Goal: Task Accomplishment & Management: Complete application form

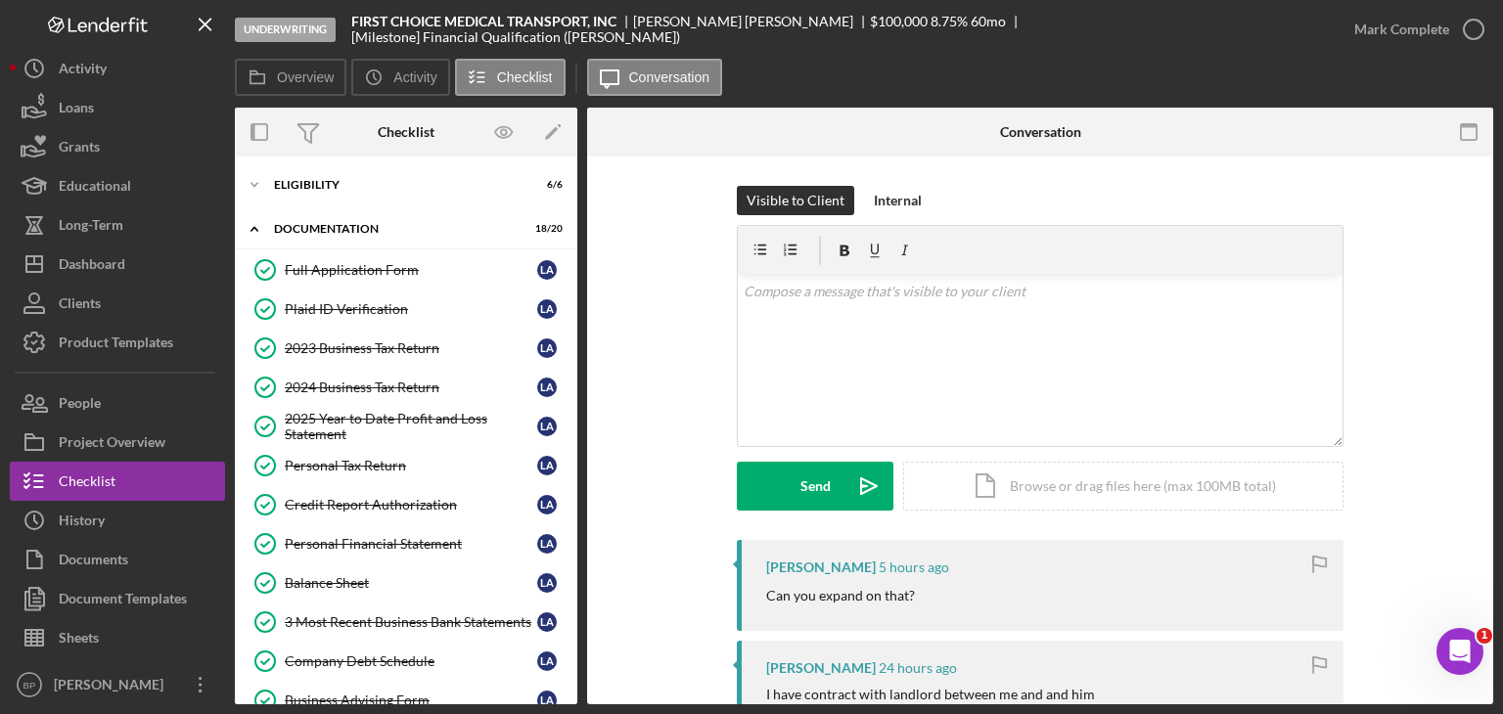
scroll to position [427, 0]
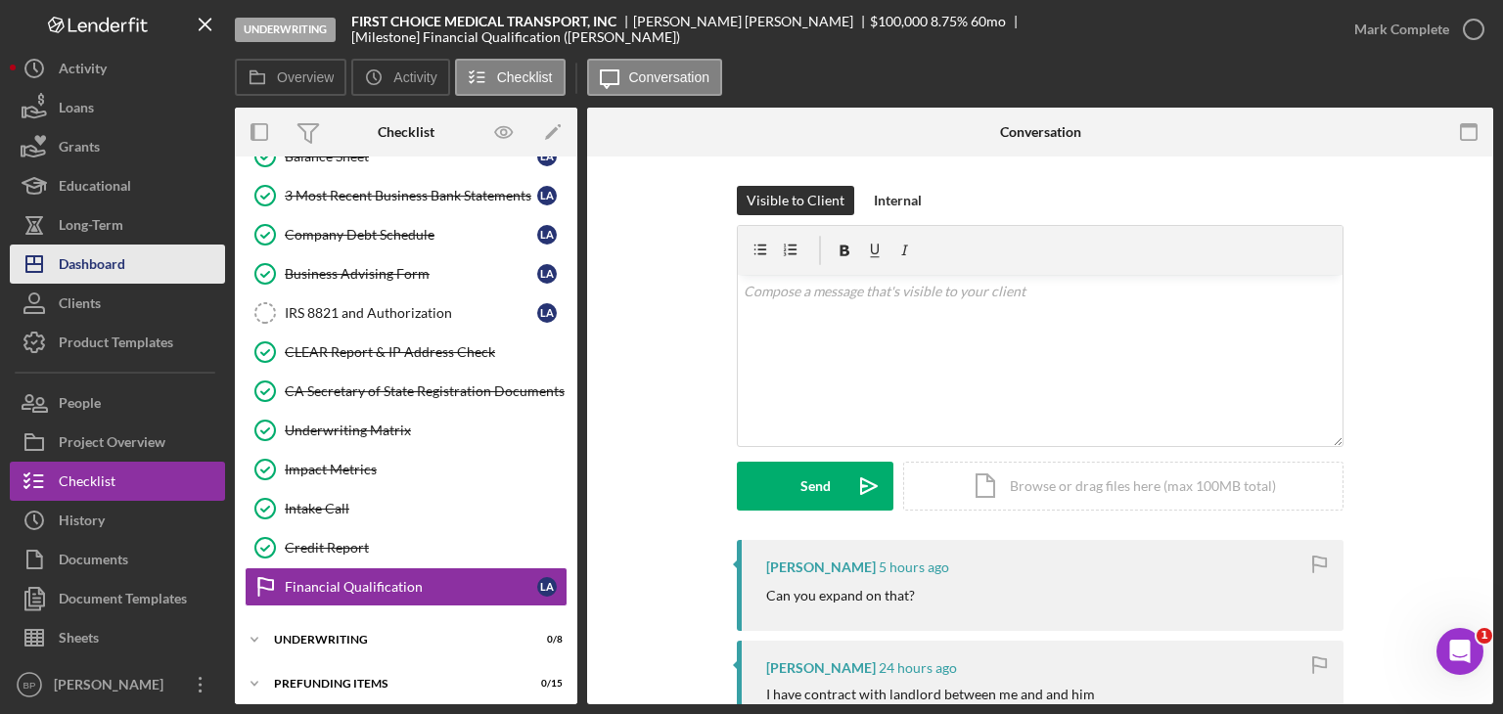
click at [117, 263] on div "Dashboard" at bounding box center [92, 267] width 67 height 44
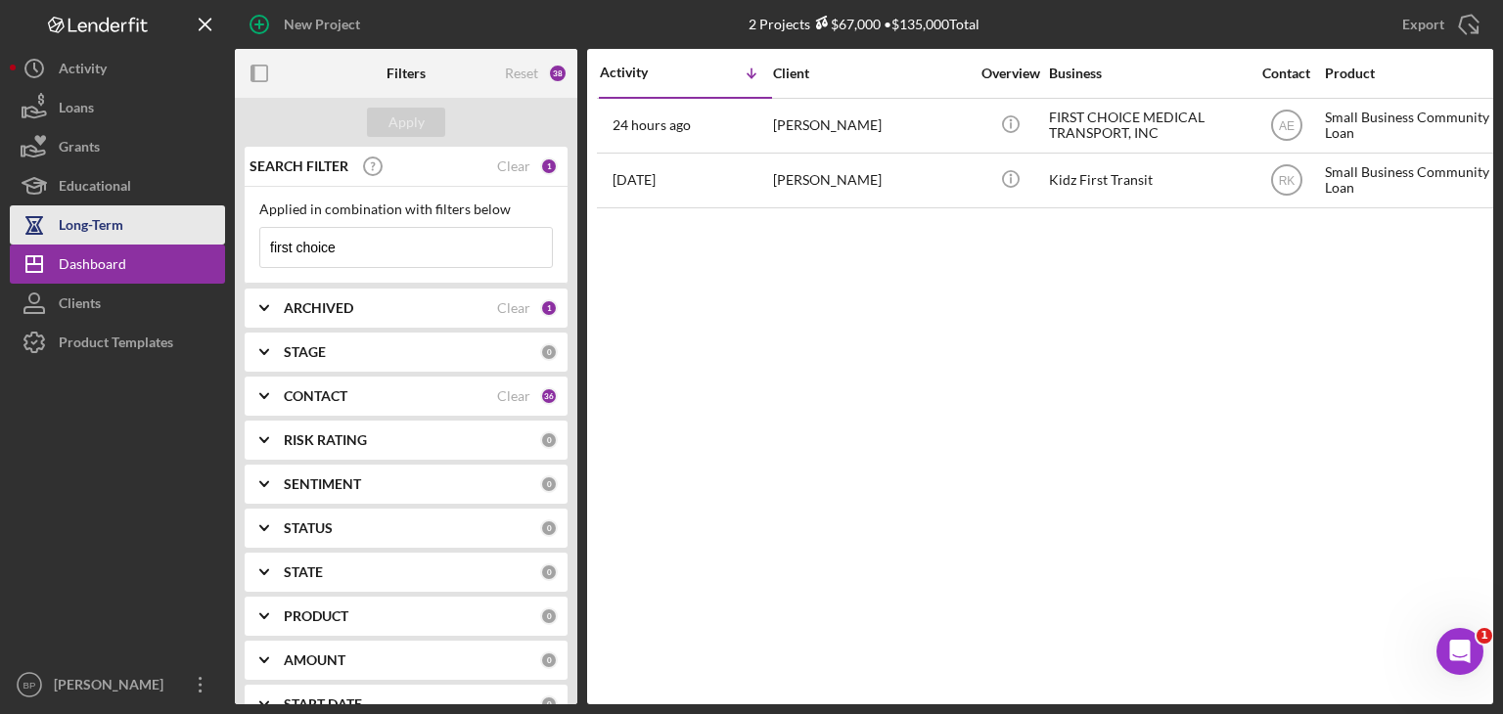
drag, startPoint x: 387, startPoint y: 235, endPoint x: 197, endPoint y: 211, distance: 191.3
click at [197, 211] on div "New Project 2 Projects $67,000 • $135,000 Total first choice Export Icon/Export…" at bounding box center [752, 352] width 1484 height 705
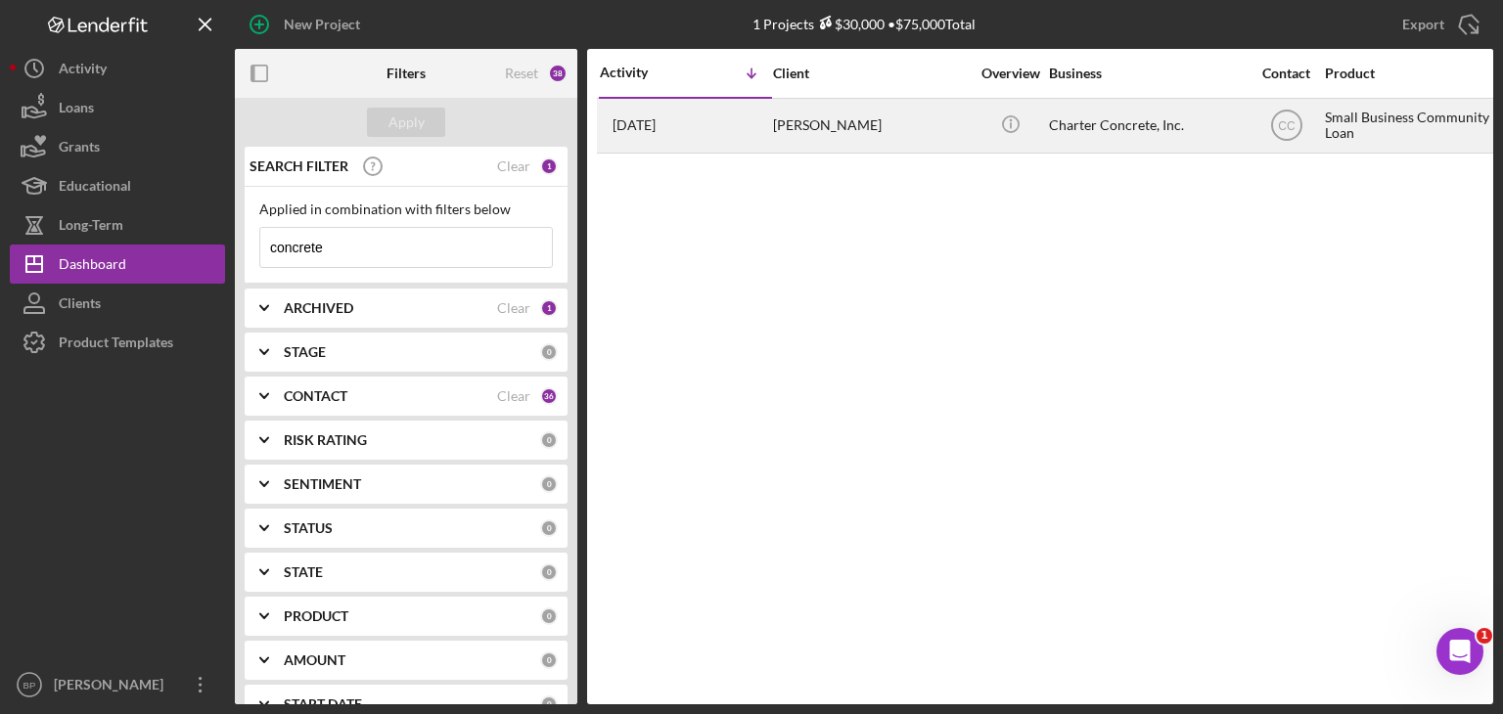
type input "concrete"
click at [1113, 119] on div "Charter Concrete, Inc." at bounding box center [1147, 126] width 196 height 52
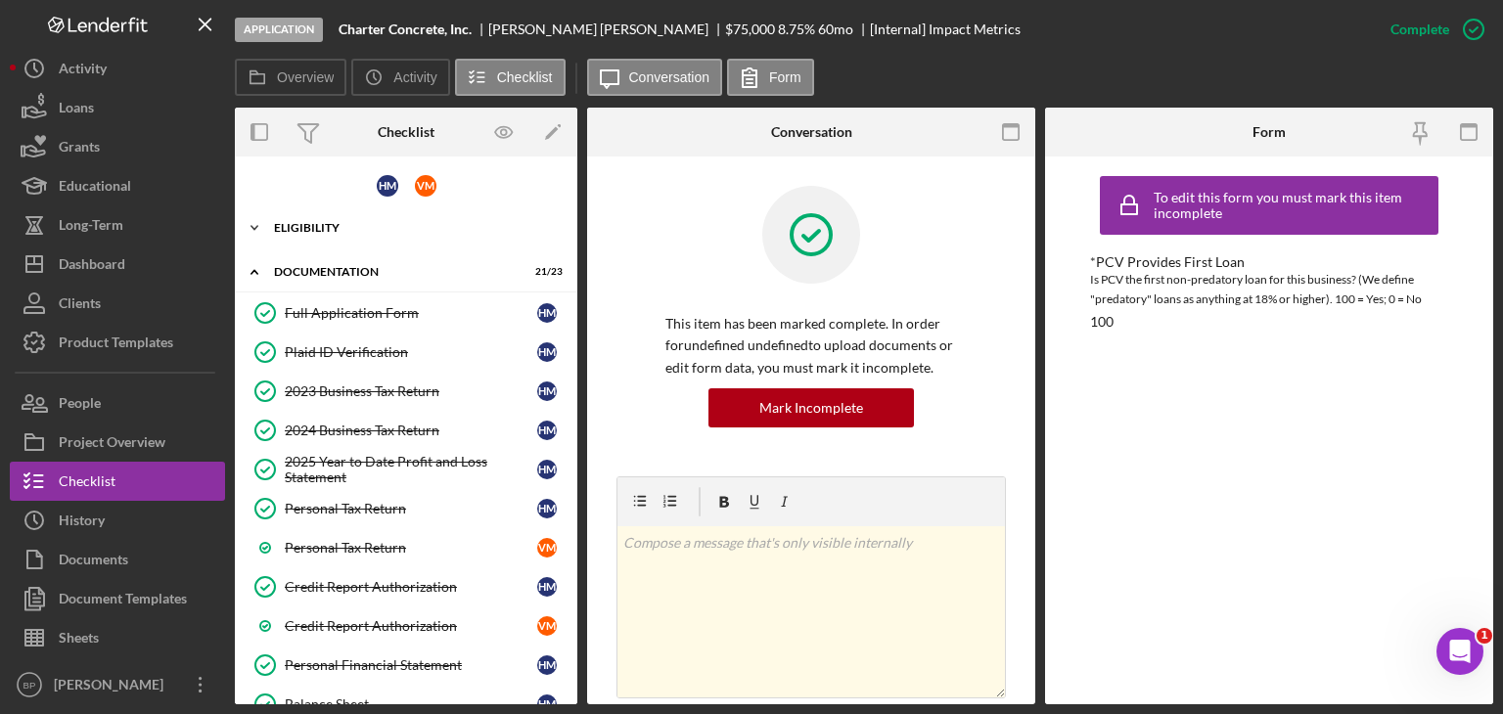
click at [297, 228] on div "Eligibility" at bounding box center [413, 228] width 279 height 12
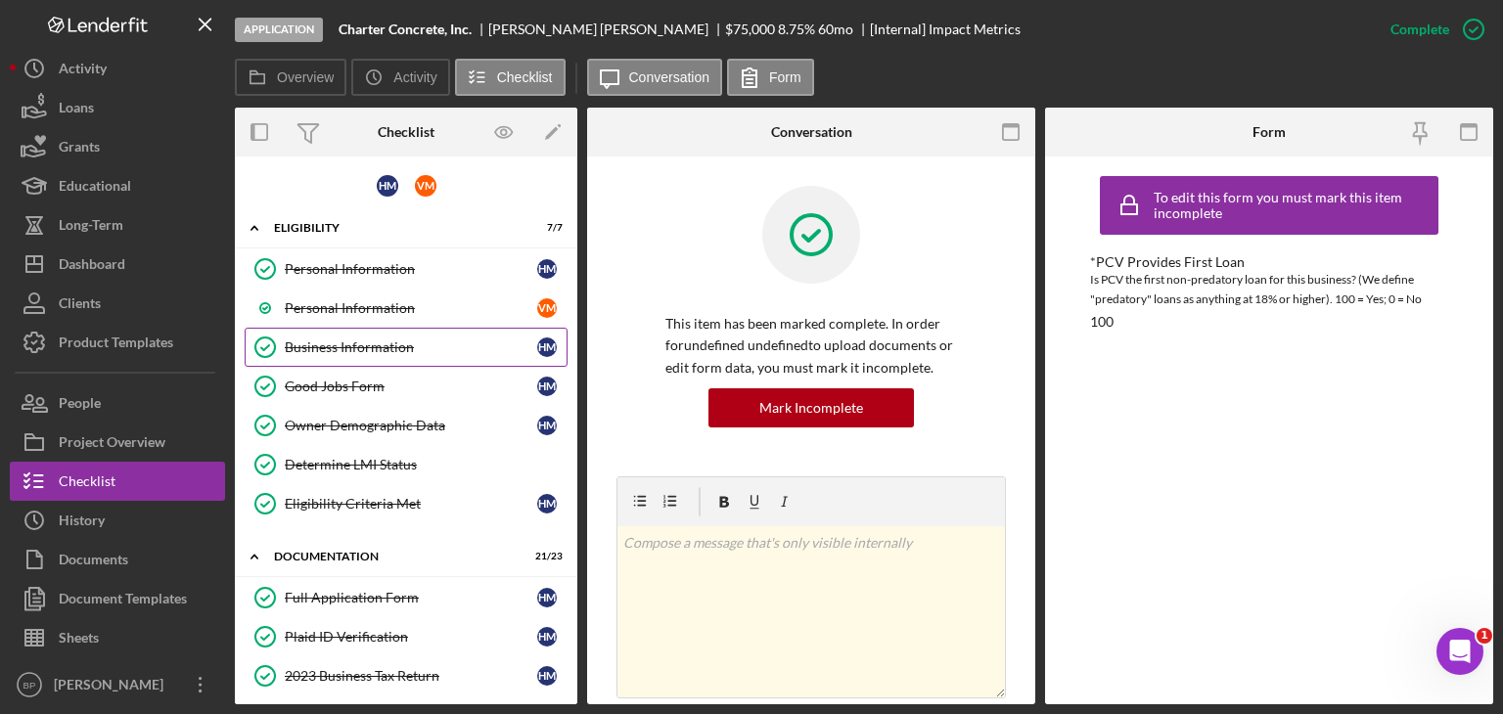
click at [368, 341] on div "Business Information" at bounding box center [411, 348] width 252 height 16
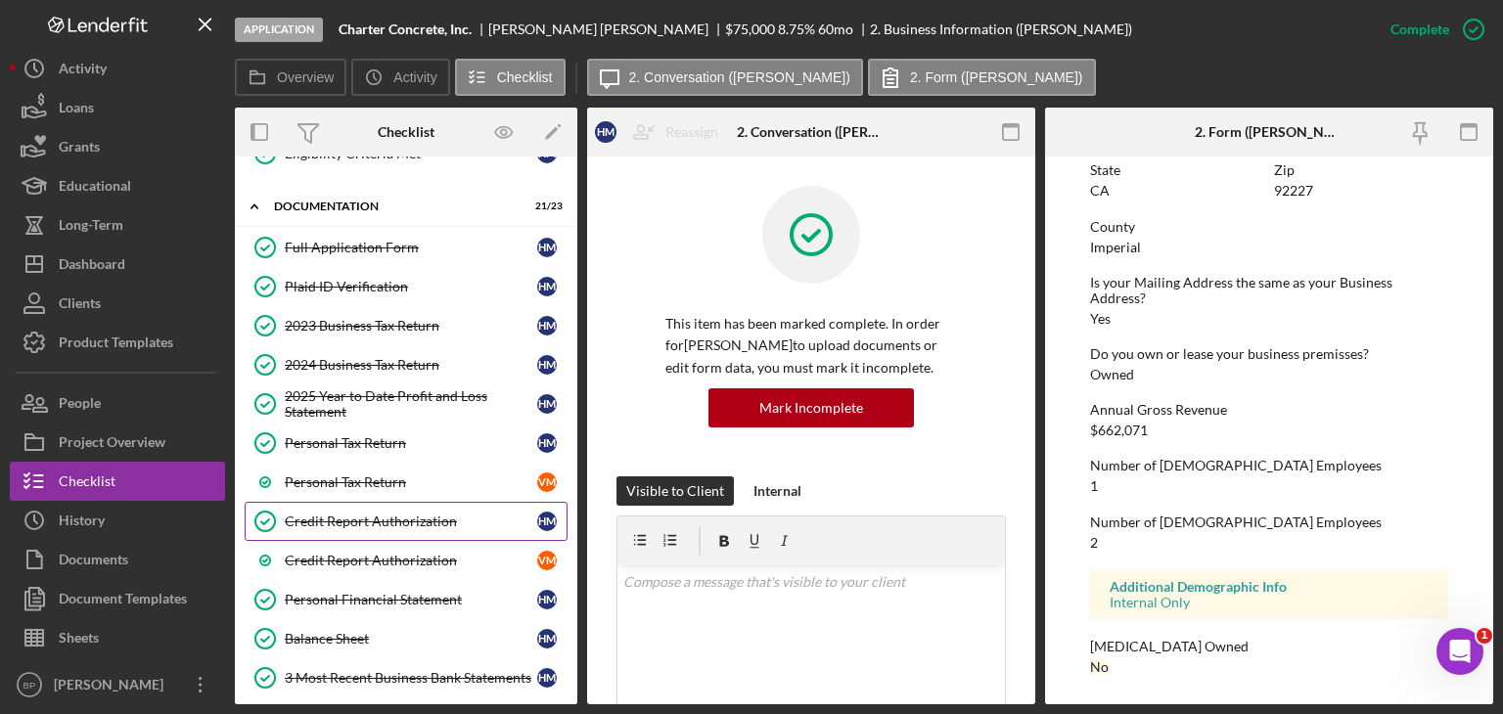
scroll to position [391, 0]
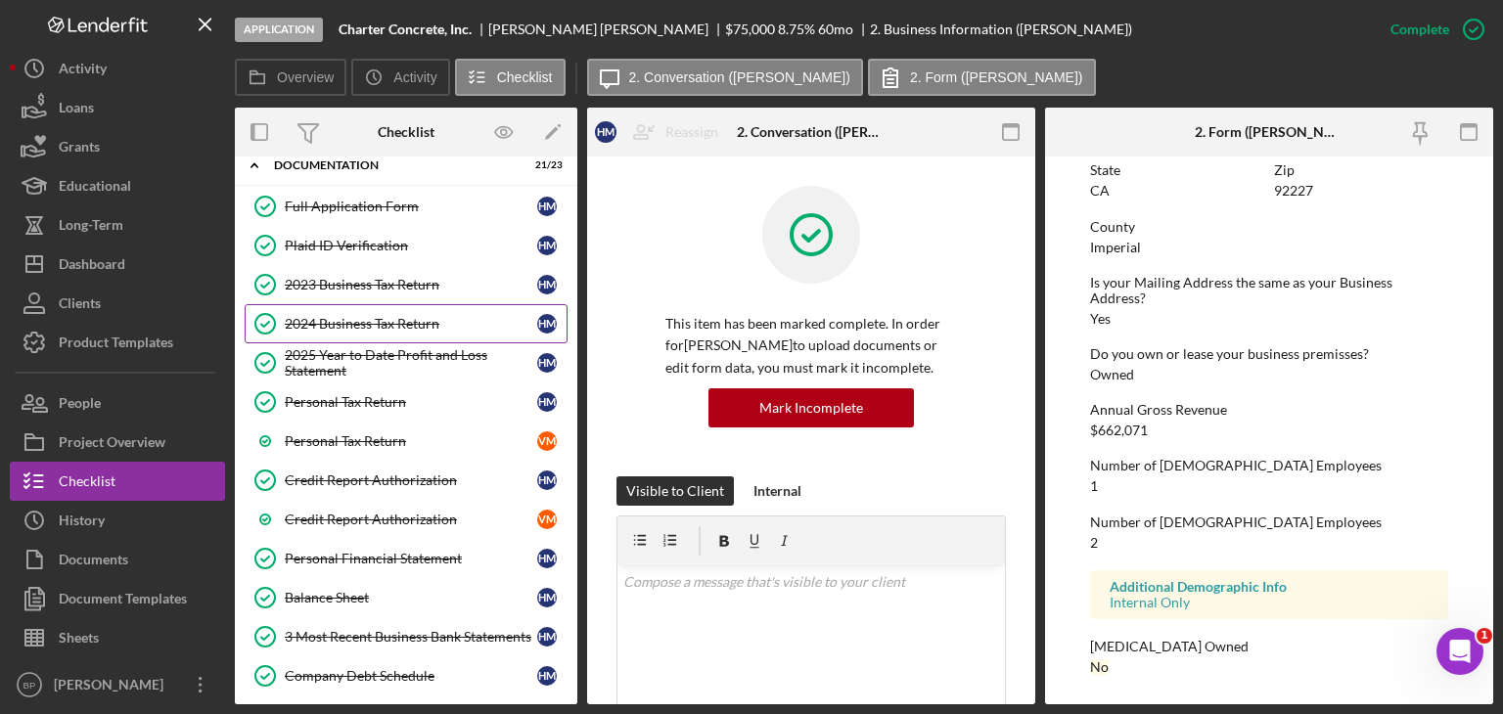
click at [390, 317] on div "2024 Business Tax Return" at bounding box center [411, 324] width 252 height 16
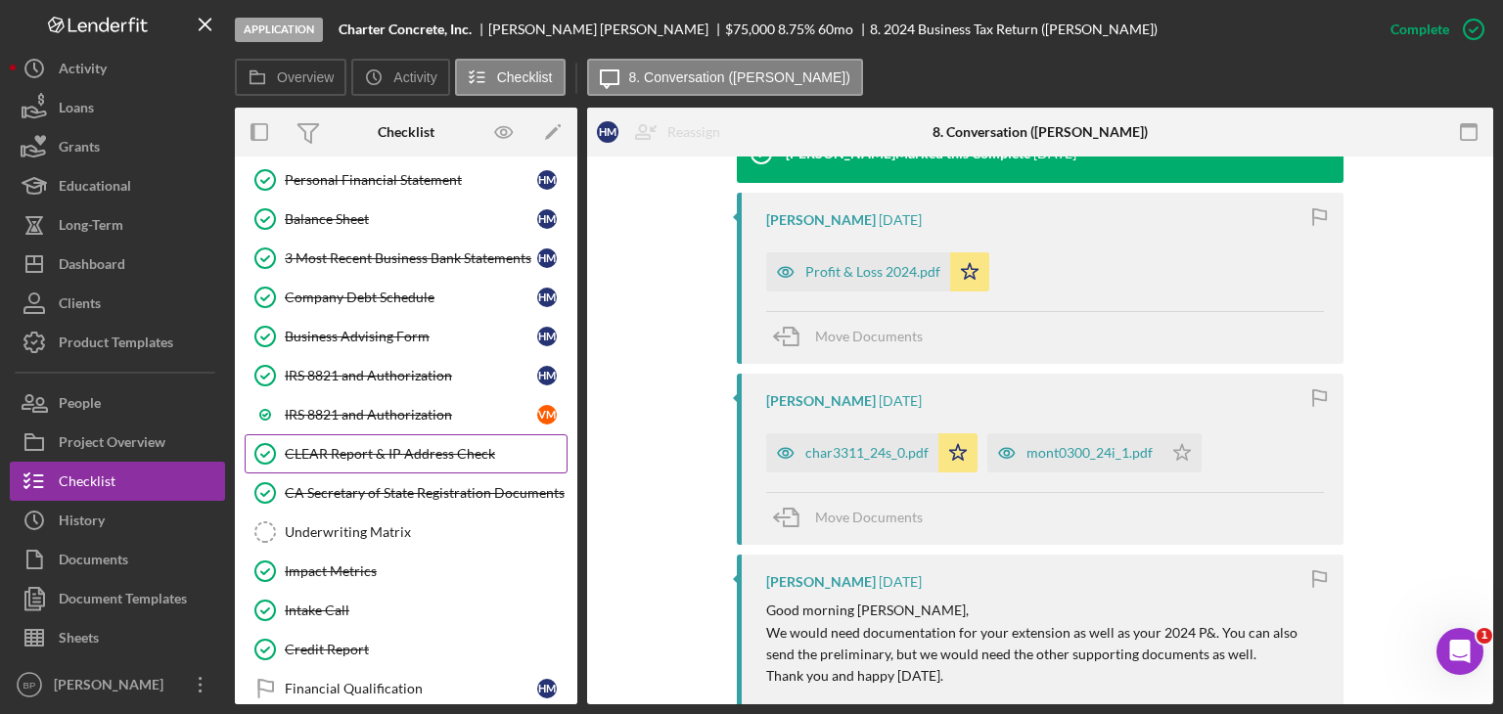
scroll to position [783, 0]
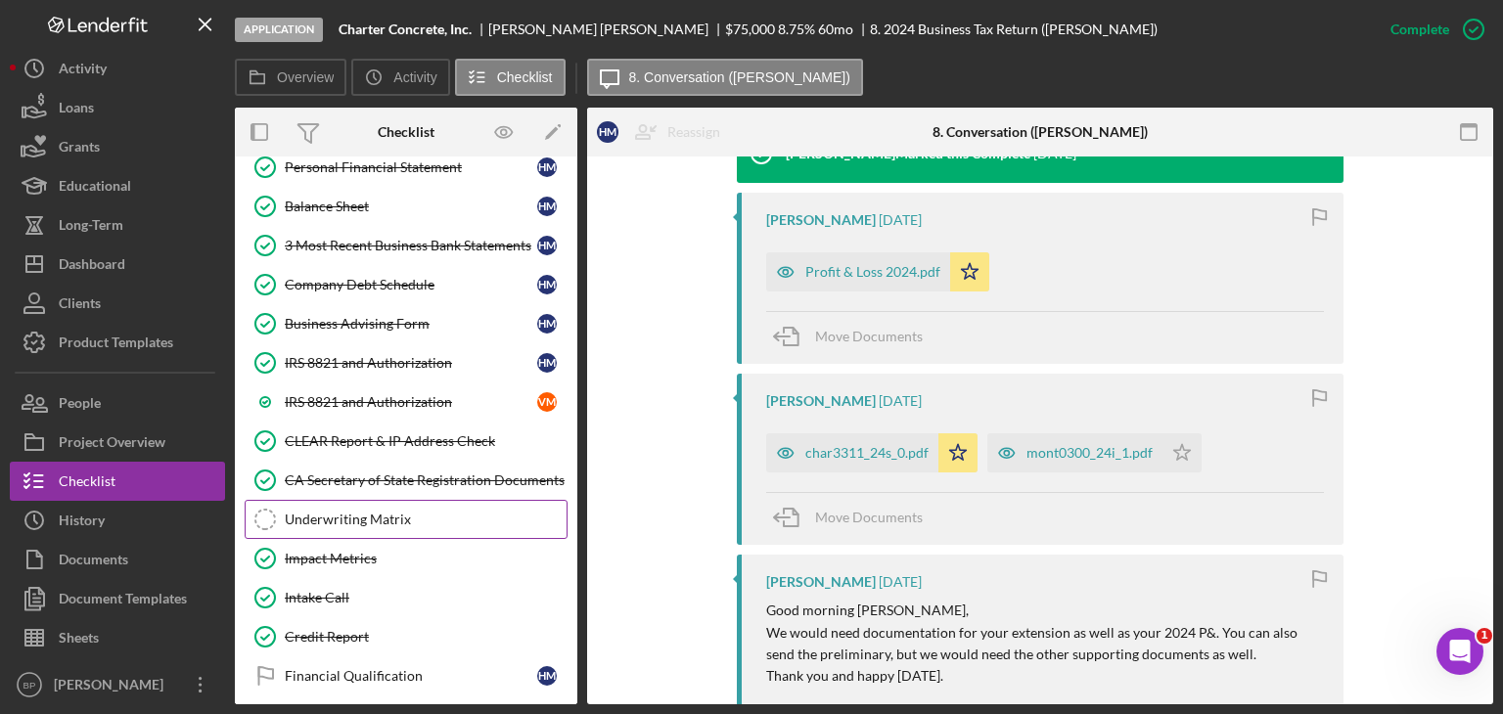
click at [328, 512] on div "Underwriting Matrix" at bounding box center [426, 520] width 282 height 16
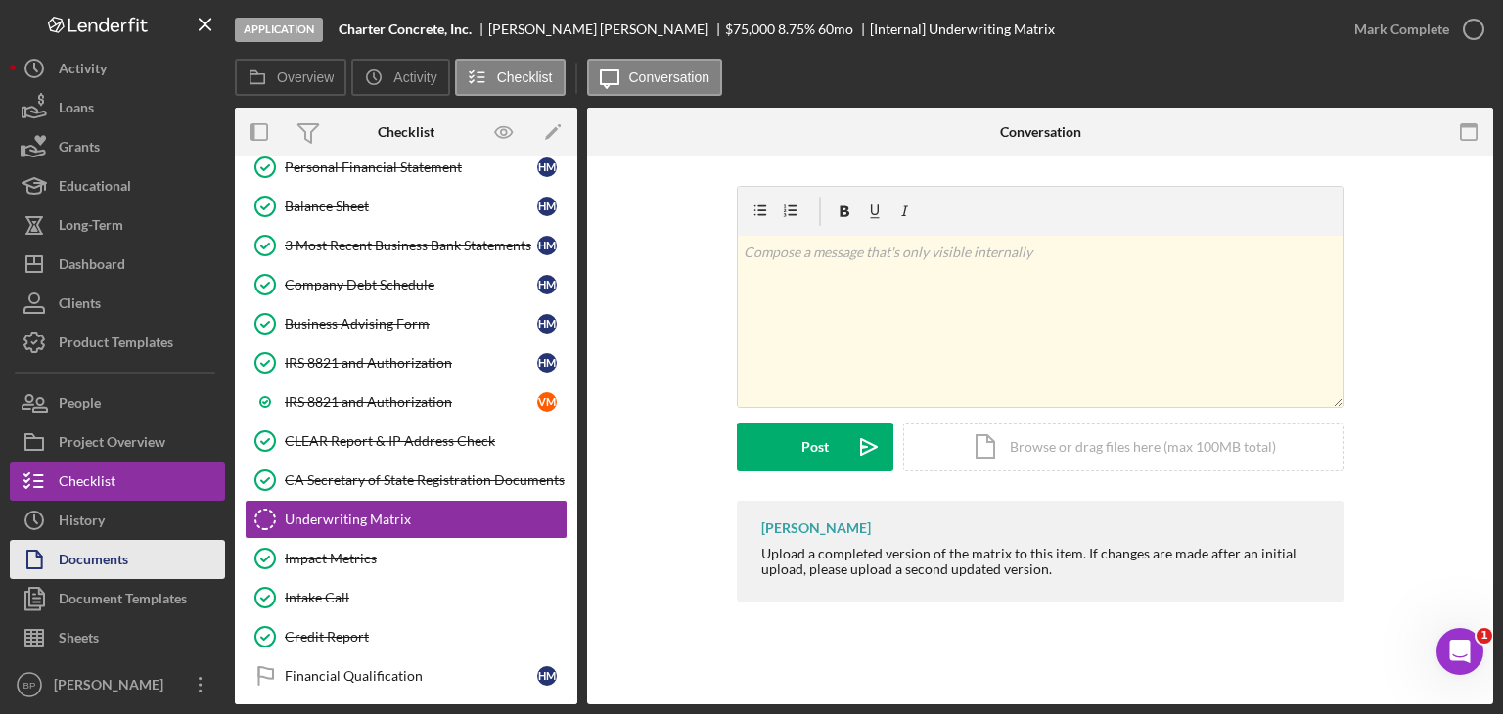
click at [61, 565] on div "Documents" at bounding box center [93, 562] width 69 height 44
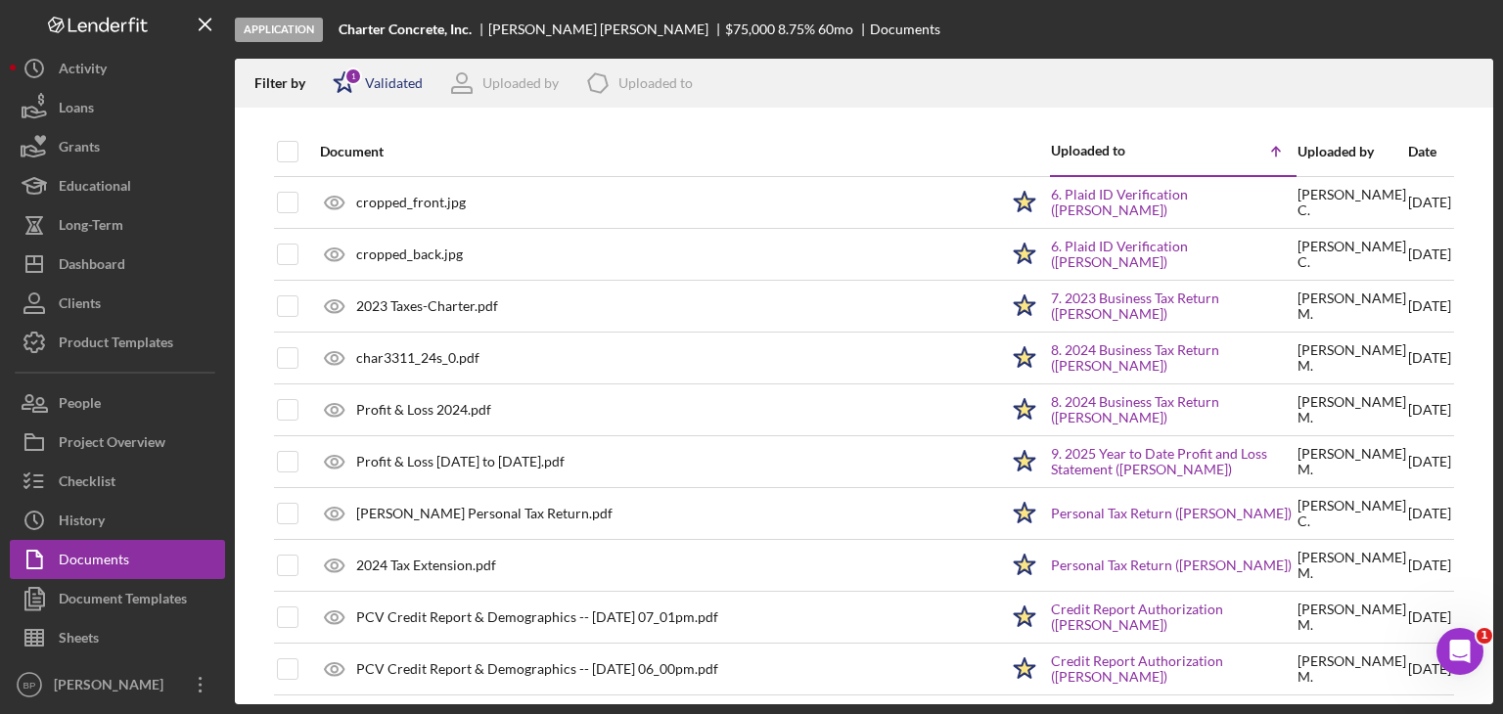
click at [382, 86] on div "Validated" at bounding box center [394, 83] width 58 height 16
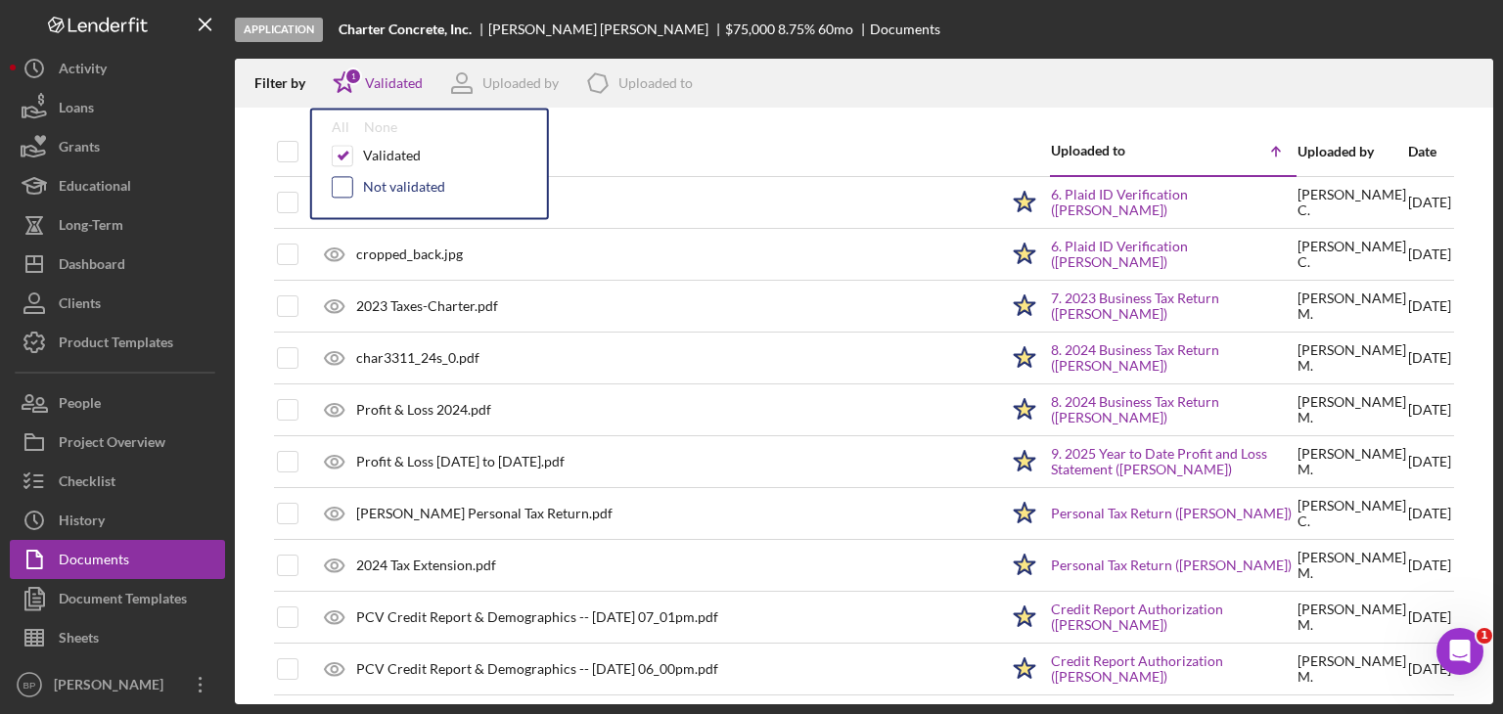
click at [337, 185] on input "checkbox" at bounding box center [343, 187] width 20 height 20
checkbox input "true"
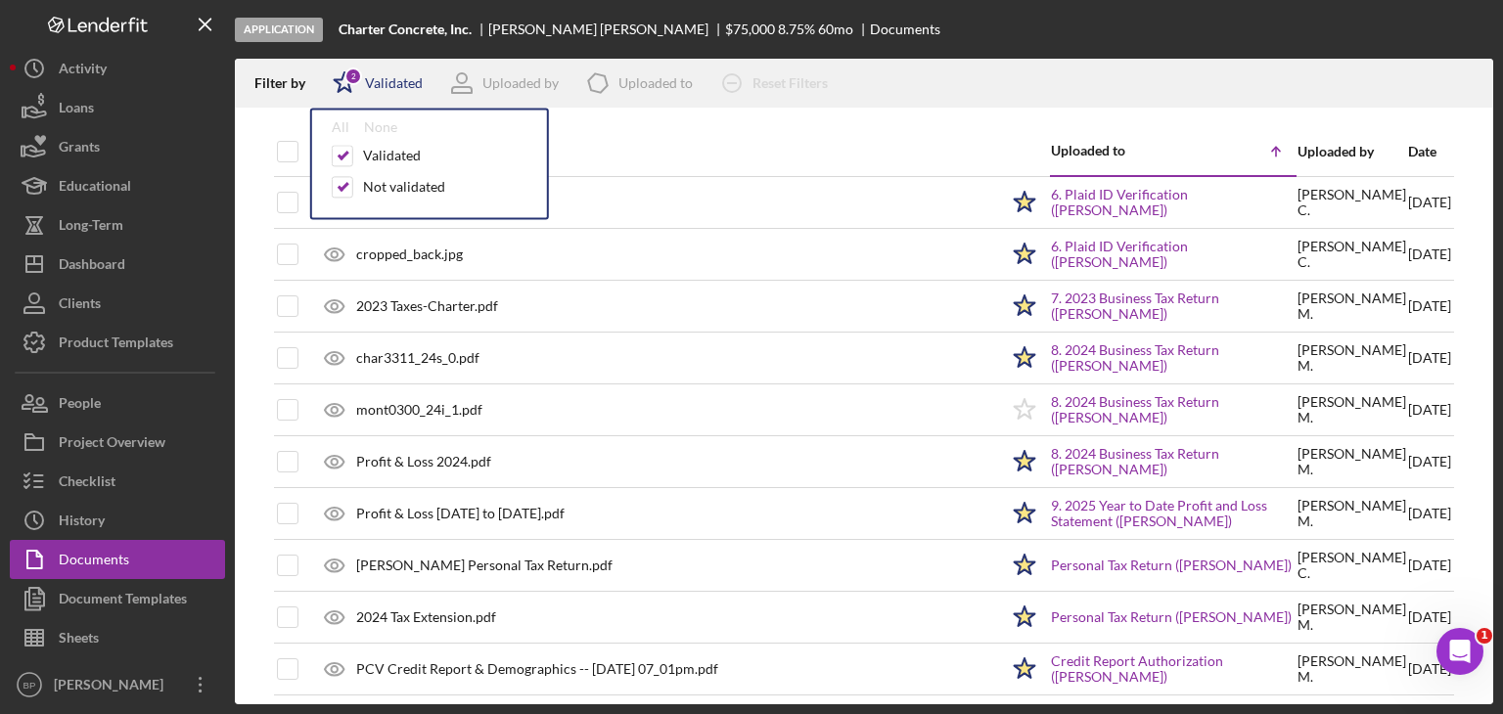
click at [387, 78] on div "Validated" at bounding box center [394, 83] width 58 height 16
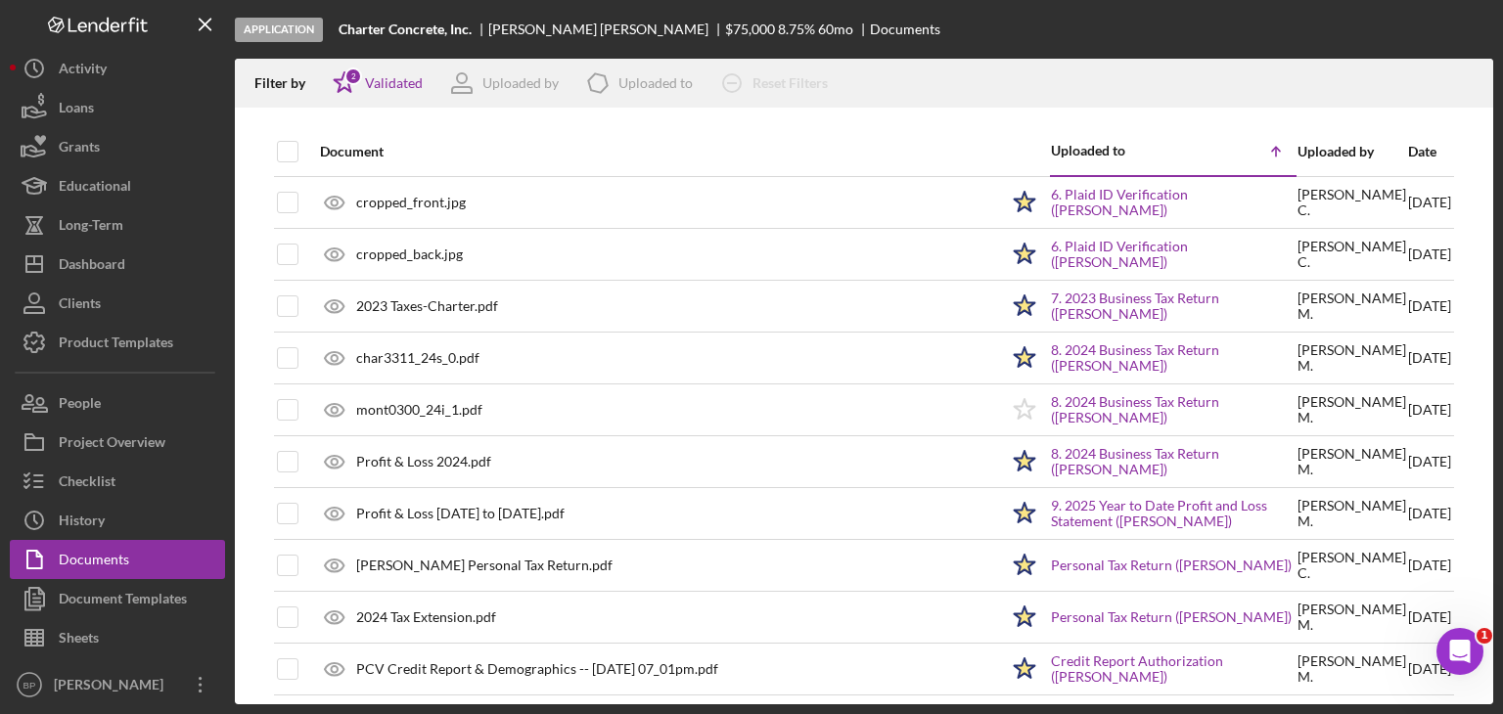
click at [1408, 144] on div "Date" at bounding box center [1429, 152] width 43 height 16
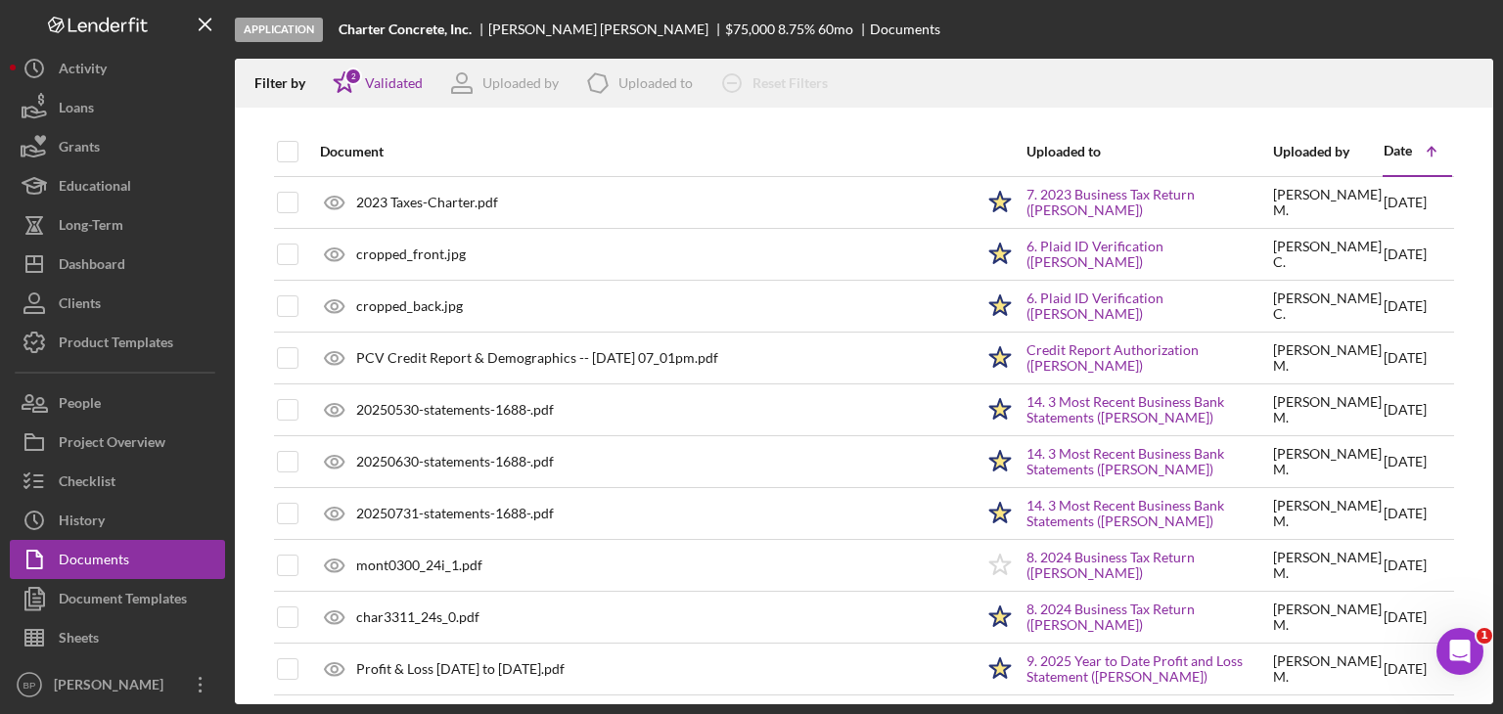
click at [1394, 144] on div "Date" at bounding box center [1398, 151] width 28 height 16
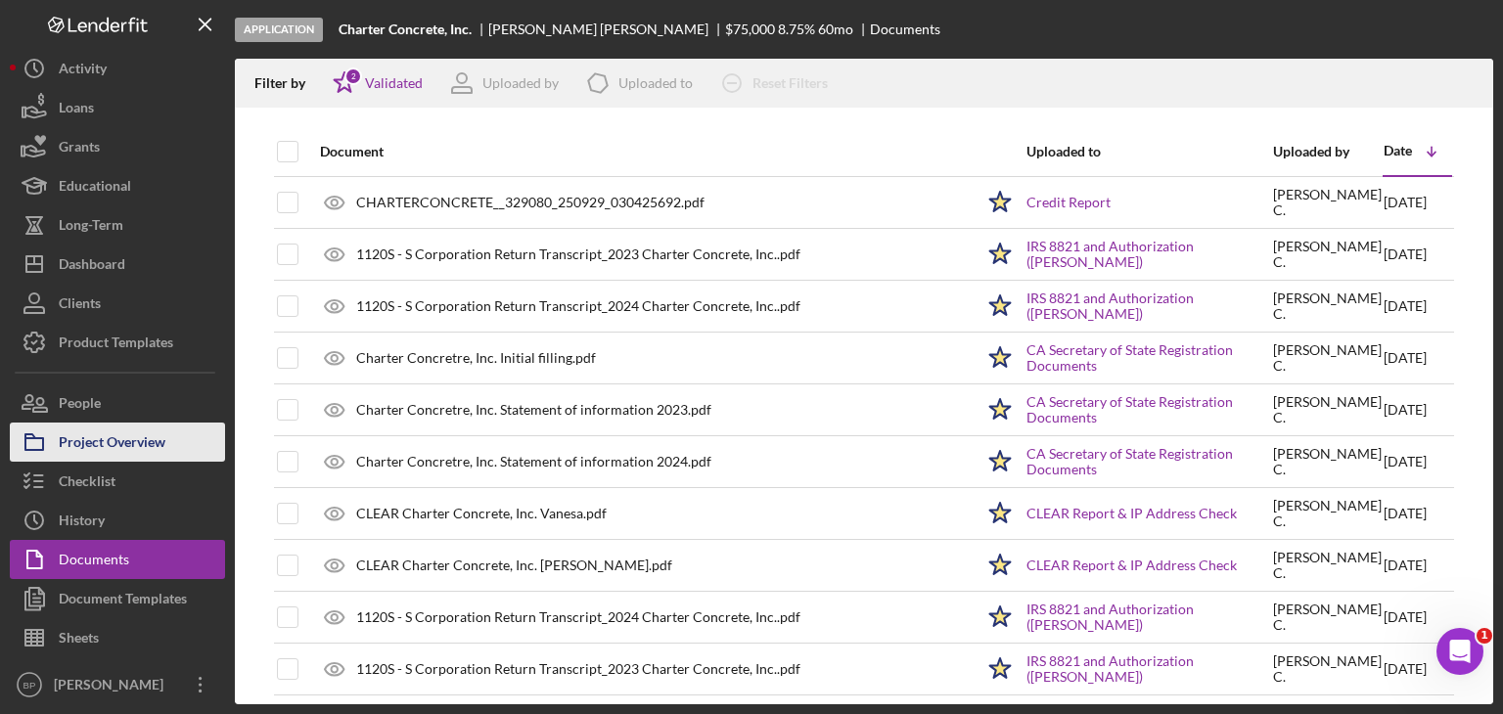
click at [166, 439] on button "Project Overview" at bounding box center [117, 442] width 215 height 39
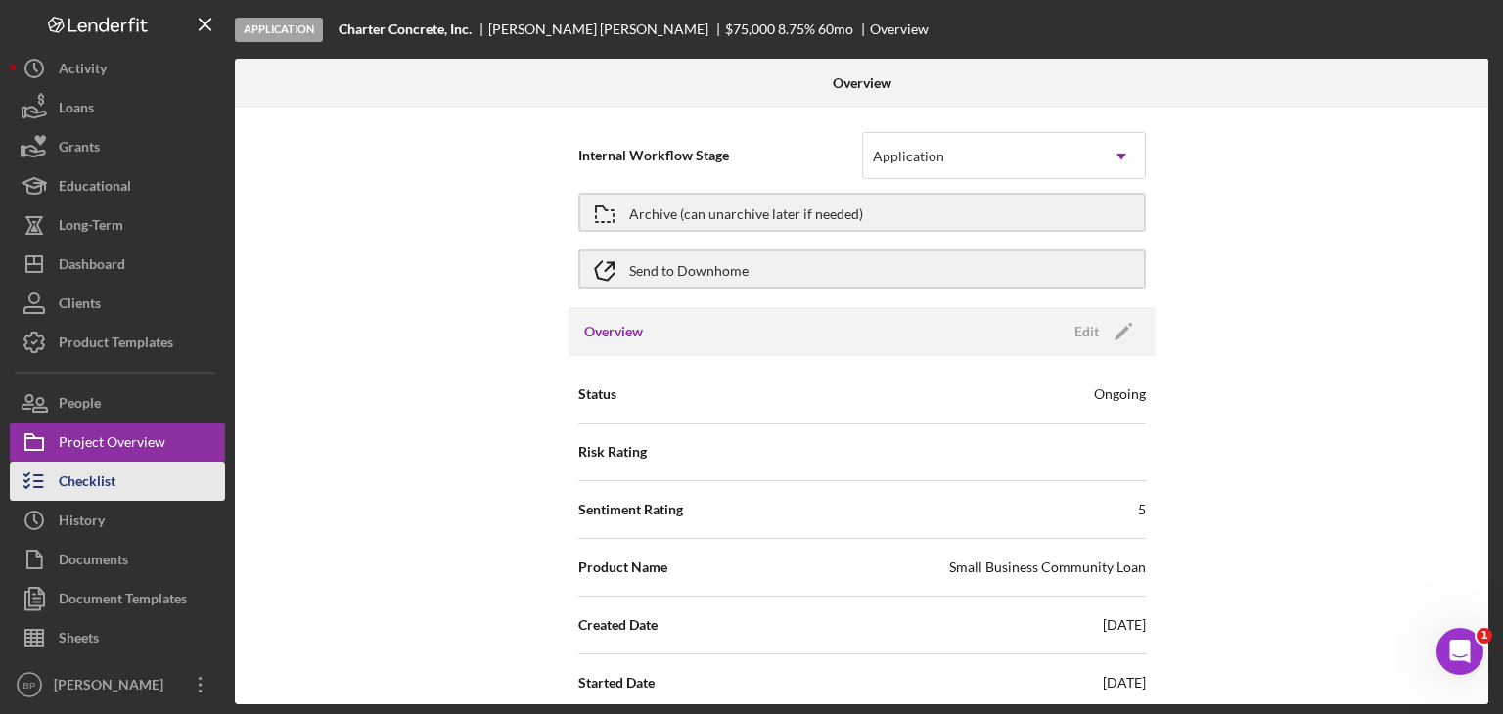
click at [69, 486] on div "Checklist" at bounding box center [87, 484] width 57 height 44
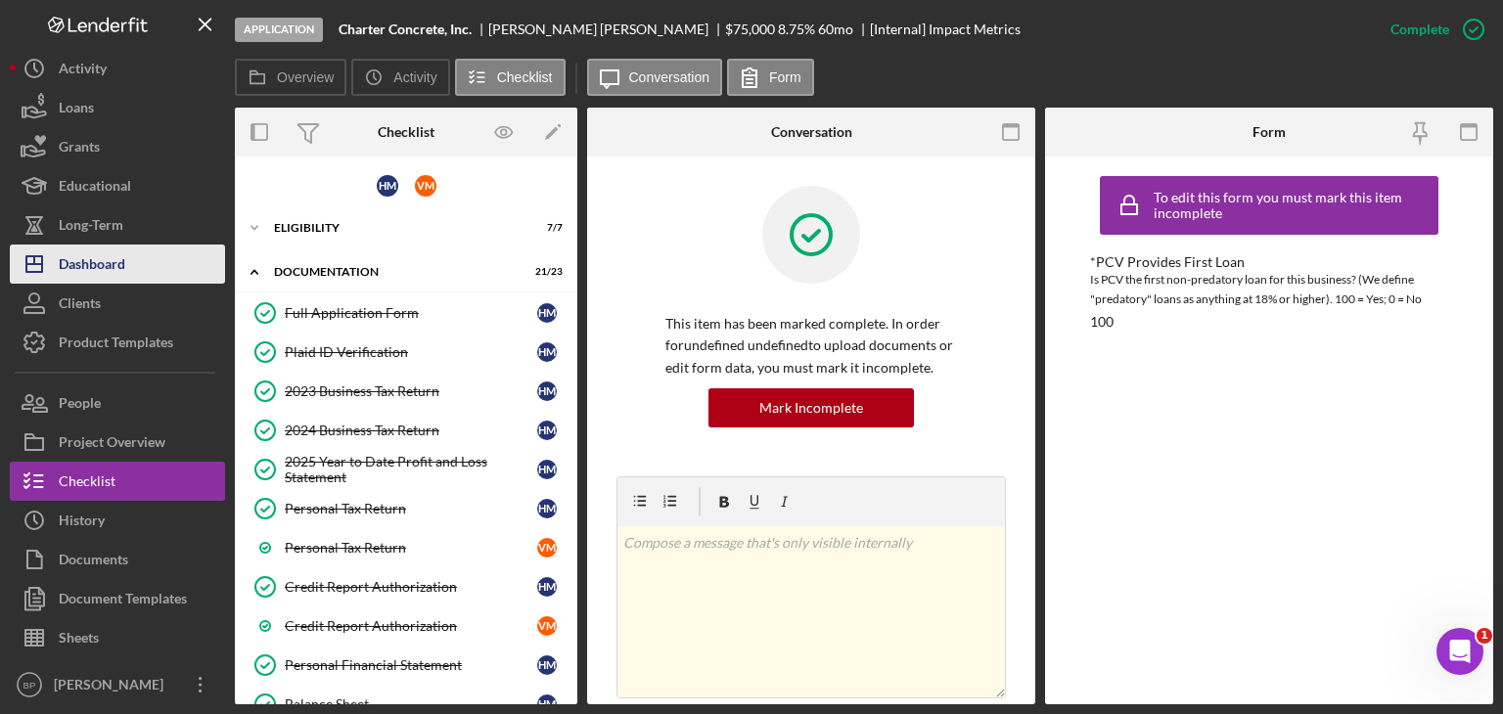
click at [125, 258] on div "Dashboard" at bounding box center [92, 267] width 67 height 44
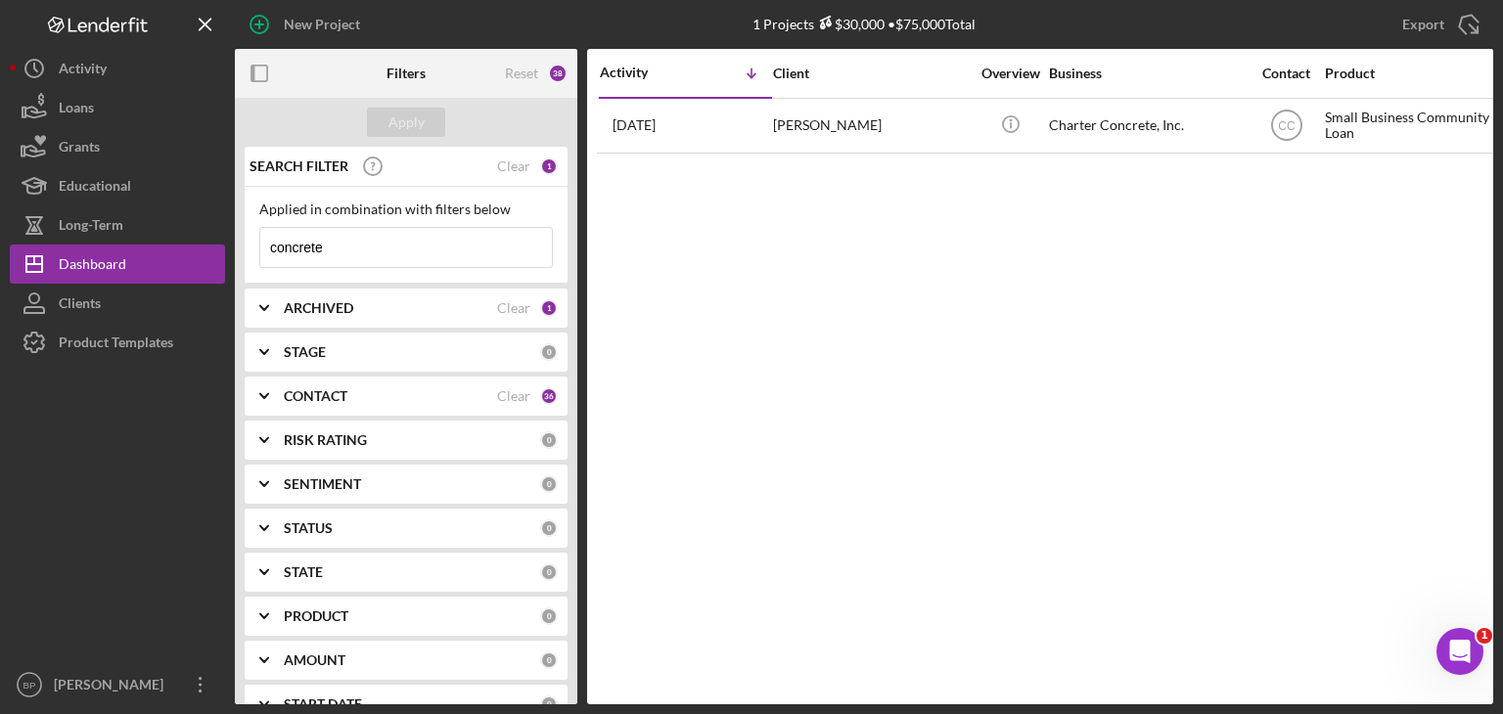
click at [353, 242] on input "concrete" at bounding box center [406, 247] width 292 height 39
drag, startPoint x: 352, startPoint y: 241, endPoint x: 333, endPoint y: 242, distance: 19.6
click at [333, 242] on input "concrete" at bounding box center [406, 247] width 292 height 39
drag, startPoint x: 333, startPoint y: 242, endPoint x: 155, endPoint y: 240, distance: 178.1
click at [155, 240] on div "New Project 1 Projects $30,000 • $75,000 Total concrete Export Icon/Export Filt…" at bounding box center [752, 352] width 1484 height 705
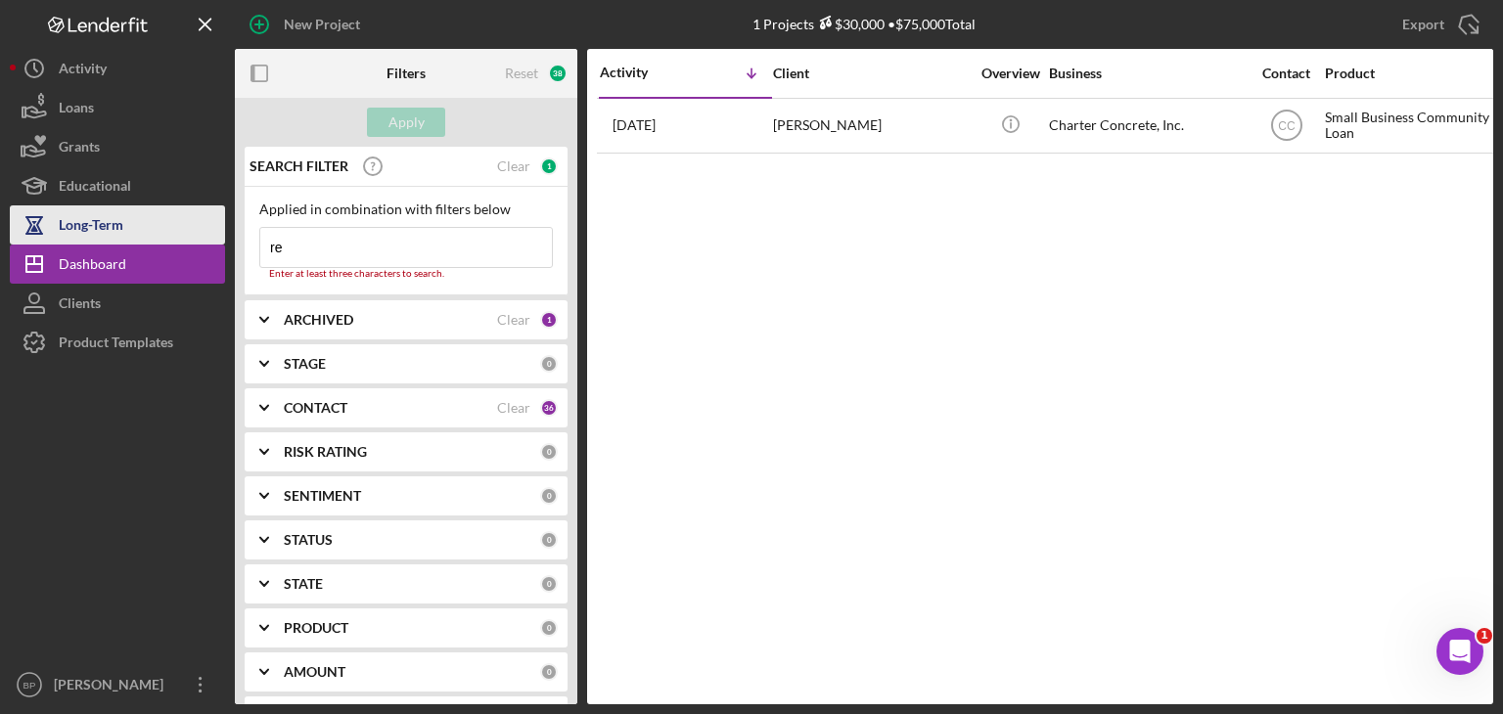
type input "r"
type input "u"
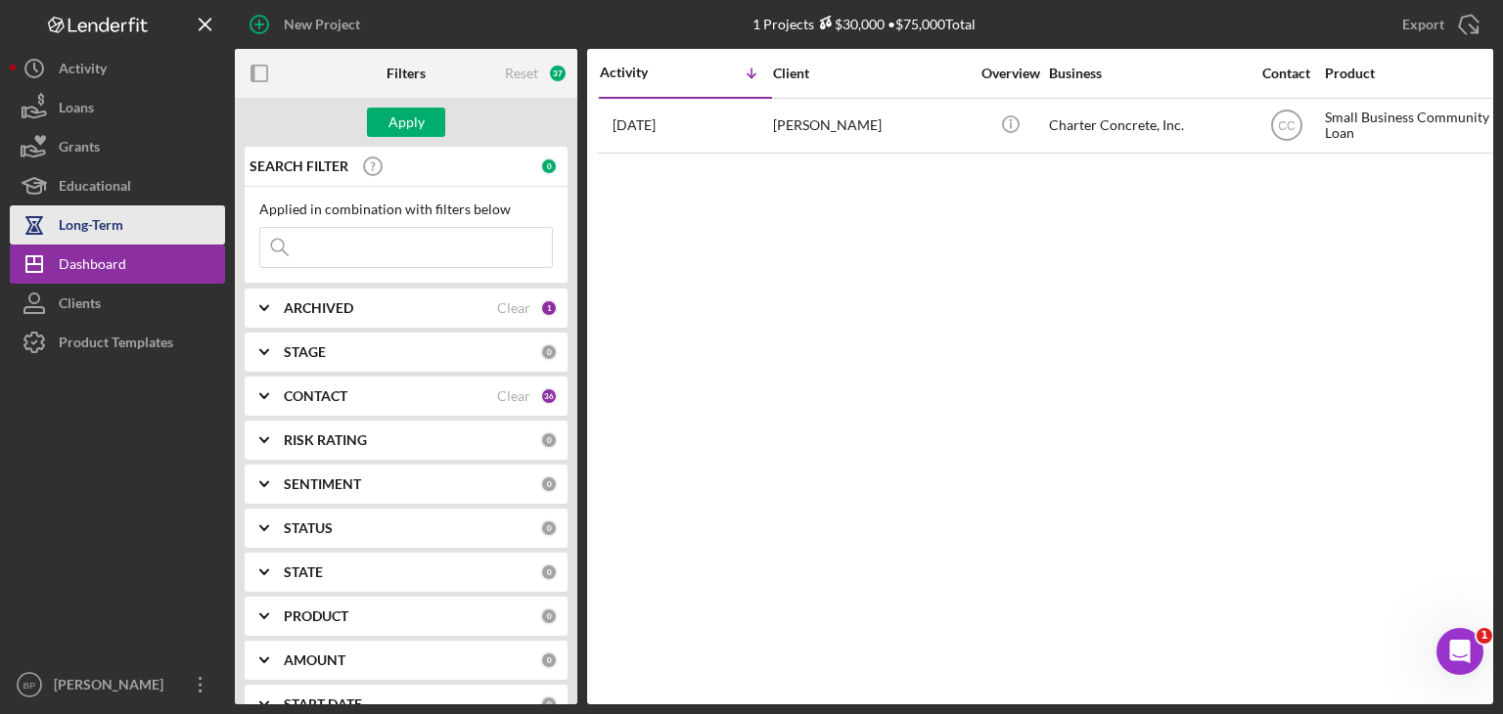
type input "e"
type input "ruzbeh"
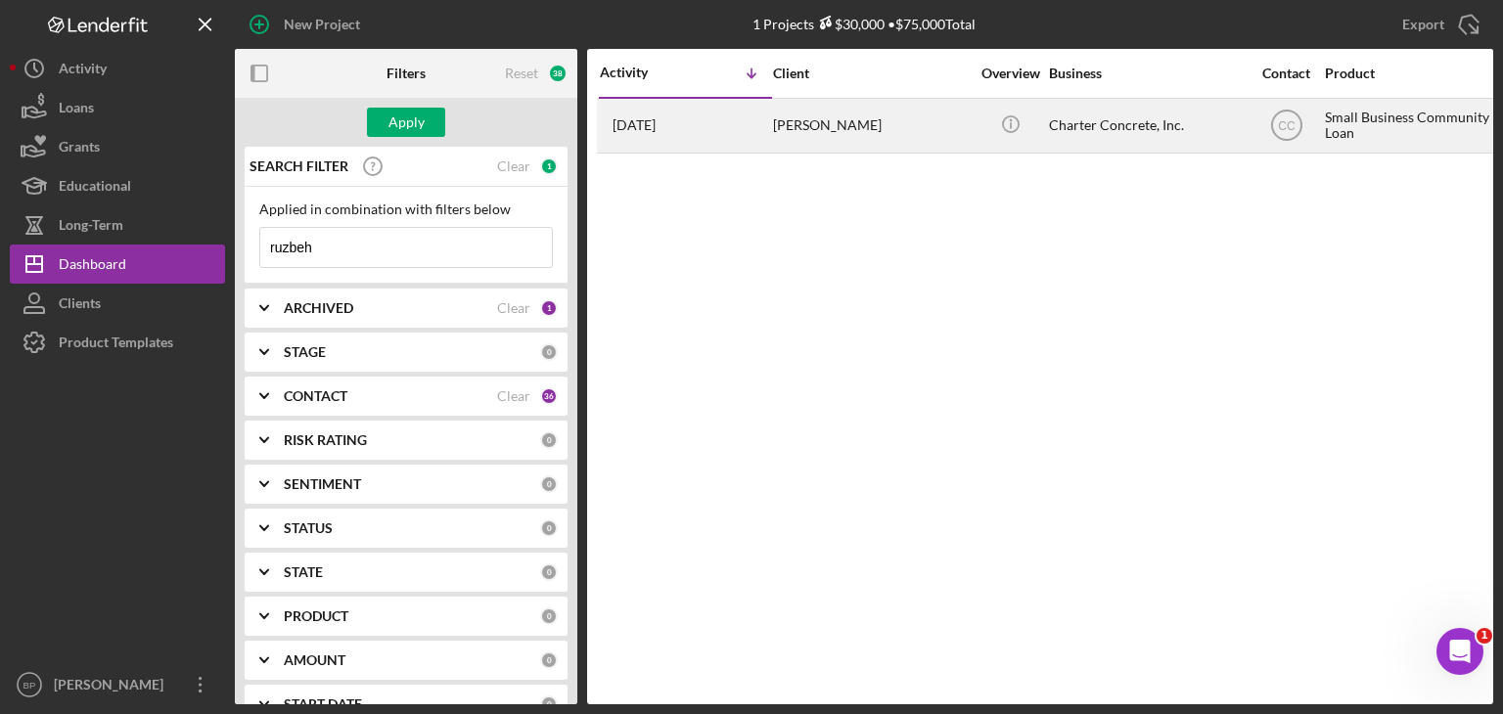
click at [1059, 126] on div "Charter Concrete, Inc." at bounding box center [1147, 126] width 196 height 52
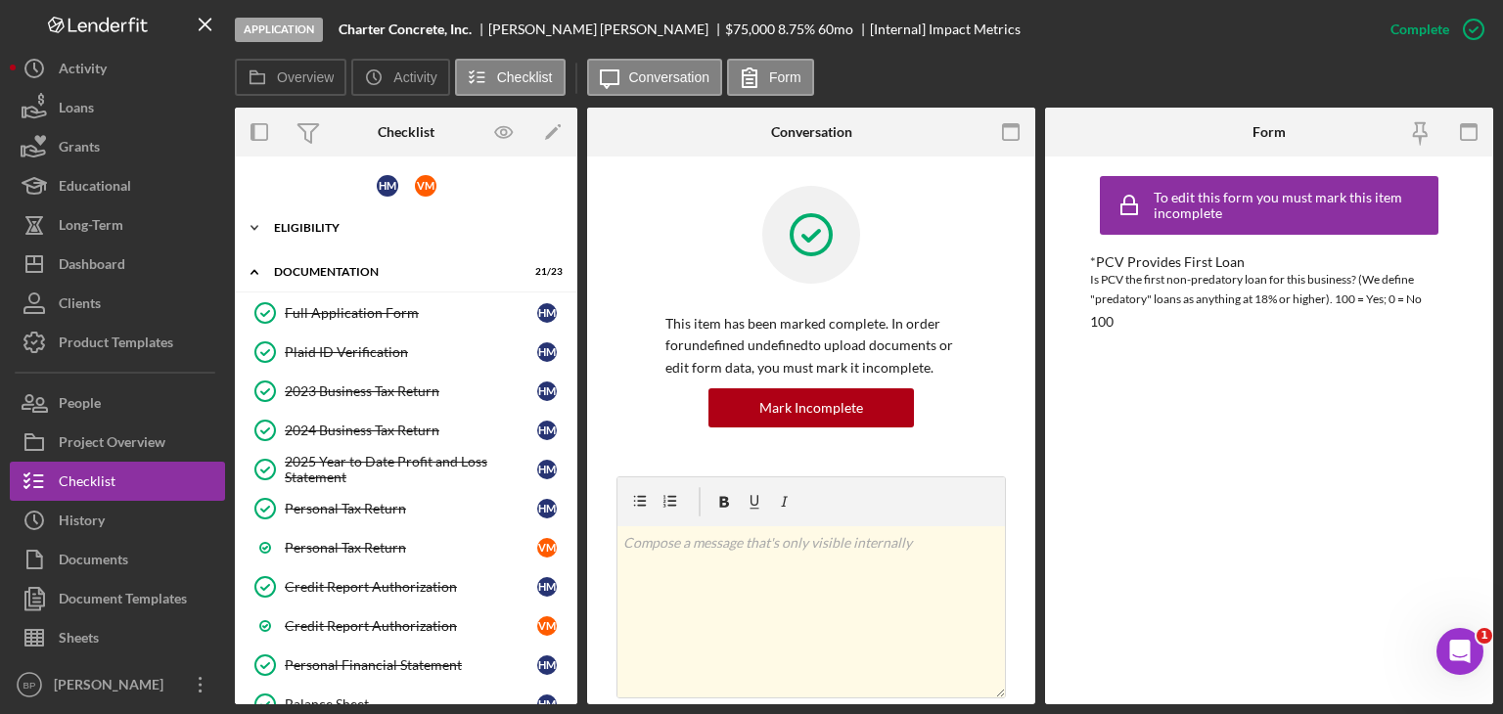
click at [252, 224] on icon "Icon/Expander" at bounding box center [254, 227] width 39 height 39
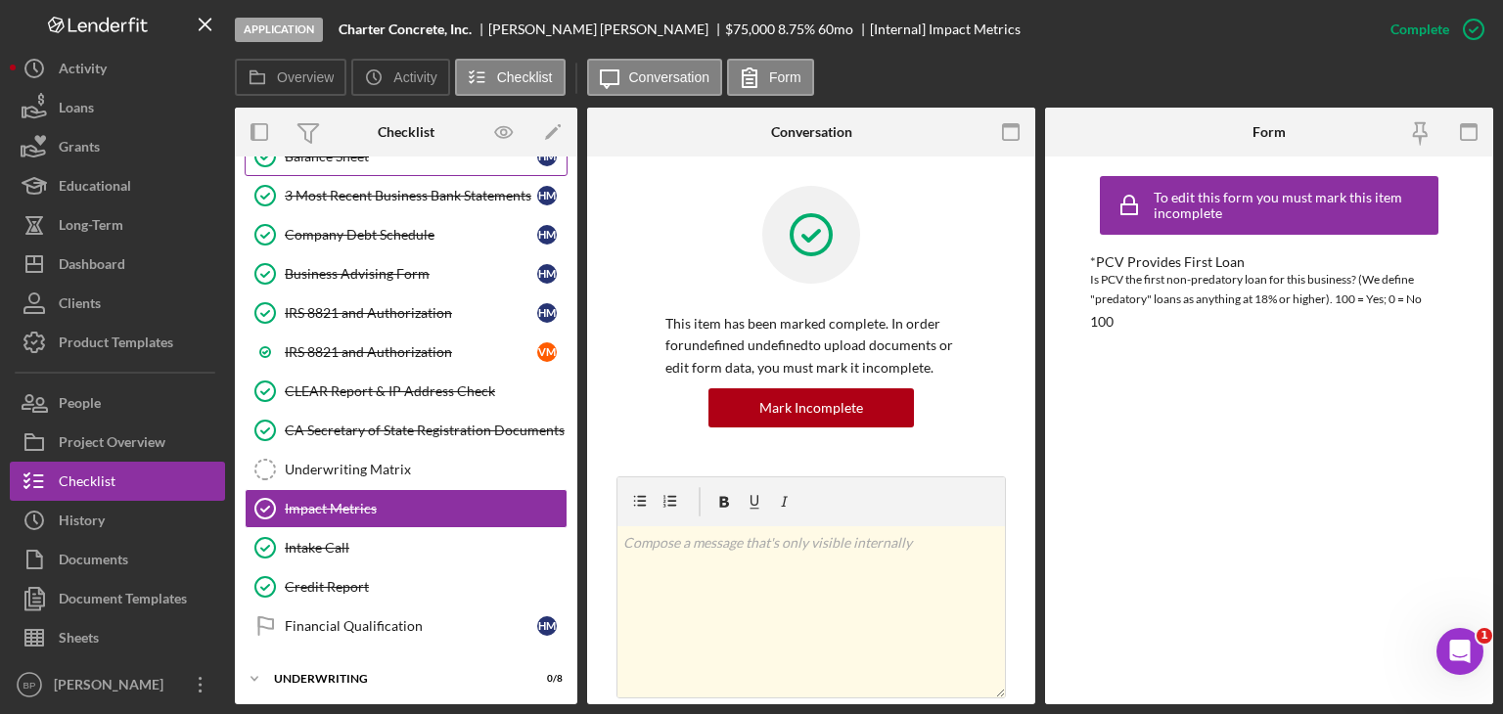
scroll to position [868, 0]
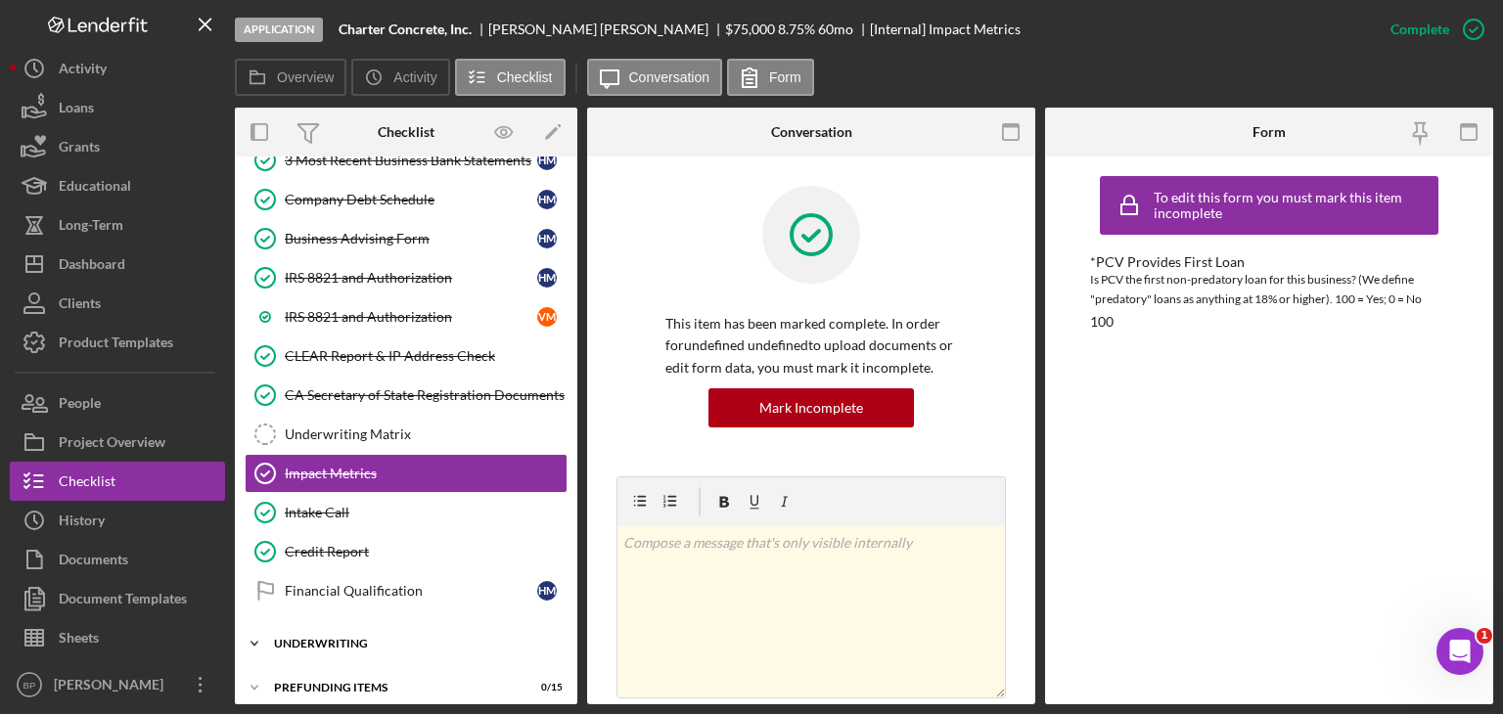
click at [315, 624] on div "Icon/Expander Underwriting 0 / 8" at bounding box center [406, 643] width 343 height 39
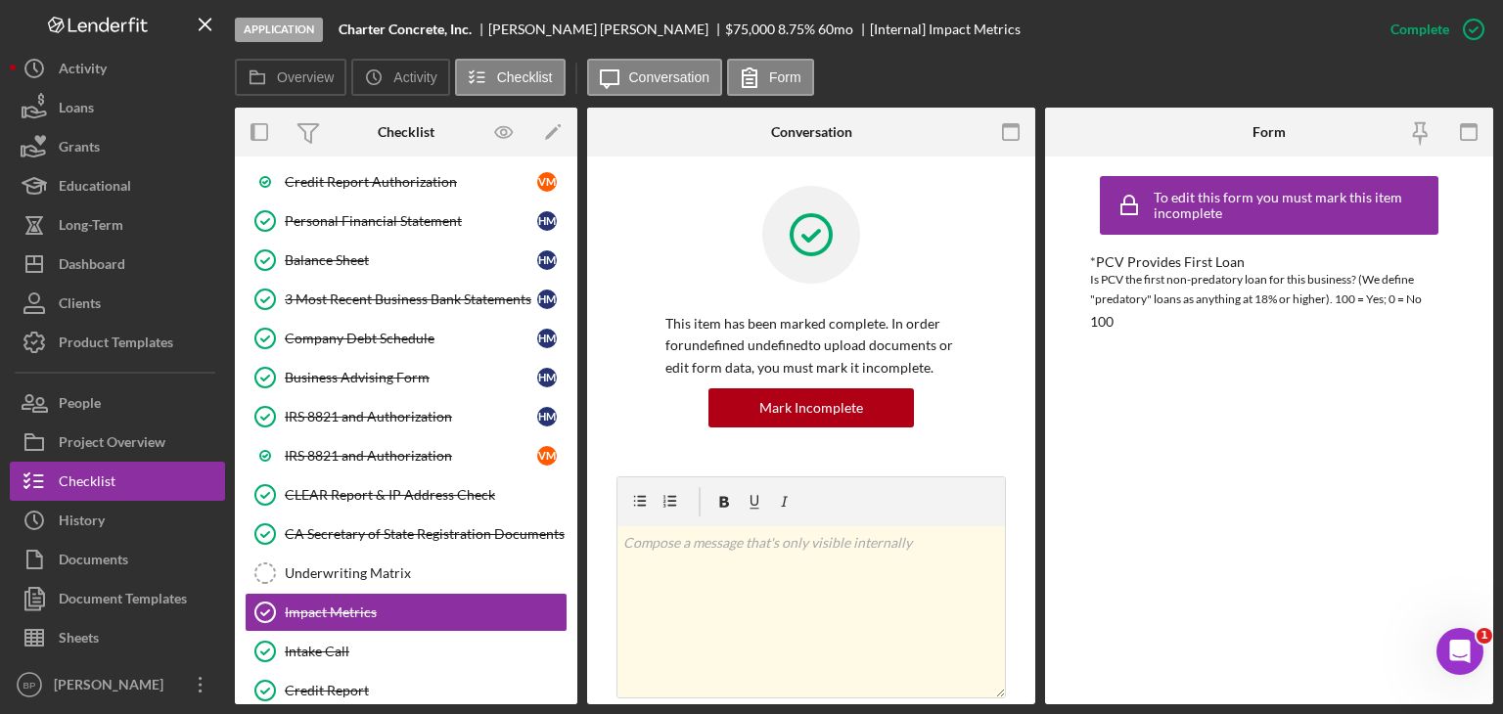
scroll to position [700, 0]
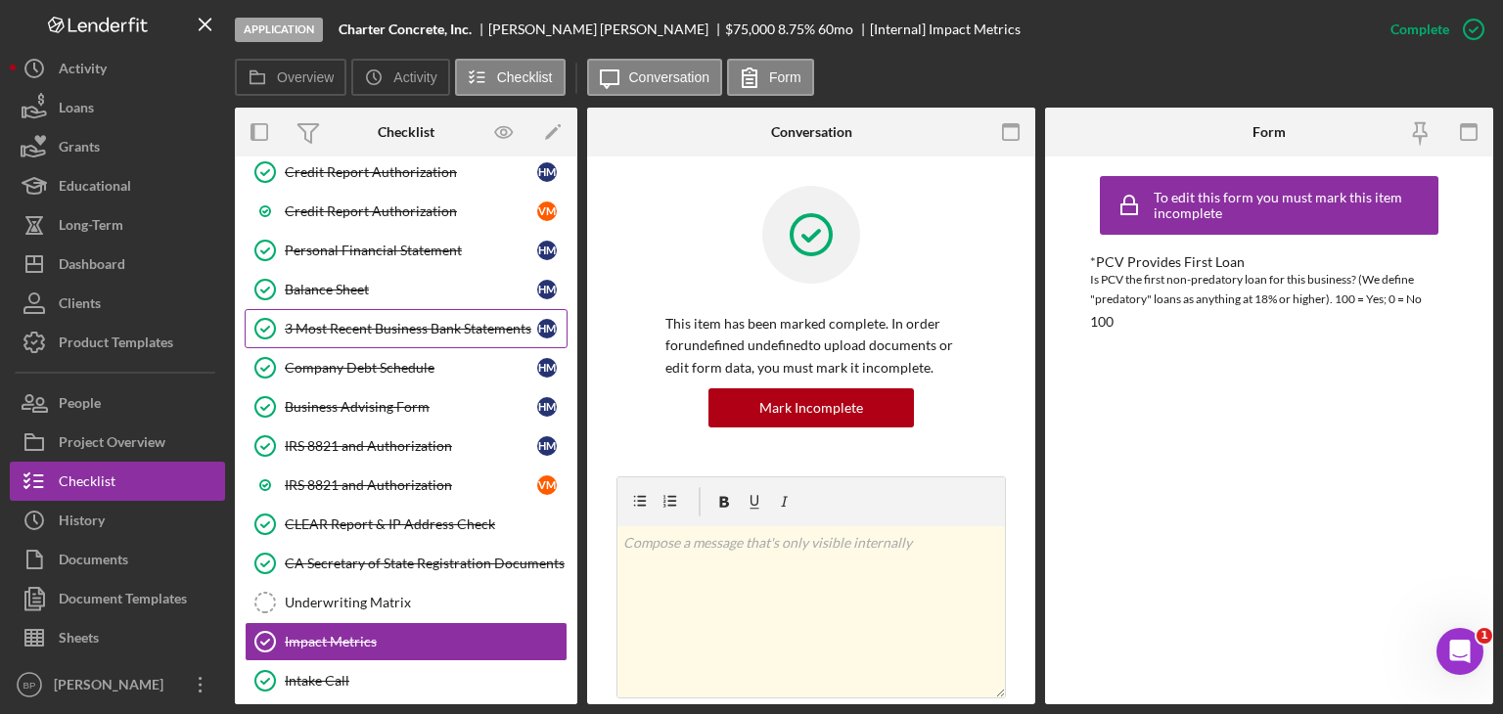
drag, startPoint x: 462, startPoint y: 315, endPoint x: 463, endPoint y: 327, distance: 11.8
click at [463, 321] on div "3 Most Recent Business Bank Statements" at bounding box center [411, 329] width 252 height 16
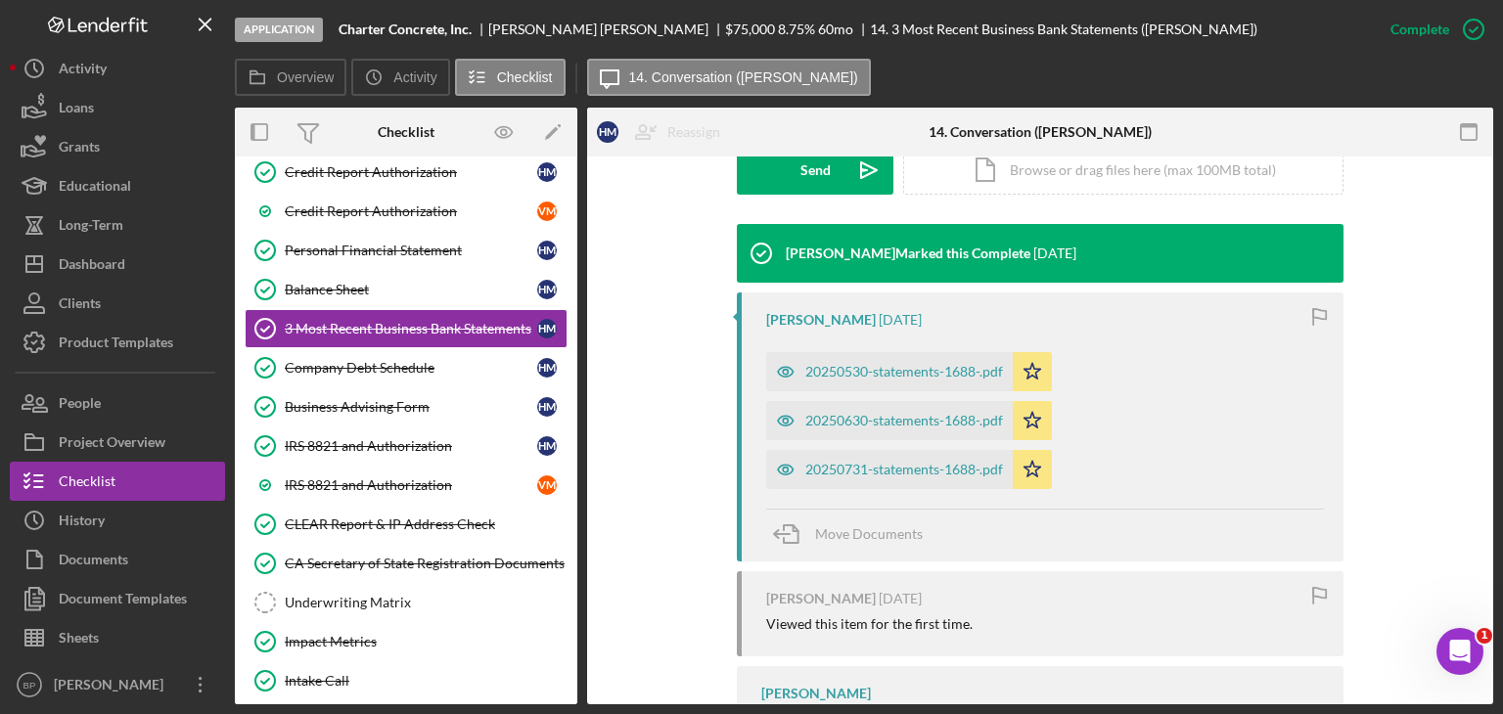
scroll to position [587, 0]
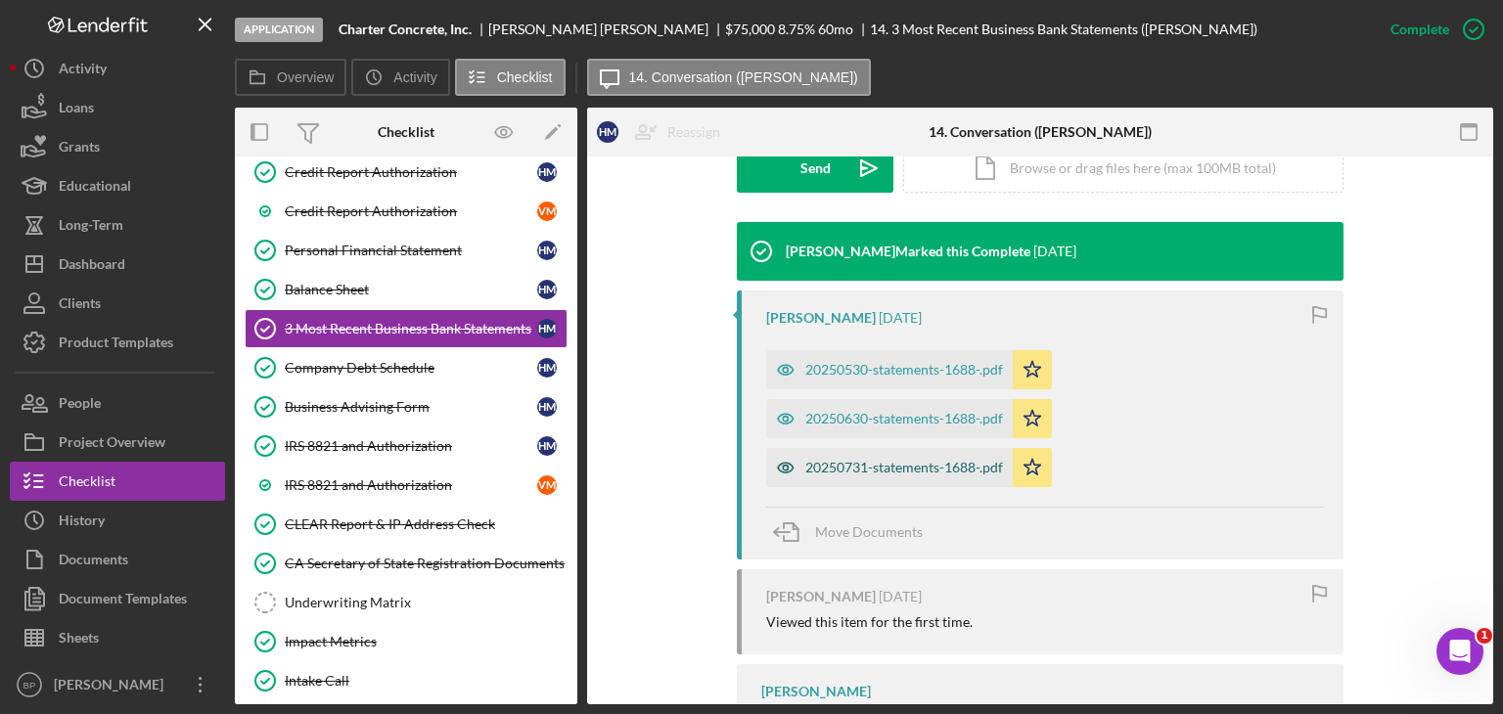
click at [900, 463] on div "20250731-statements-1688-.pdf" at bounding box center [904, 468] width 198 height 16
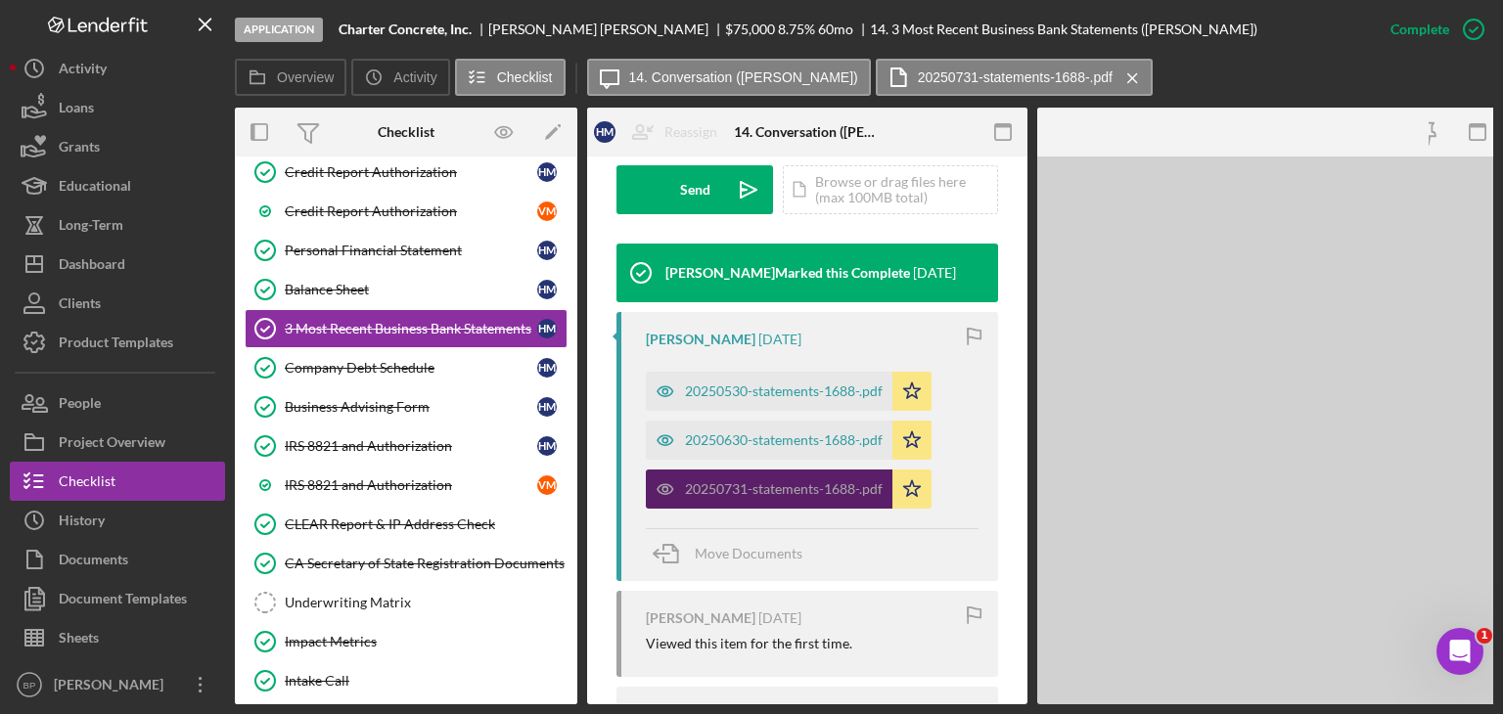
scroll to position [609, 0]
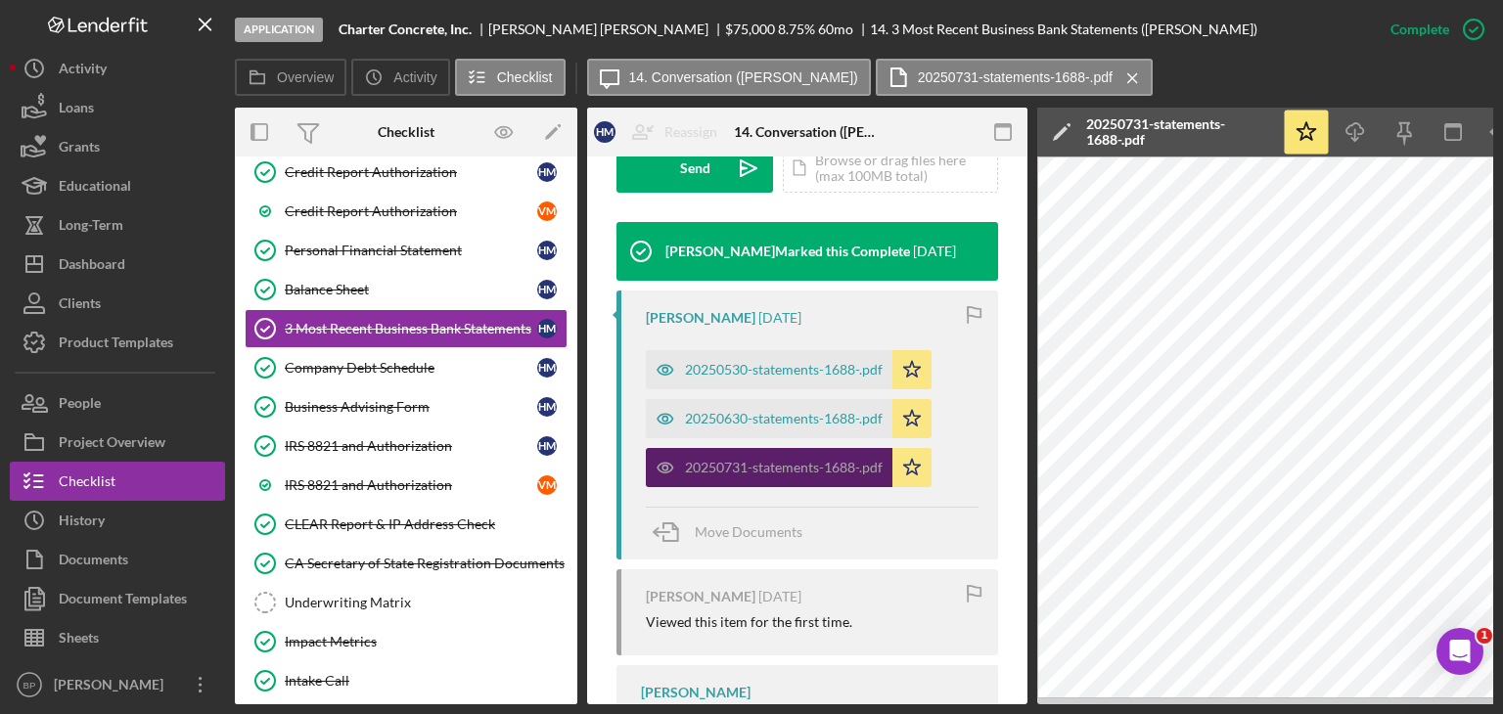
click at [789, 462] on div "20250731-statements-1688-.pdf" at bounding box center [784, 468] width 198 height 16
click at [791, 462] on div "20250731-statements-1688-.pdf" at bounding box center [784, 468] width 198 height 16
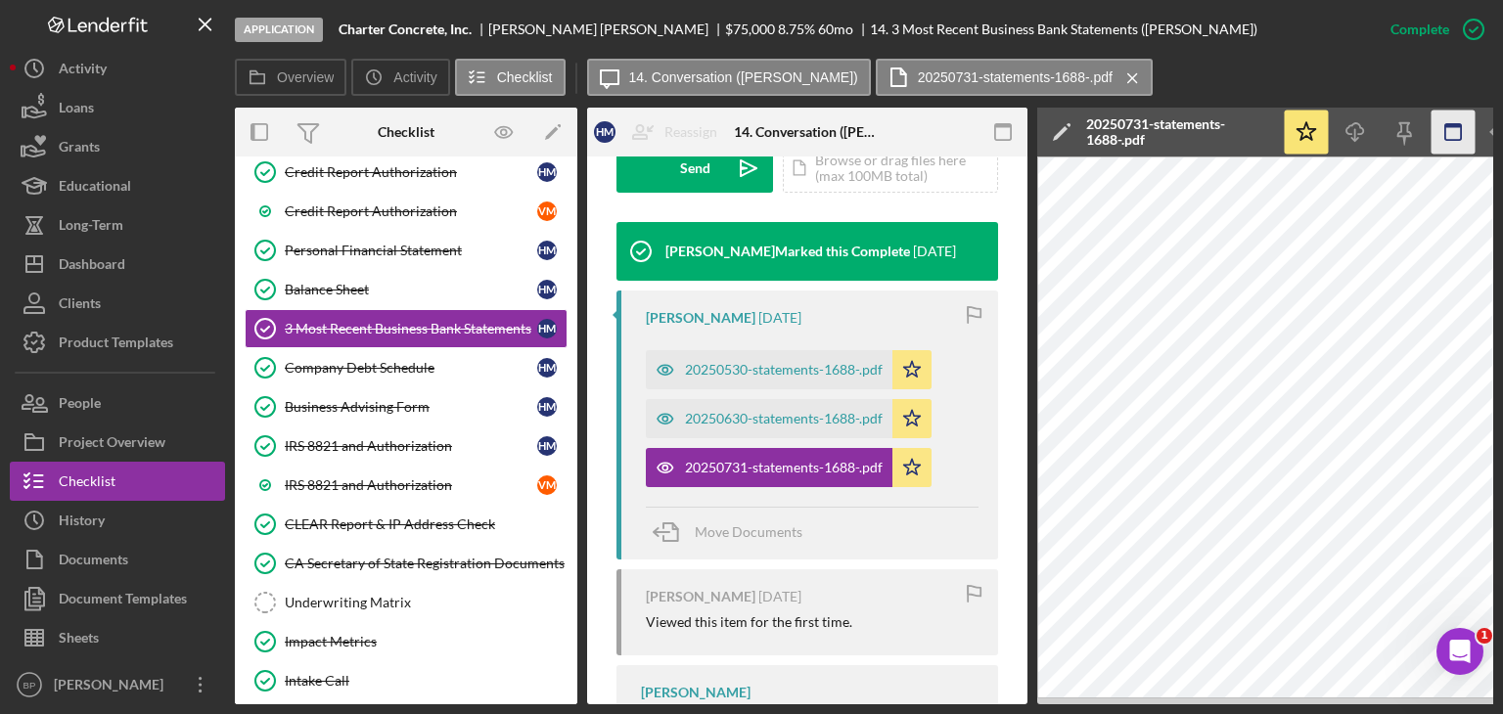
click at [1007, 134] on icon "button" at bounding box center [1004, 133] width 44 height 44
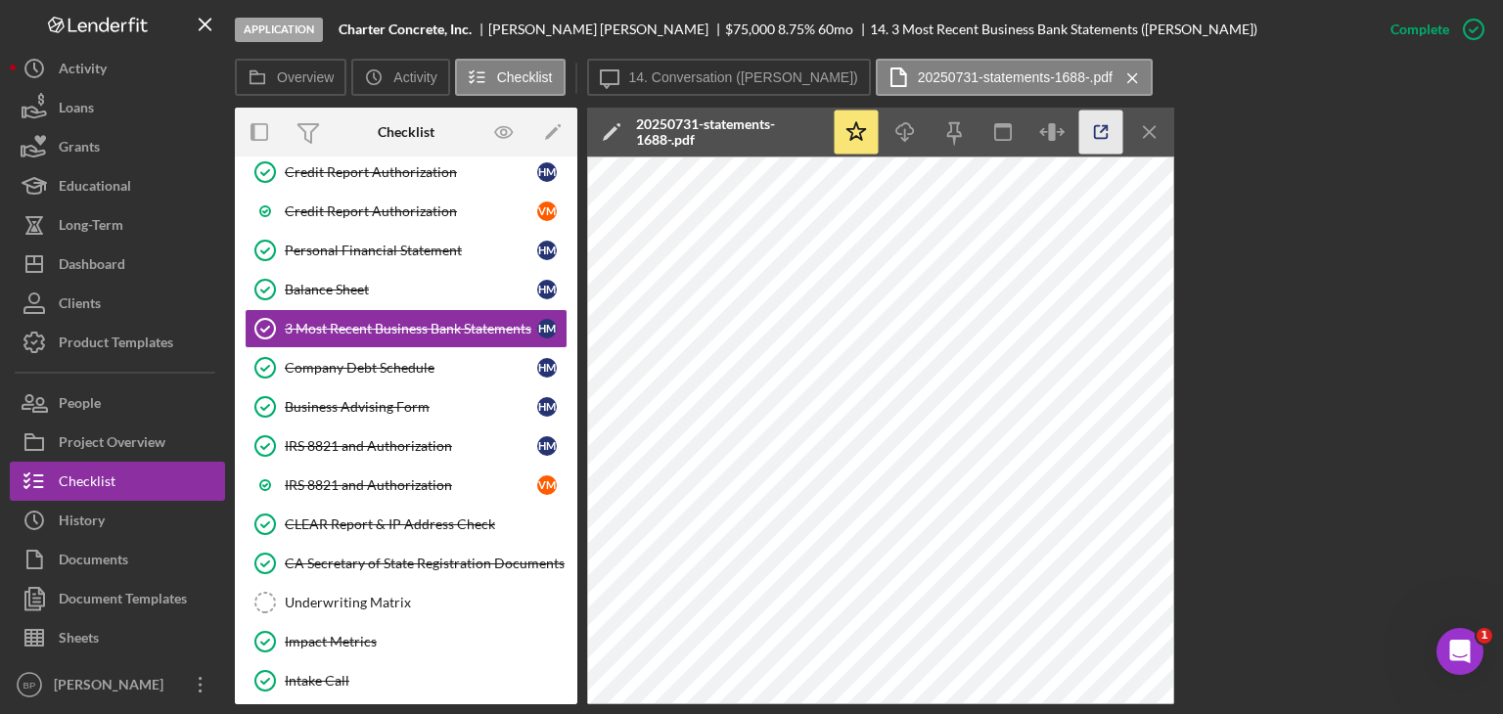
click at [1096, 130] on icon "button" at bounding box center [1101, 133] width 44 height 44
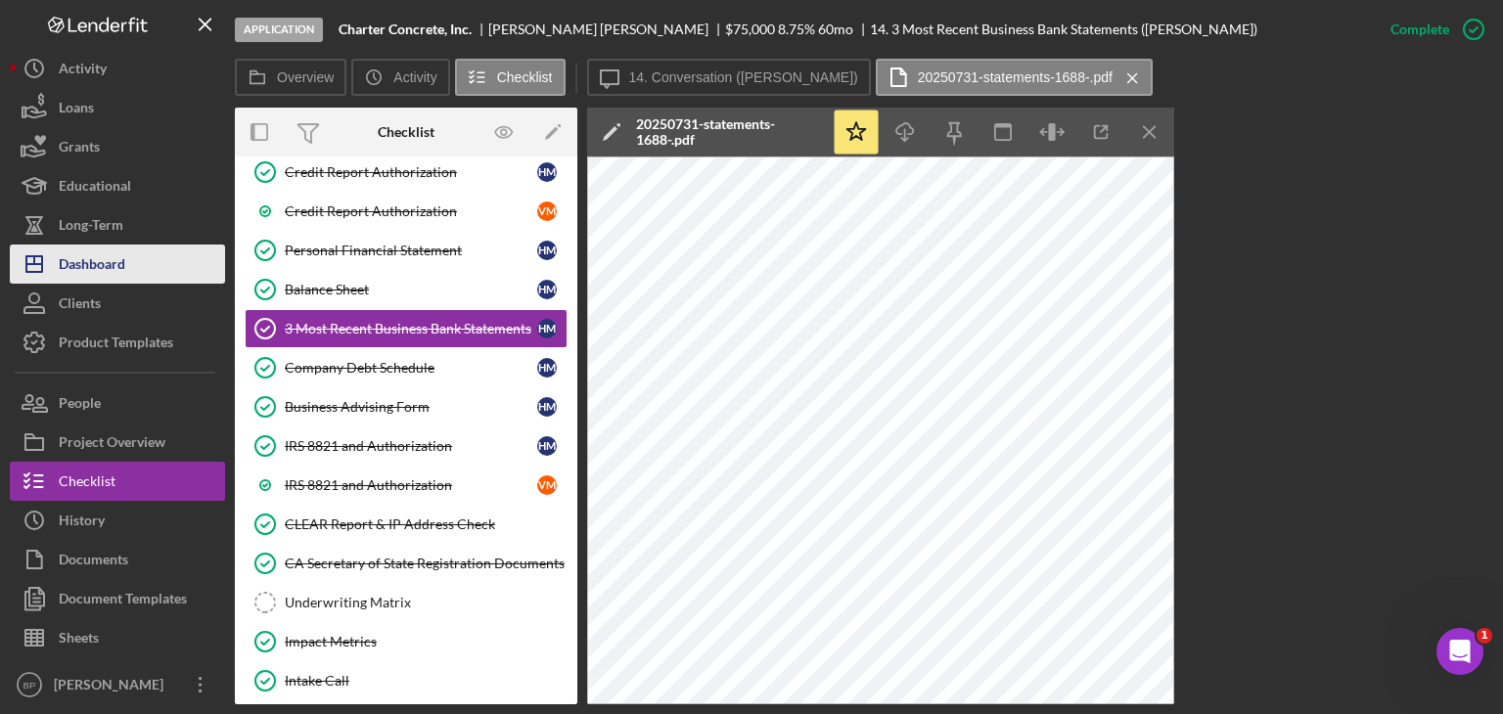
click at [86, 257] on div "Dashboard" at bounding box center [92, 267] width 67 height 44
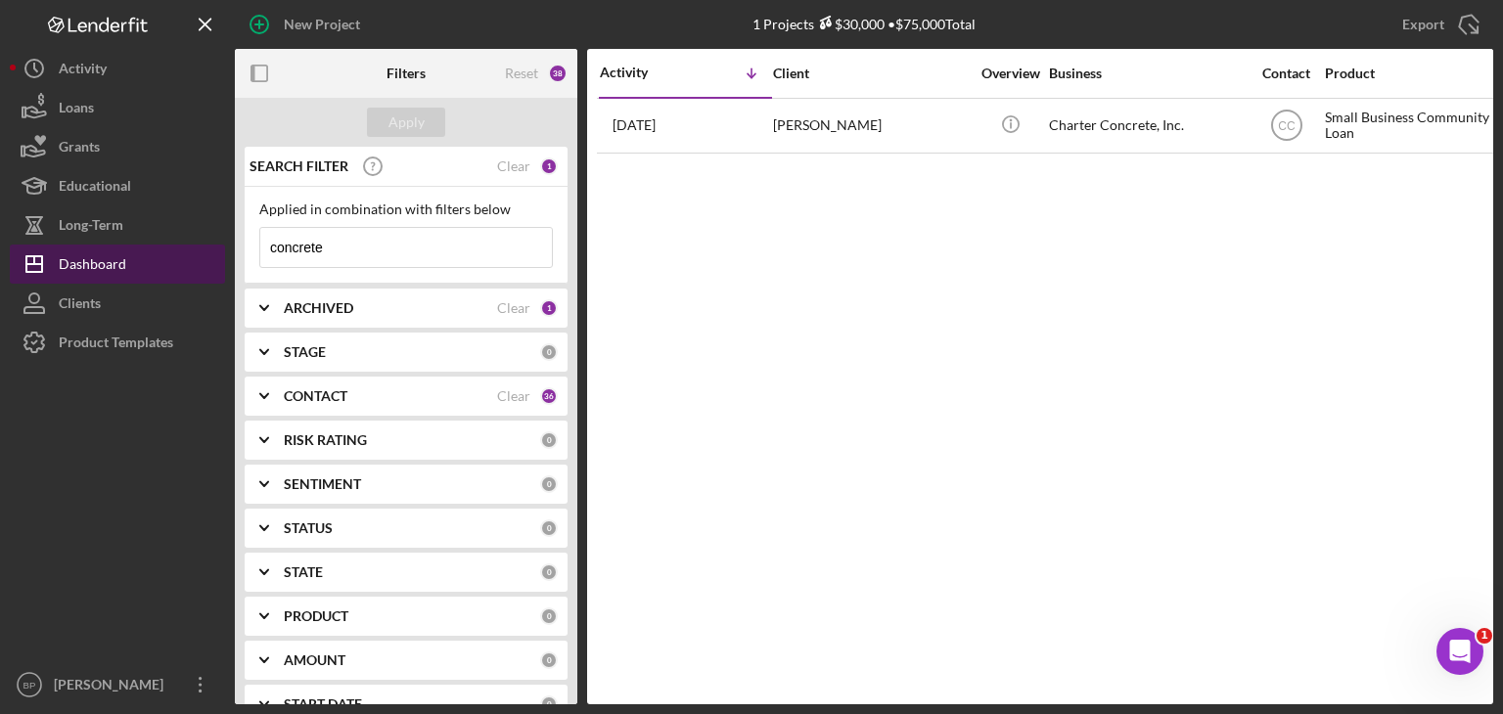
drag, startPoint x: 357, startPoint y: 240, endPoint x: 169, endPoint y: 254, distance: 188.5
click at [169, 255] on div "New Project 1 Projects $30,000 • $75,000 Total concrete Export Icon/Export Filt…" at bounding box center [752, 352] width 1484 height 705
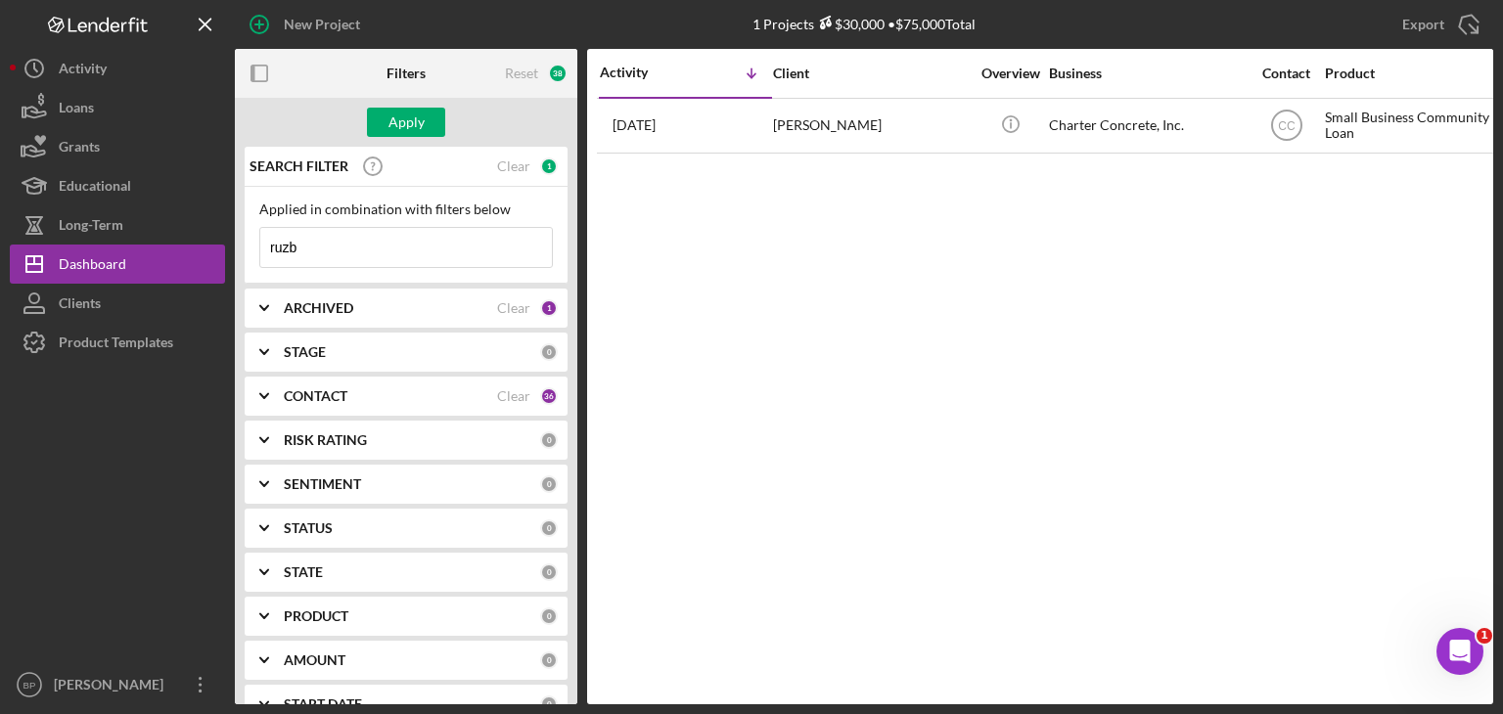
type input "ruzbeh"
drag, startPoint x: 332, startPoint y: 248, endPoint x: 494, endPoint y: 101, distance: 219.0
click at [333, 248] on input "ruzbeh" at bounding box center [406, 247] width 292 height 39
click at [410, 120] on div "Apply" at bounding box center [407, 122] width 36 height 29
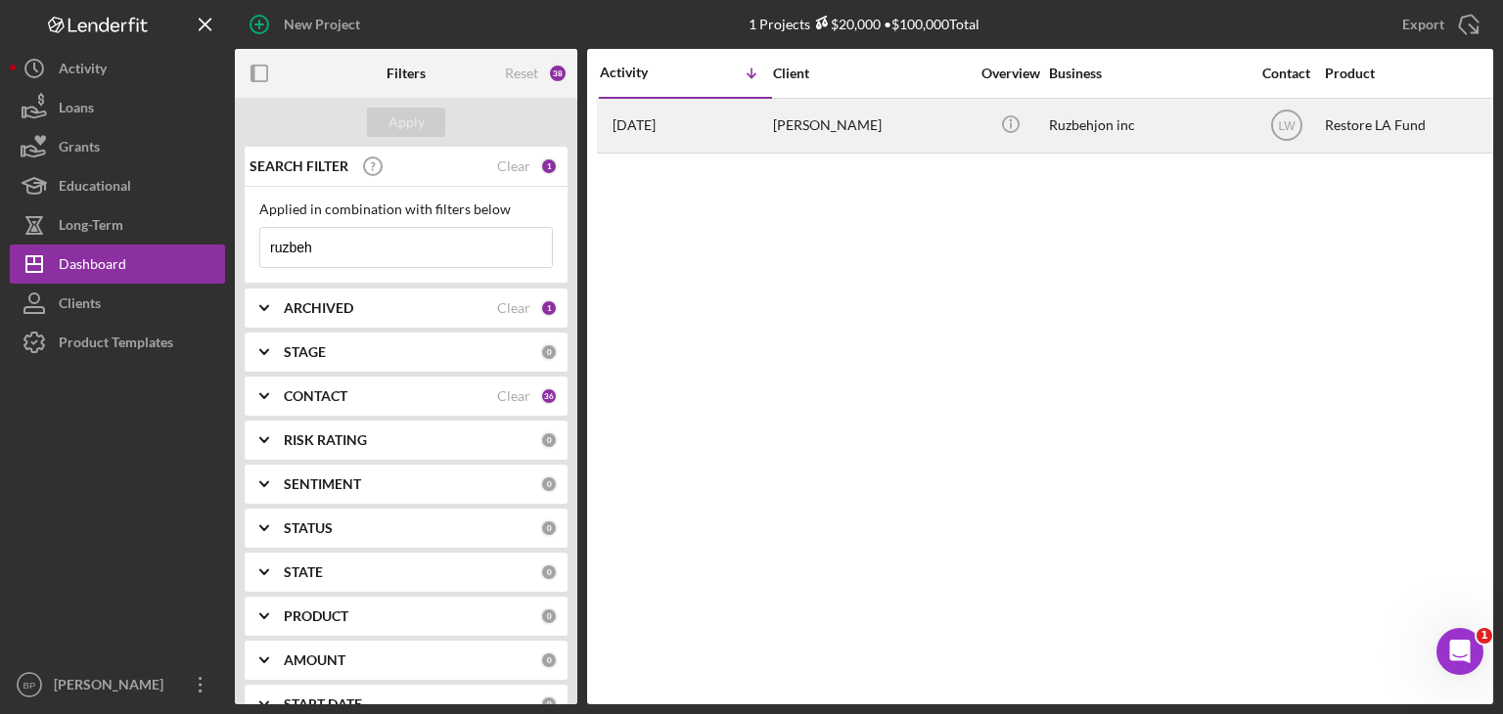
click at [795, 129] on div "[PERSON_NAME]" at bounding box center [871, 126] width 196 height 52
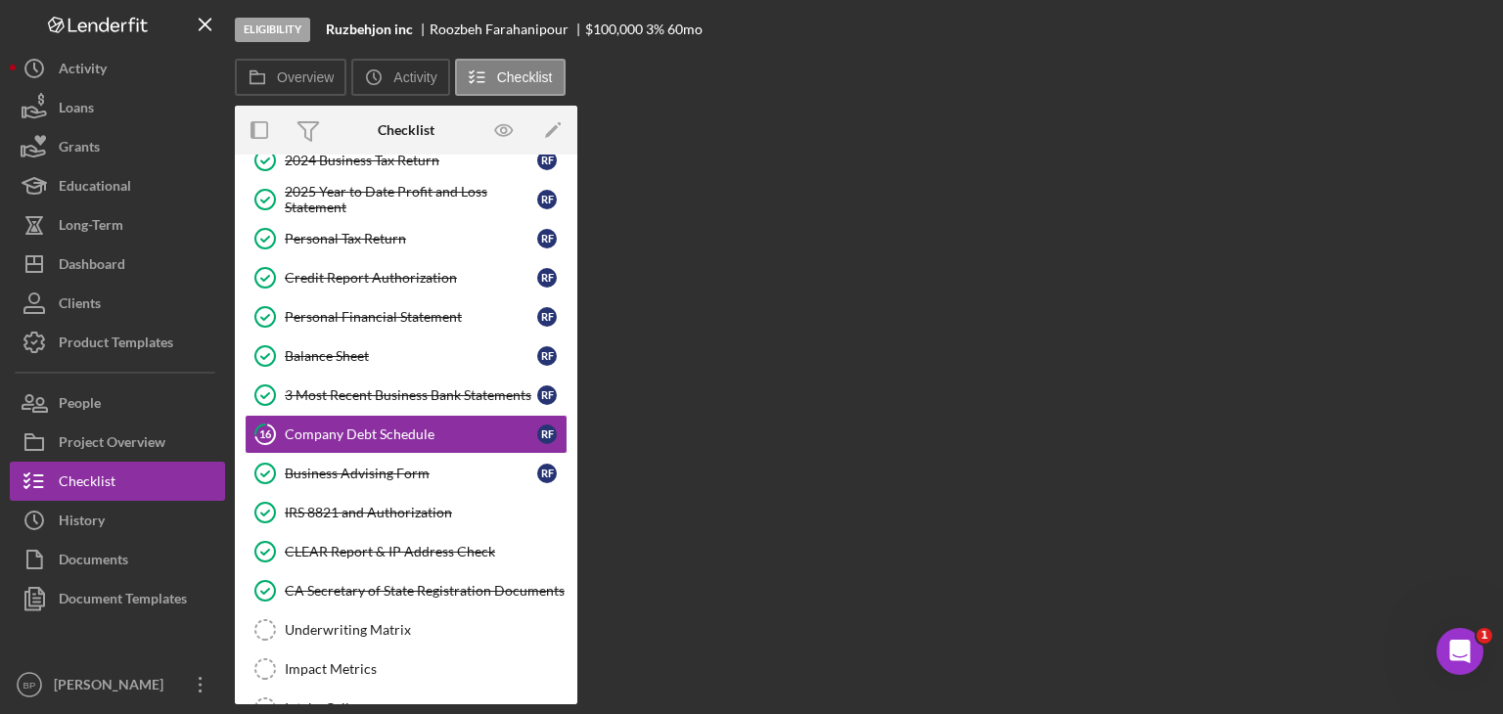
scroll to position [226, 0]
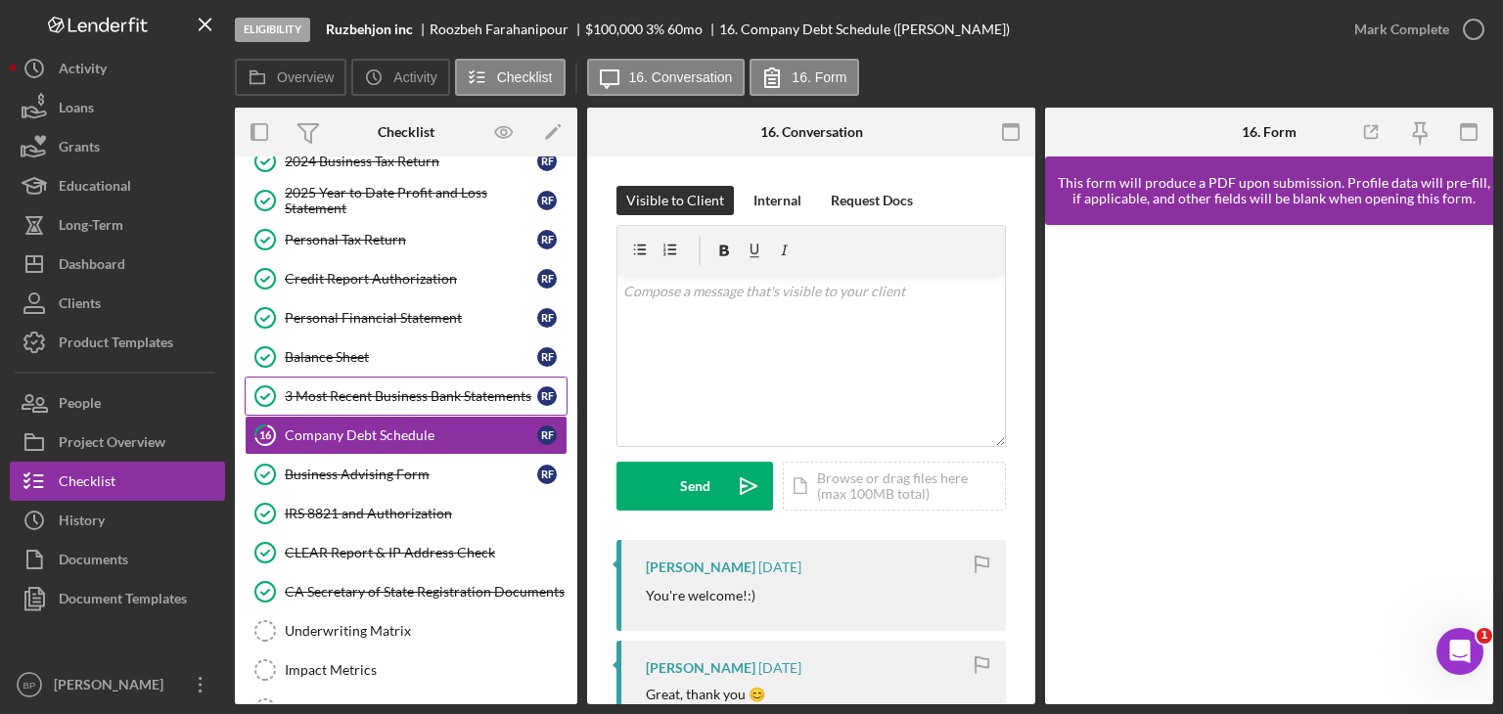
click at [447, 389] on div "3 Most Recent Business Bank Statements" at bounding box center [411, 397] width 252 height 16
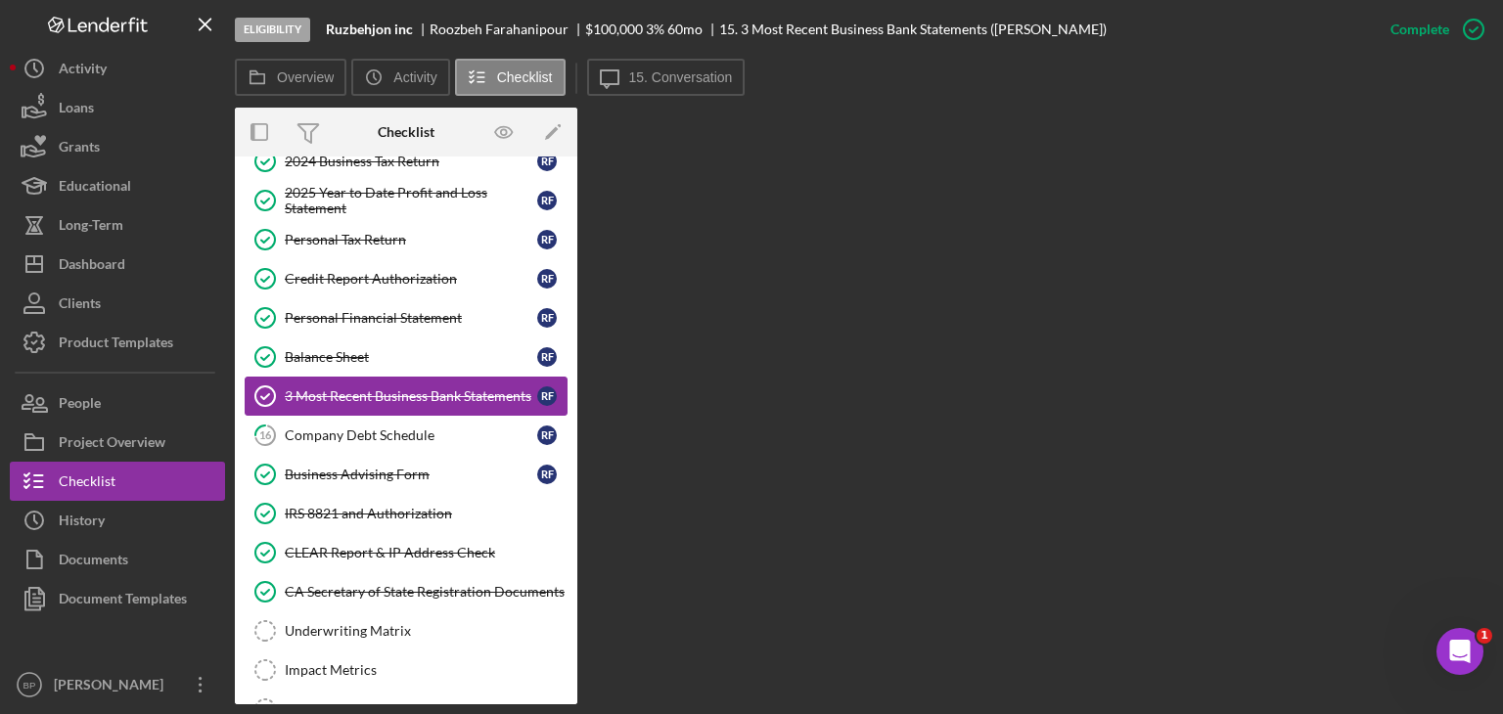
click at [381, 389] on div "3 Most Recent Business Bank Statements" at bounding box center [411, 397] width 252 height 16
click at [384, 389] on div "3 Most Recent Business Bank Statements" at bounding box center [411, 397] width 252 height 16
click at [353, 389] on div "3 Most Recent Business Bank Statements" at bounding box center [411, 397] width 252 height 16
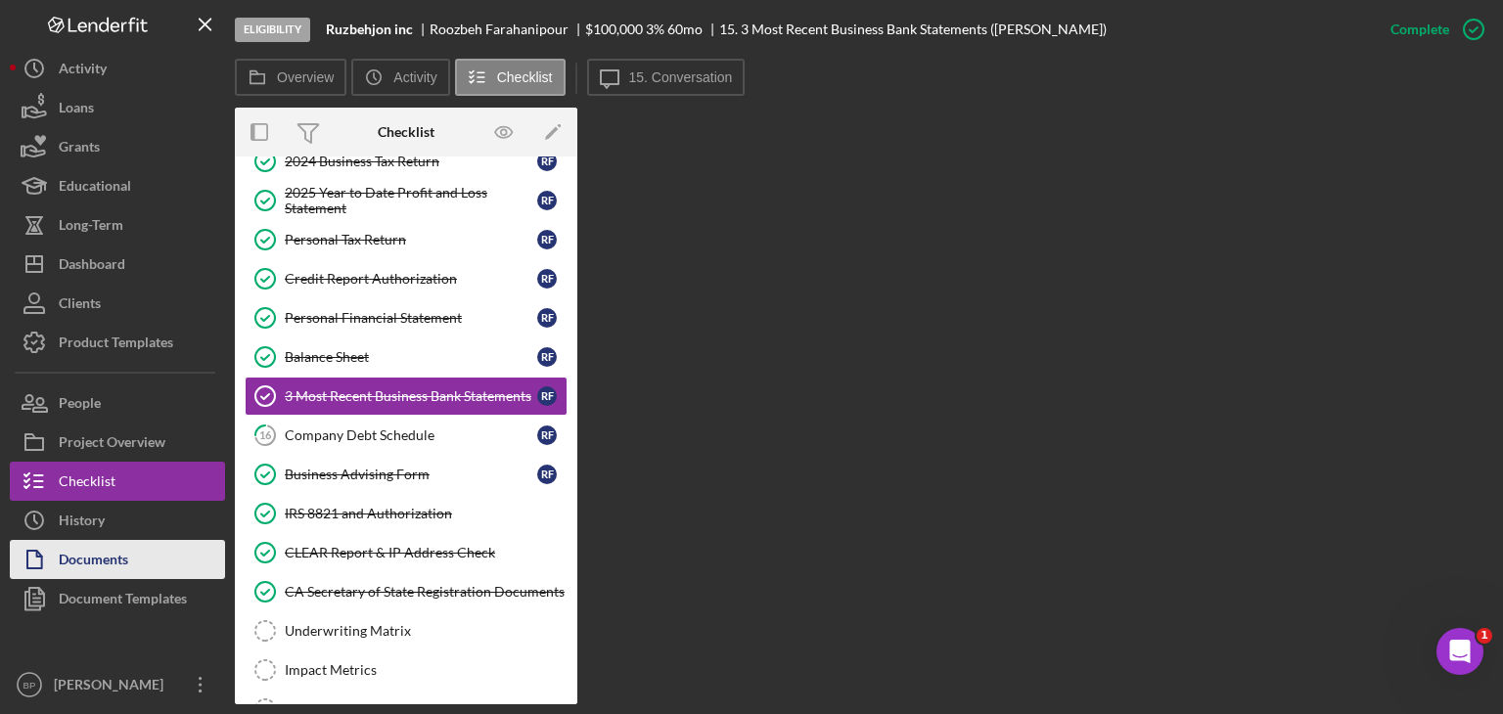
click at [78, 567] on div "Documents" at bounding box center [93, 562] width 69 height 44
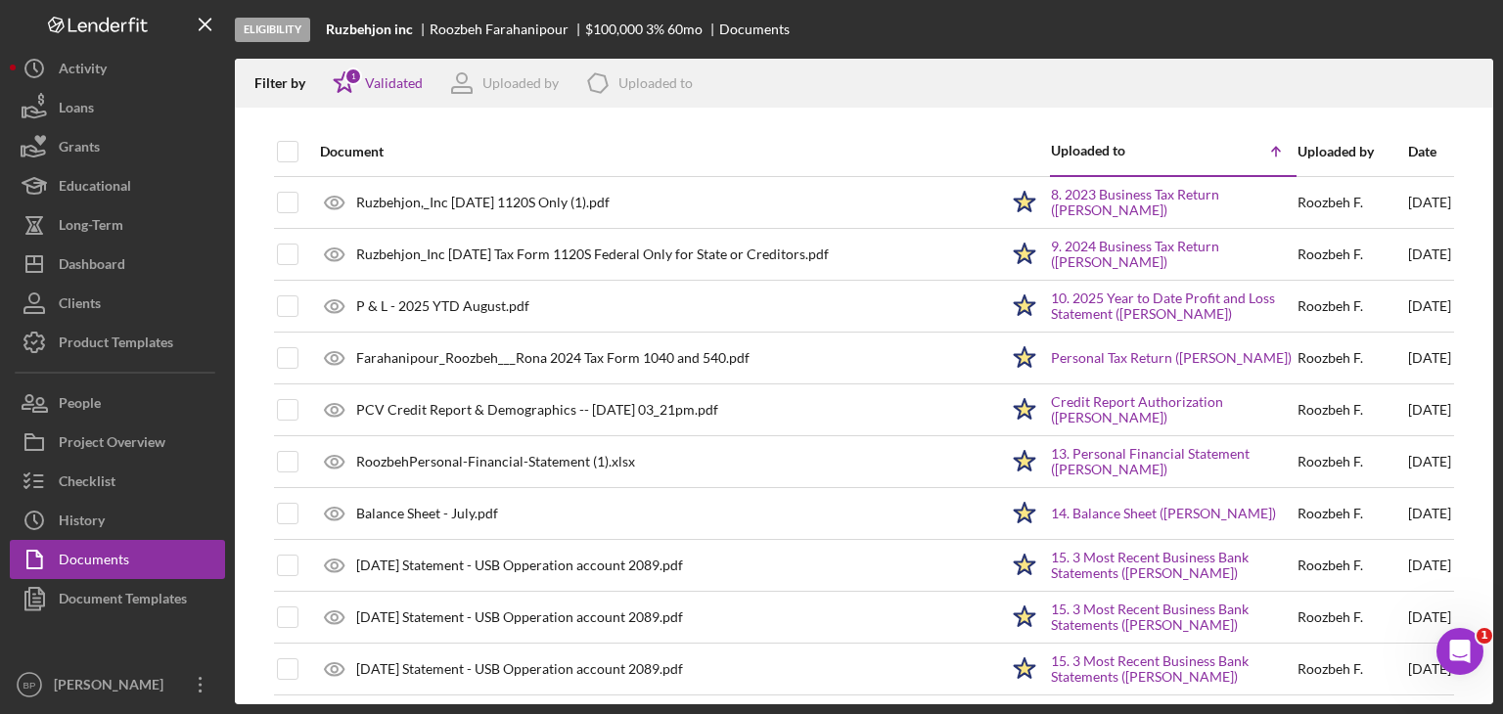
click at [1308, 145] on div "Uploaded by" at bounding box center [1352, 152] width 109 height 16
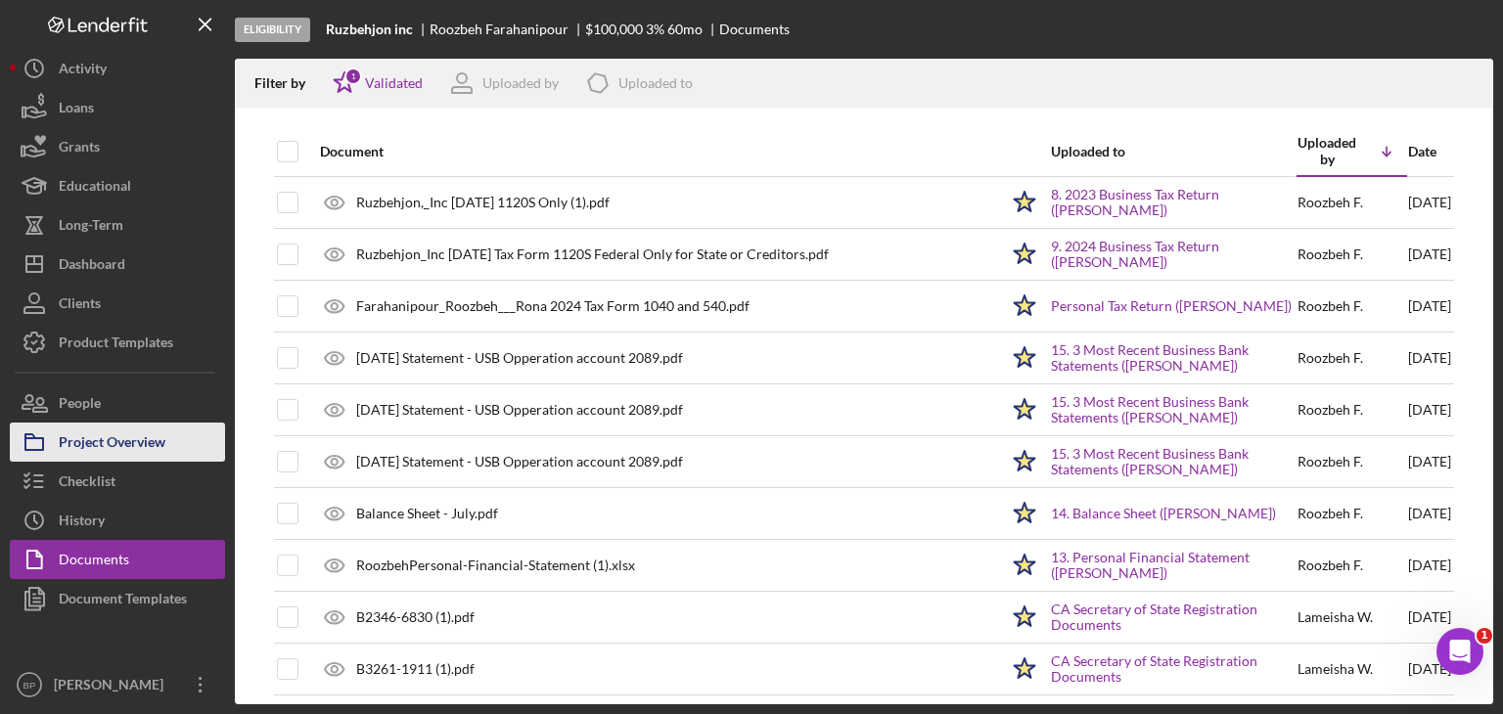
click at [116, 439] on div "Project Overview" at bounding box center [112, 445] width 107 height 44
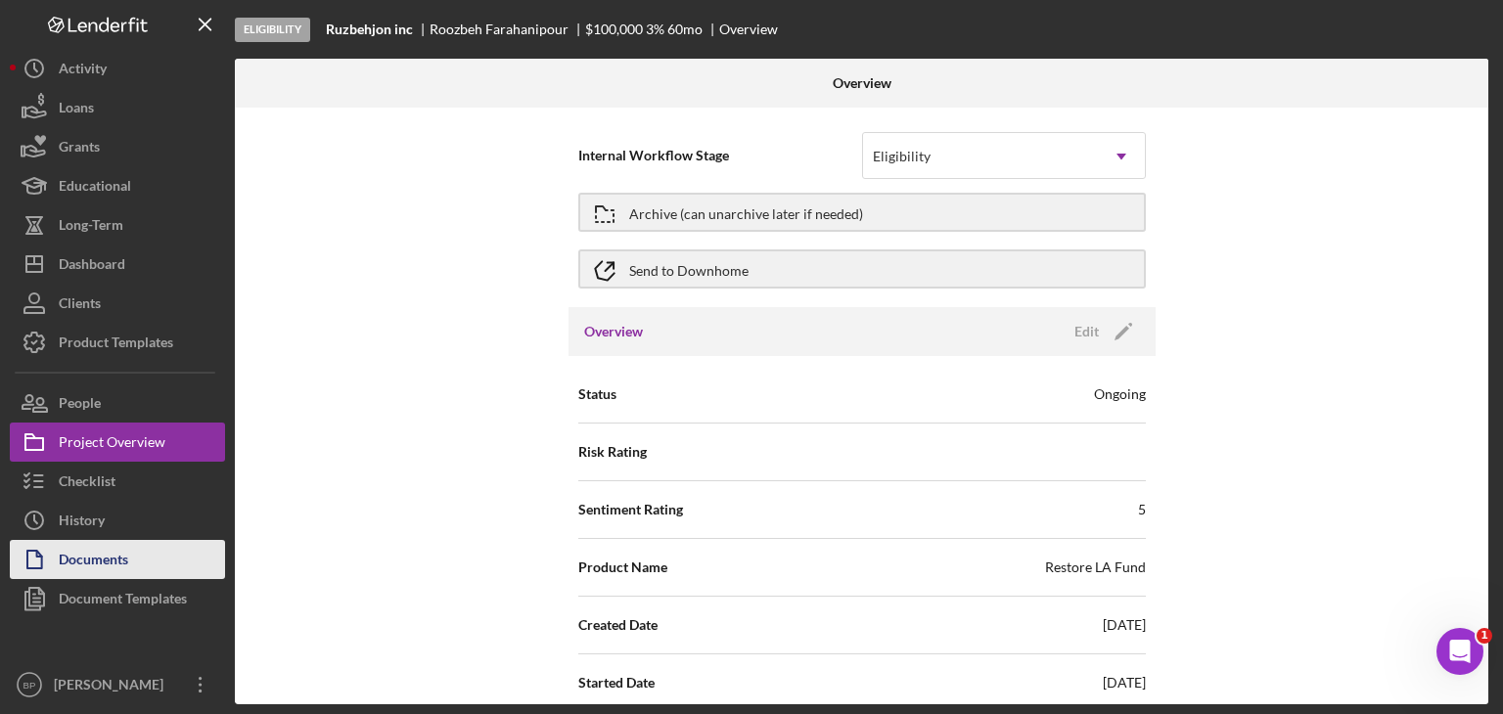
click at [63, 545] on div "Documents" at bounding box center [93, 562] width 69 height 44
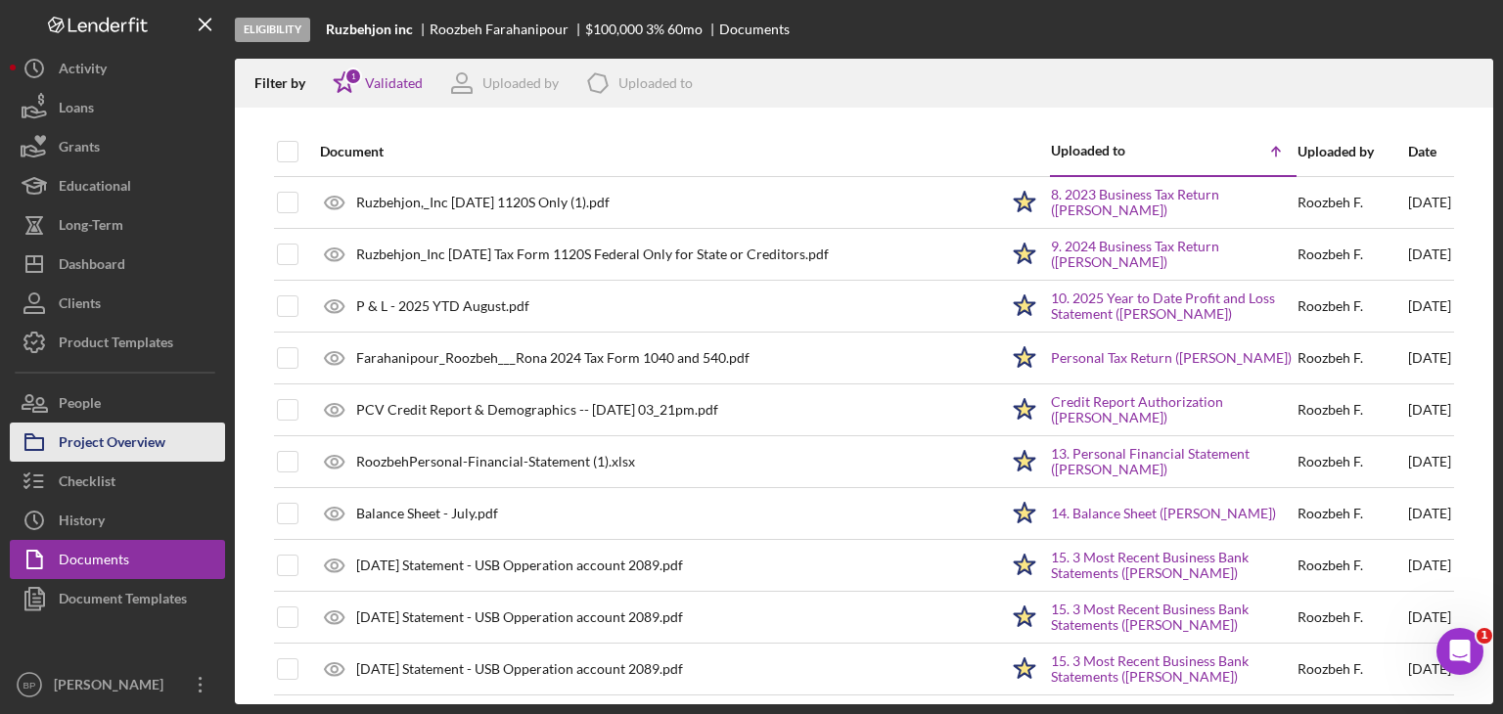
drag, startPoint x: 124, startPoint y: 443, endPoint x: 137, endPoint y: 436, distance: 14.4
click at [125, 443] on div "Project Overview" at bounding box center [112, 445] width 107 height 44
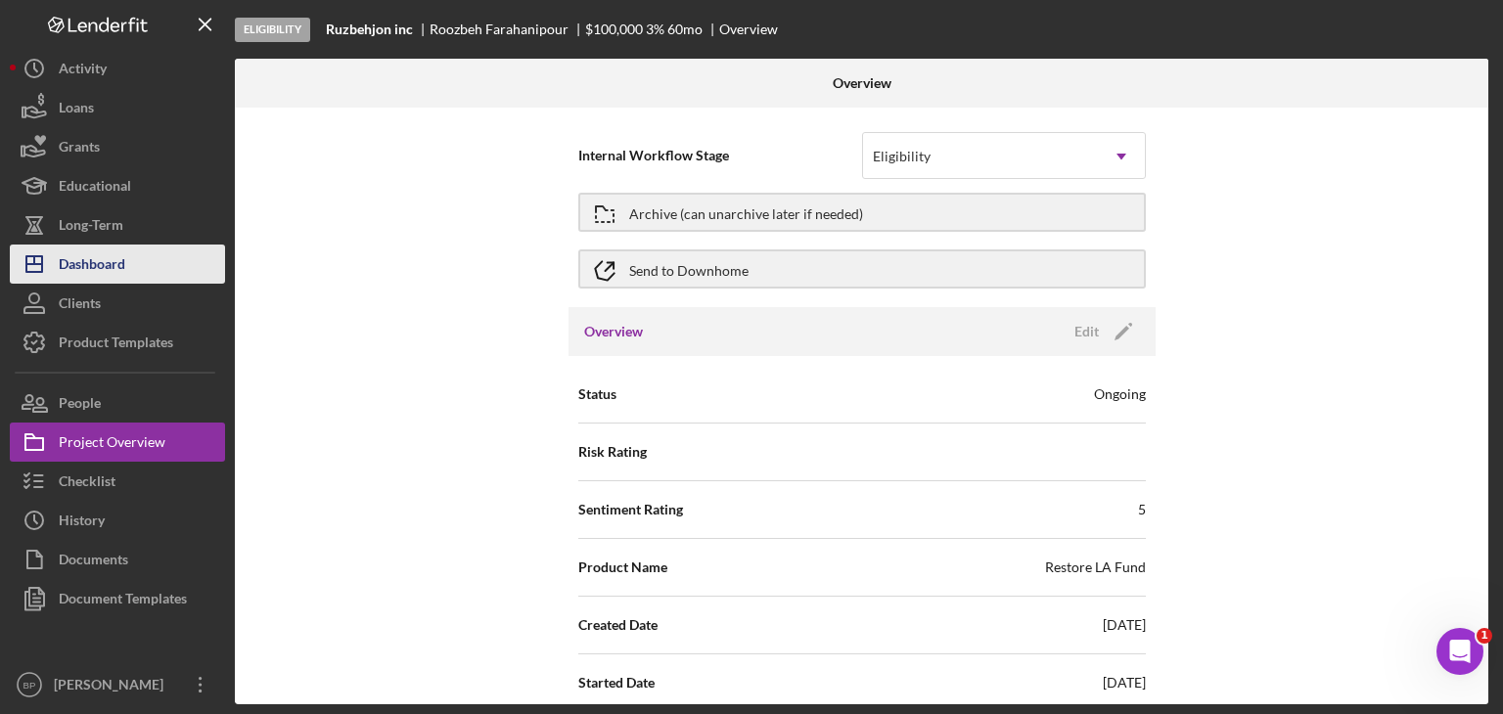
click at [105, 263] on div "Dashboard" at bounding box center [92, 267] width 67 height 44
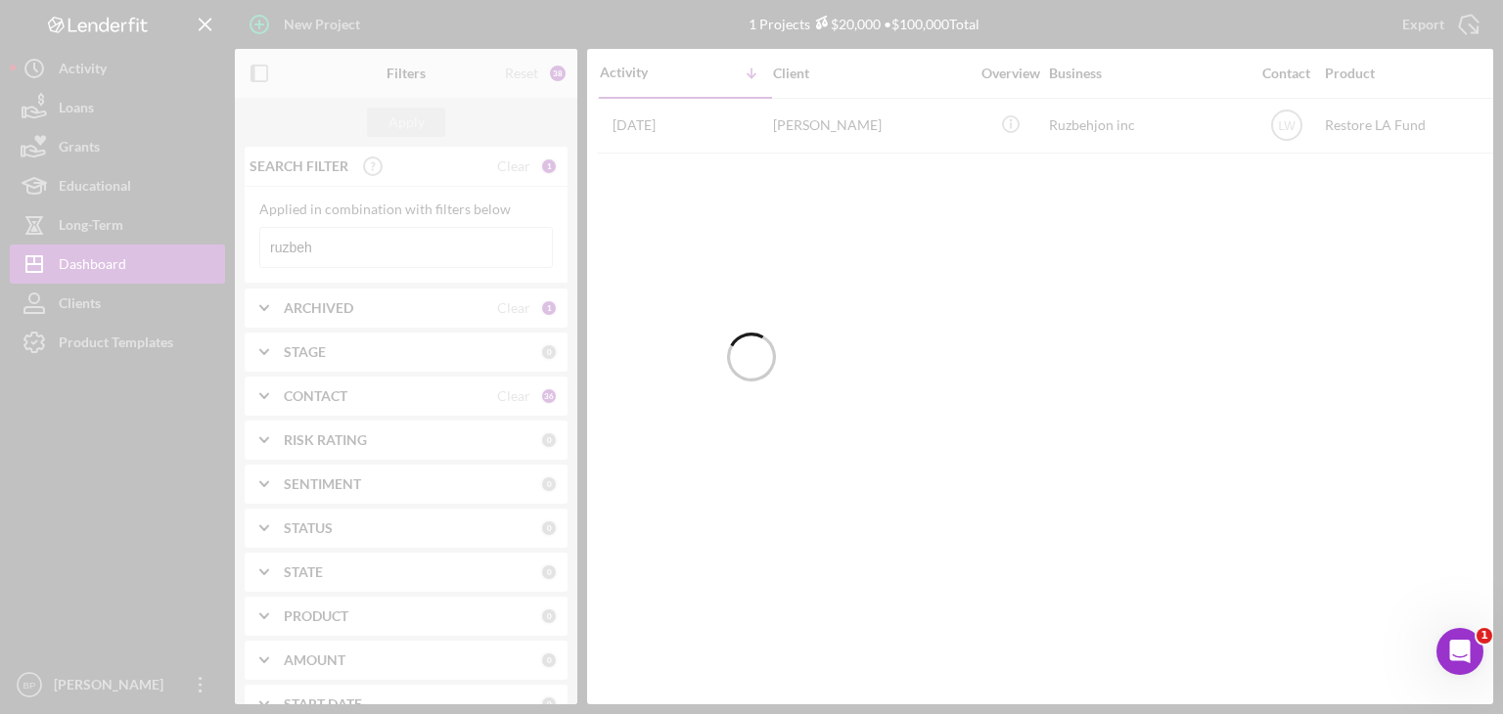
click at [319, 240] on div at bounding box center [751, 357] width 1503 height 714
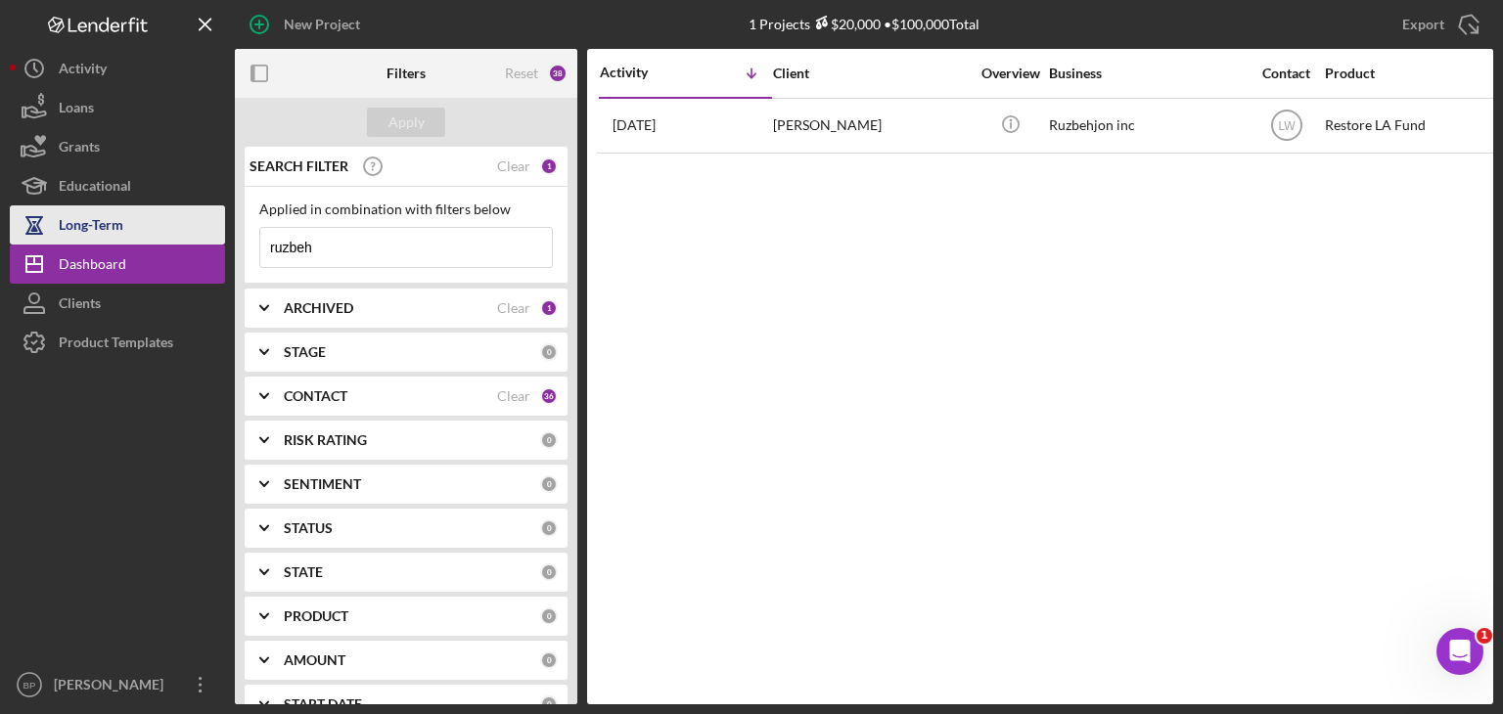
drag, startPoint x: 319, startPoint y: 248, endPoint x: 184, endPoint y: 220, distance: 137.8
click at [184, 220] on div "New Project 1 Projects $20,000 • $100,000 Total ruzbeh Export Icon/Export Filte…" at bounding box center [752, 352] width 1484 height 705
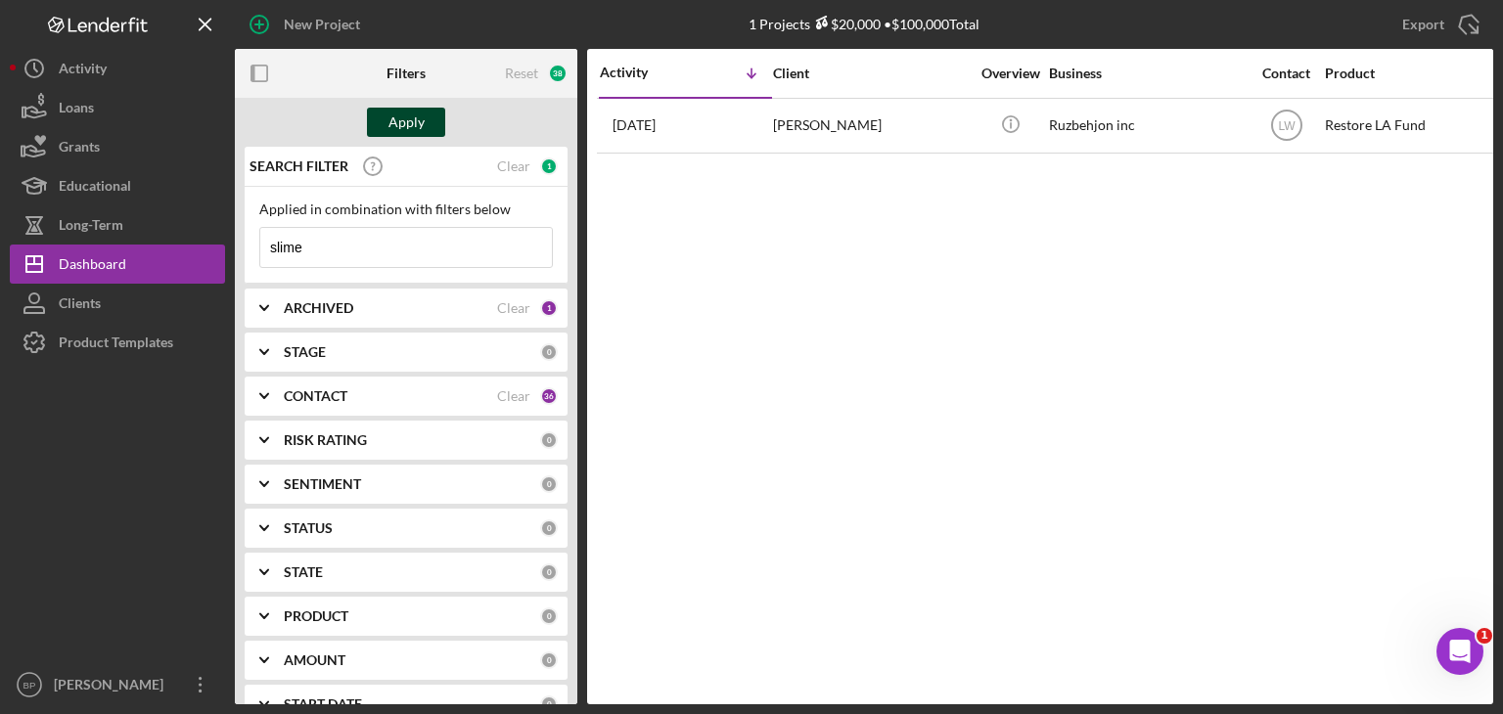
type input "slime"
click at [427, 129] on button "Apply" at bounding box center [406, 122] width 78 height 29
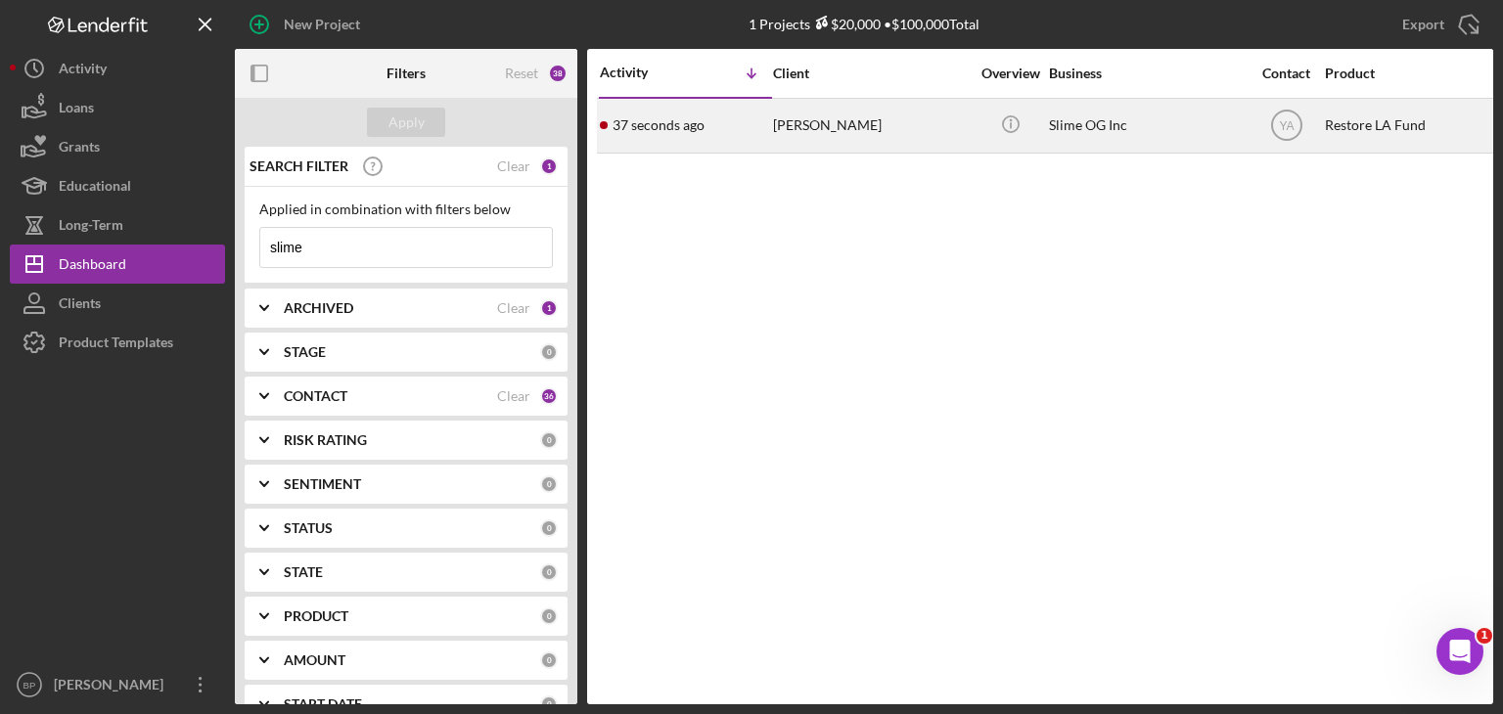
click at [1057, 129] on div "Slime OG Inc" at bounding box center [1147, 126] width 196 height 52
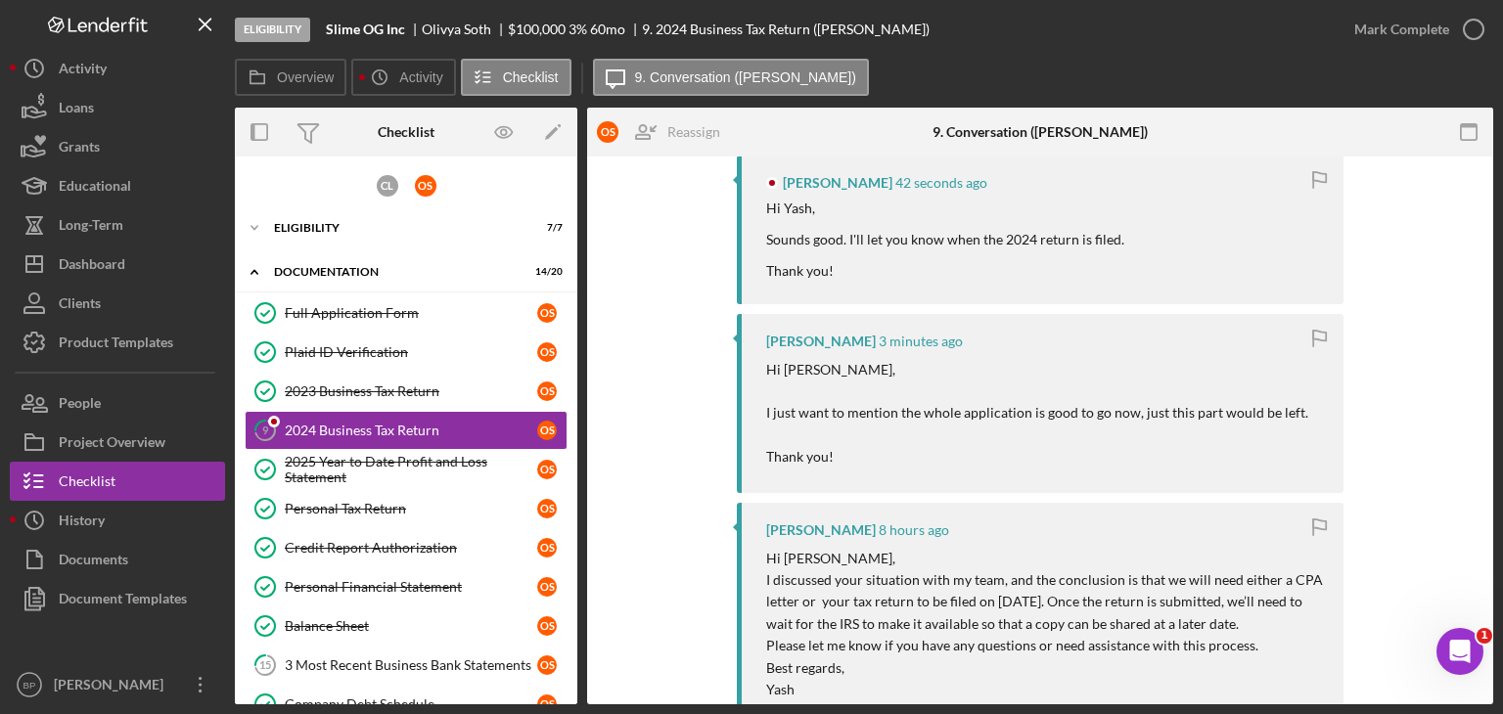
scroll to position [391, 0]
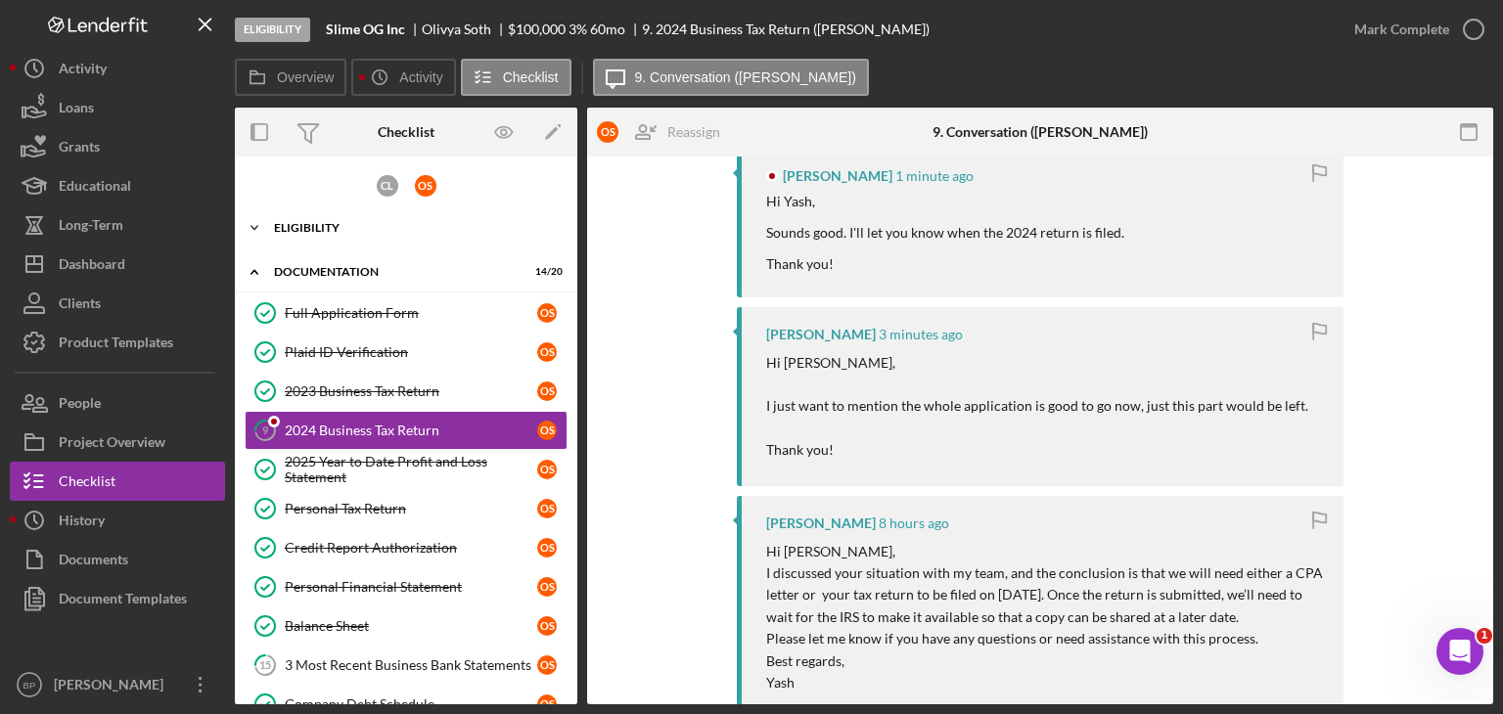
click at [289, 213] on div "Icon/Expander Eligibility 7 / 7" at bounding box center [406, 227] width 343 height 39
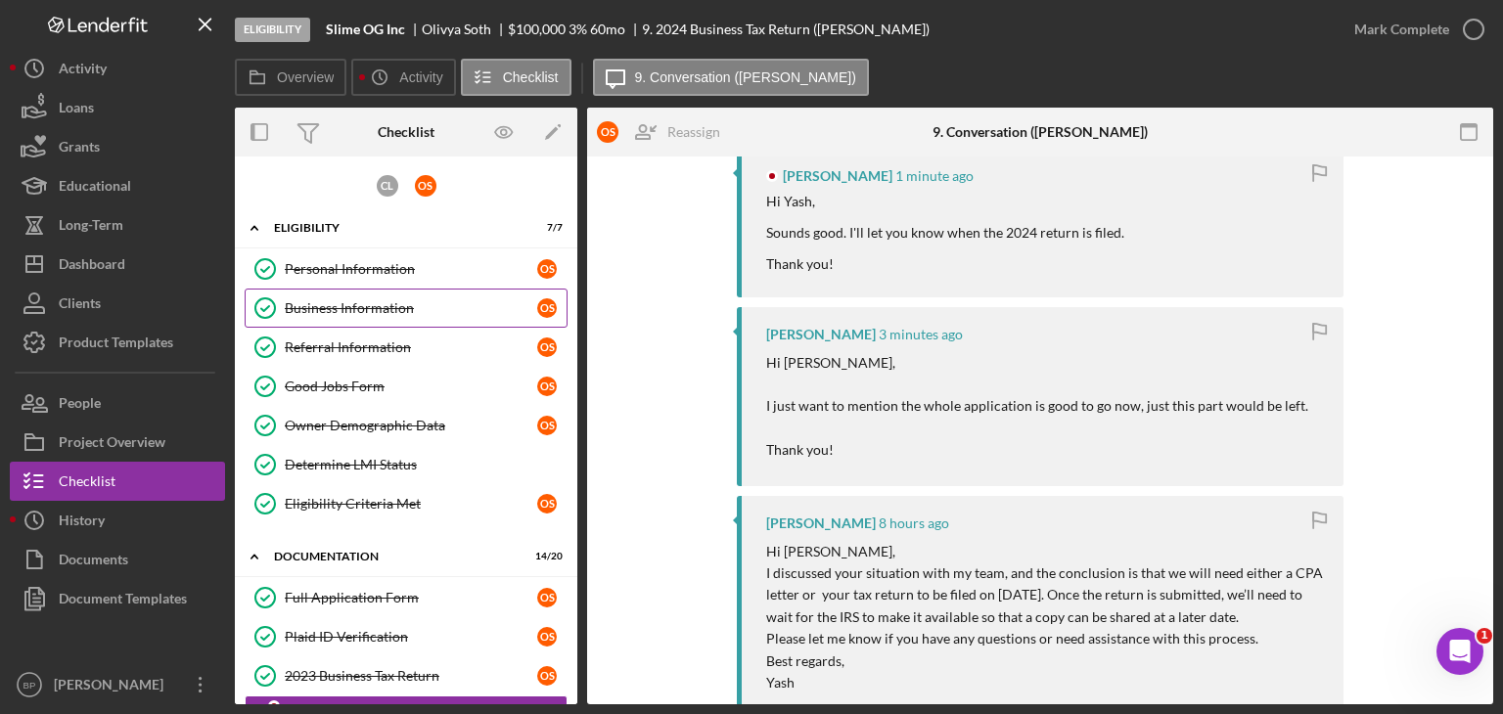
click at [360, 312] on div "Business Information" at bounding box center [411, 308] width 252 height 16
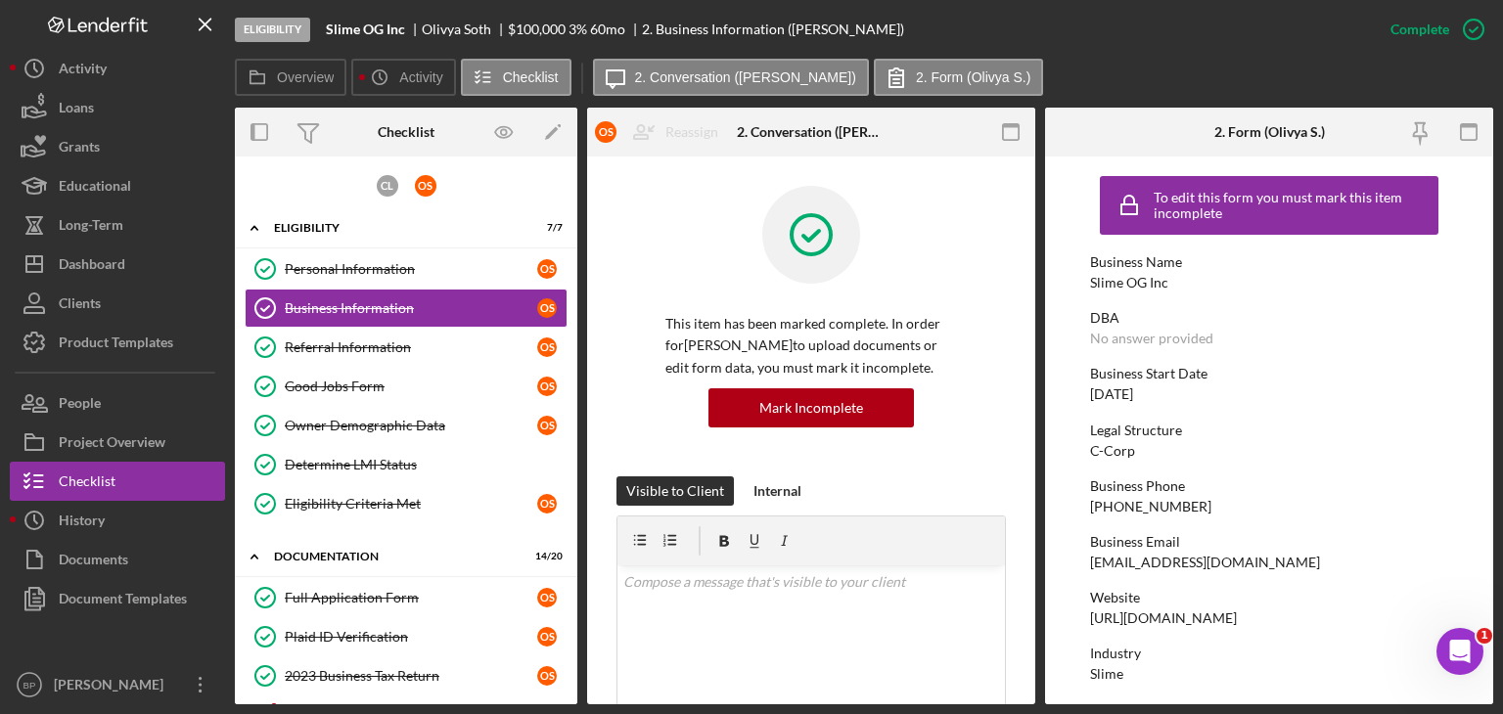
scroll to position [196, 0]
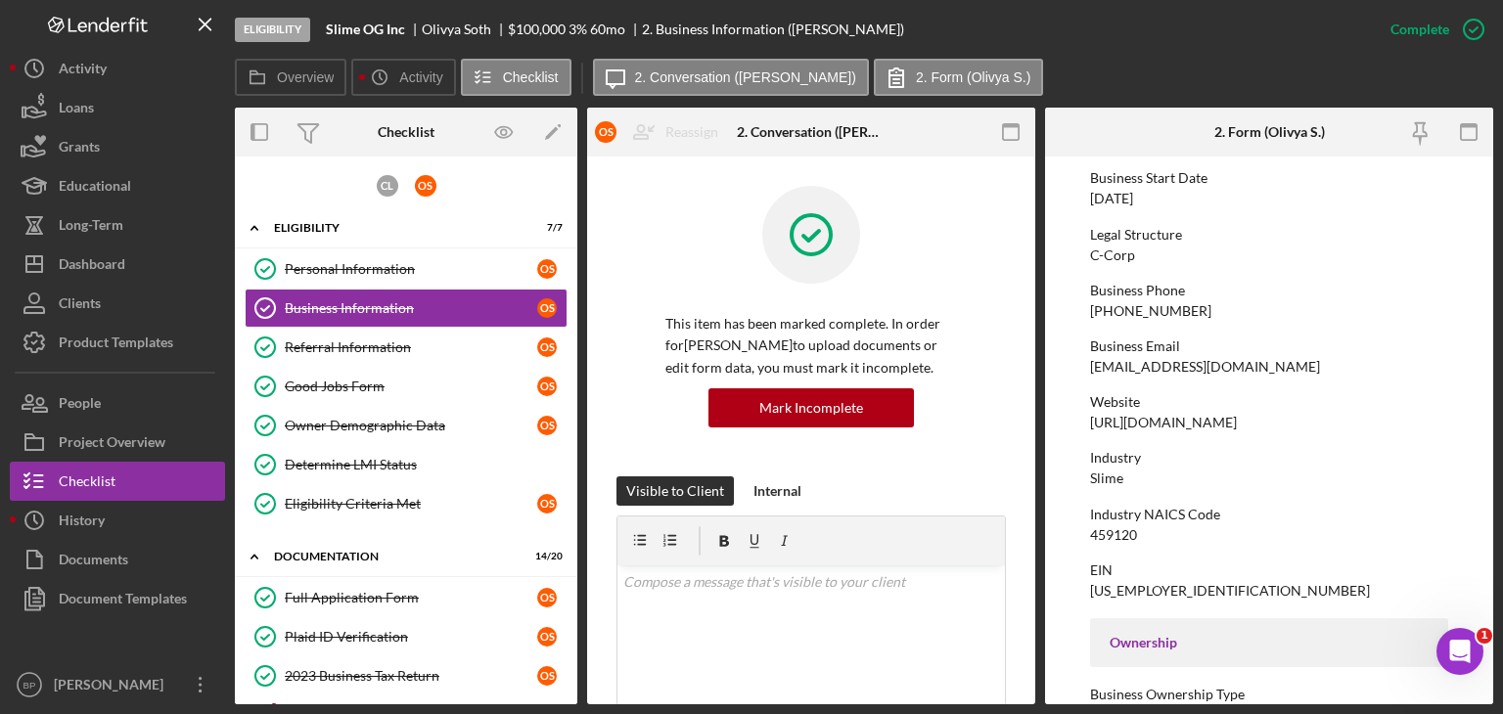
drag, startPoint x: 1090, startPoint y: 424, endPoint x: 1257, endPoint y: 420, distance: 166.4
click at [1257, 420] on div "Website [URL][DOMAIN_NAME]" at bounding box center [1269, 412] width 358 height 36
drag, startPoint x: 1221, startPoint y: 432, endPoint x: 1243, endPoint y: 423, distance: 23.3
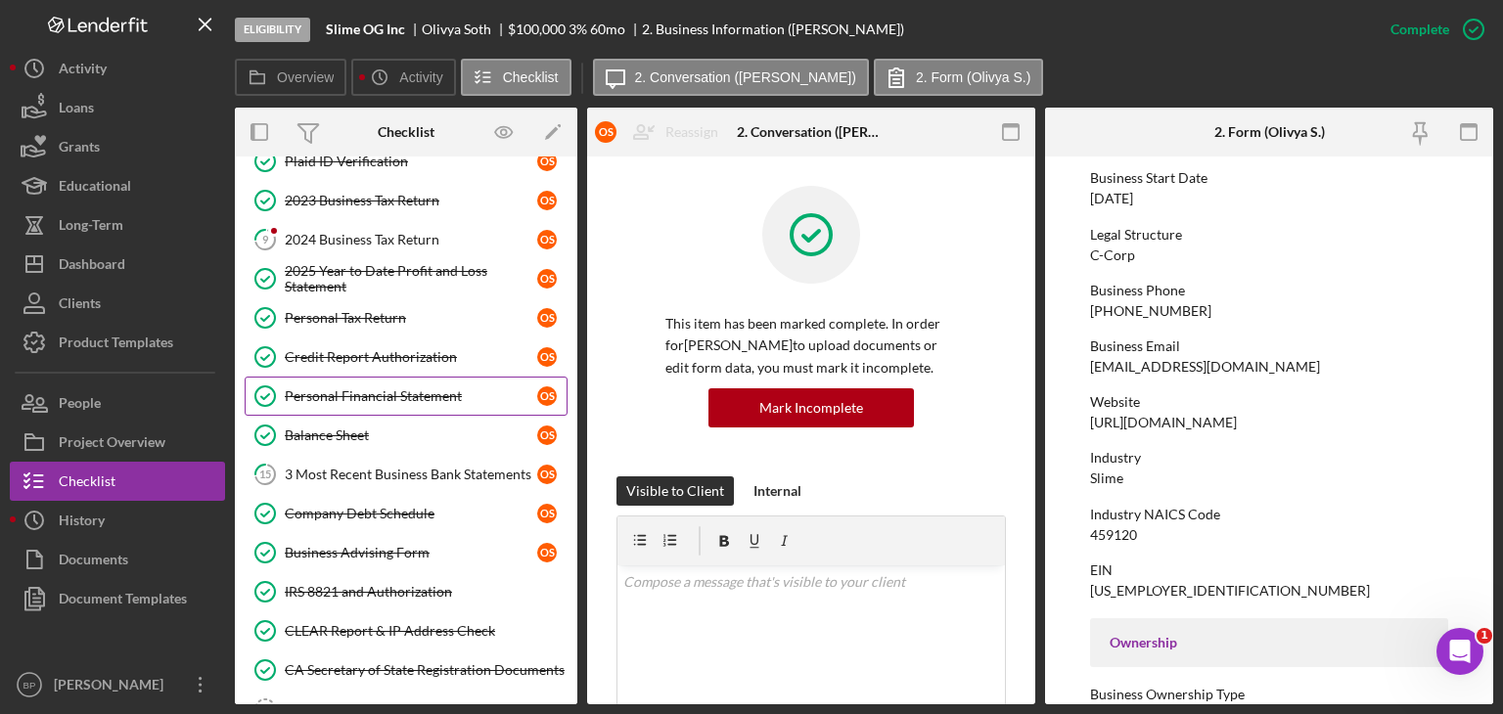
scroll to position [587, 0]
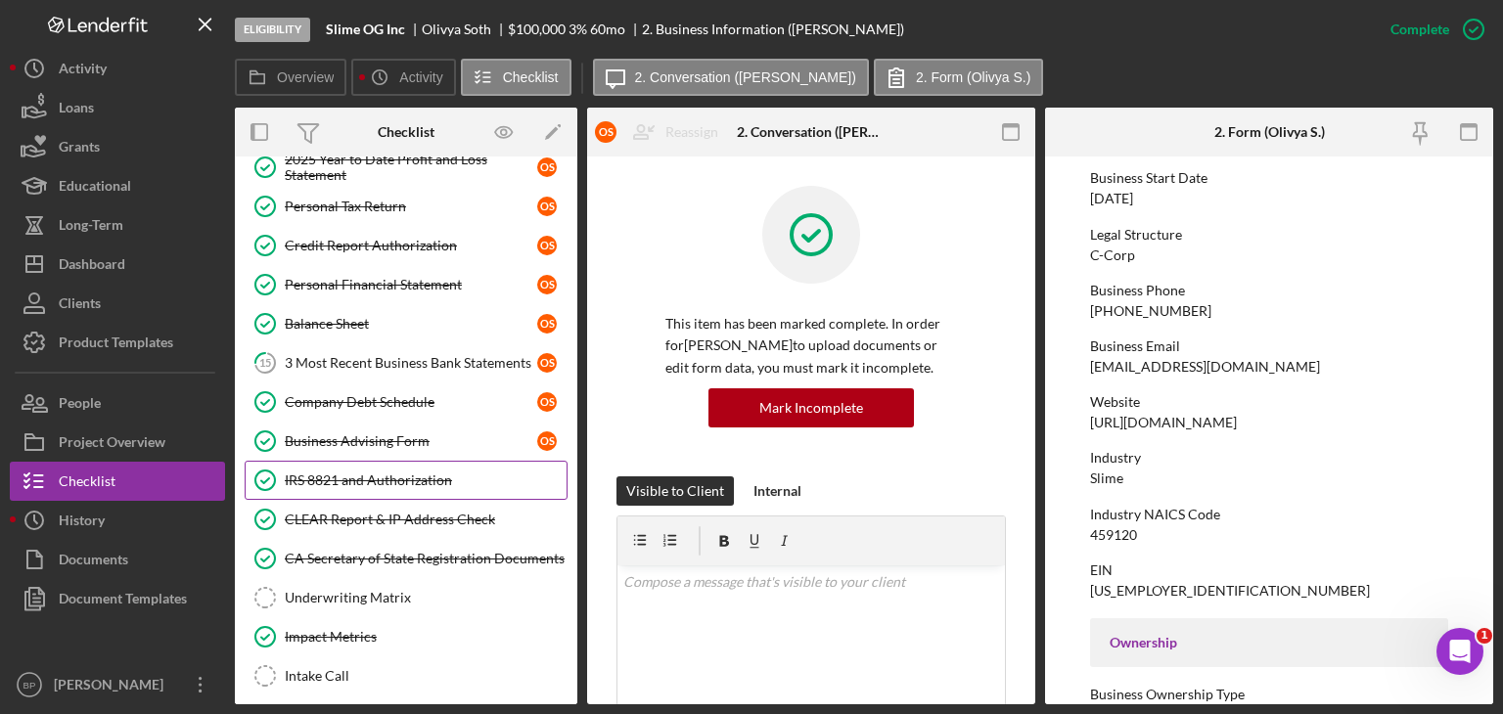
click at [302, 473] on div "IRS 8821 and Authorization" at bounding box center [426, 481] width 282 height 16
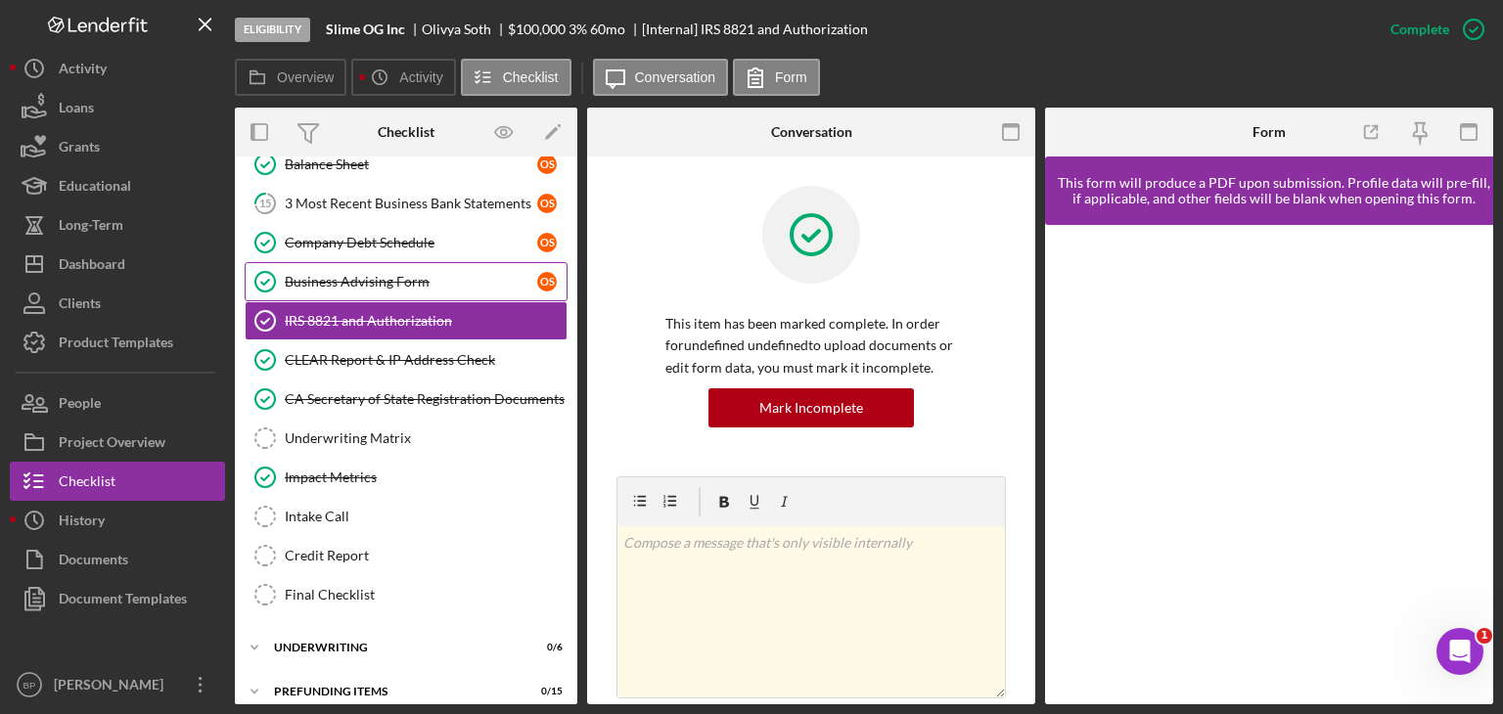
scroll to position [752, 0]
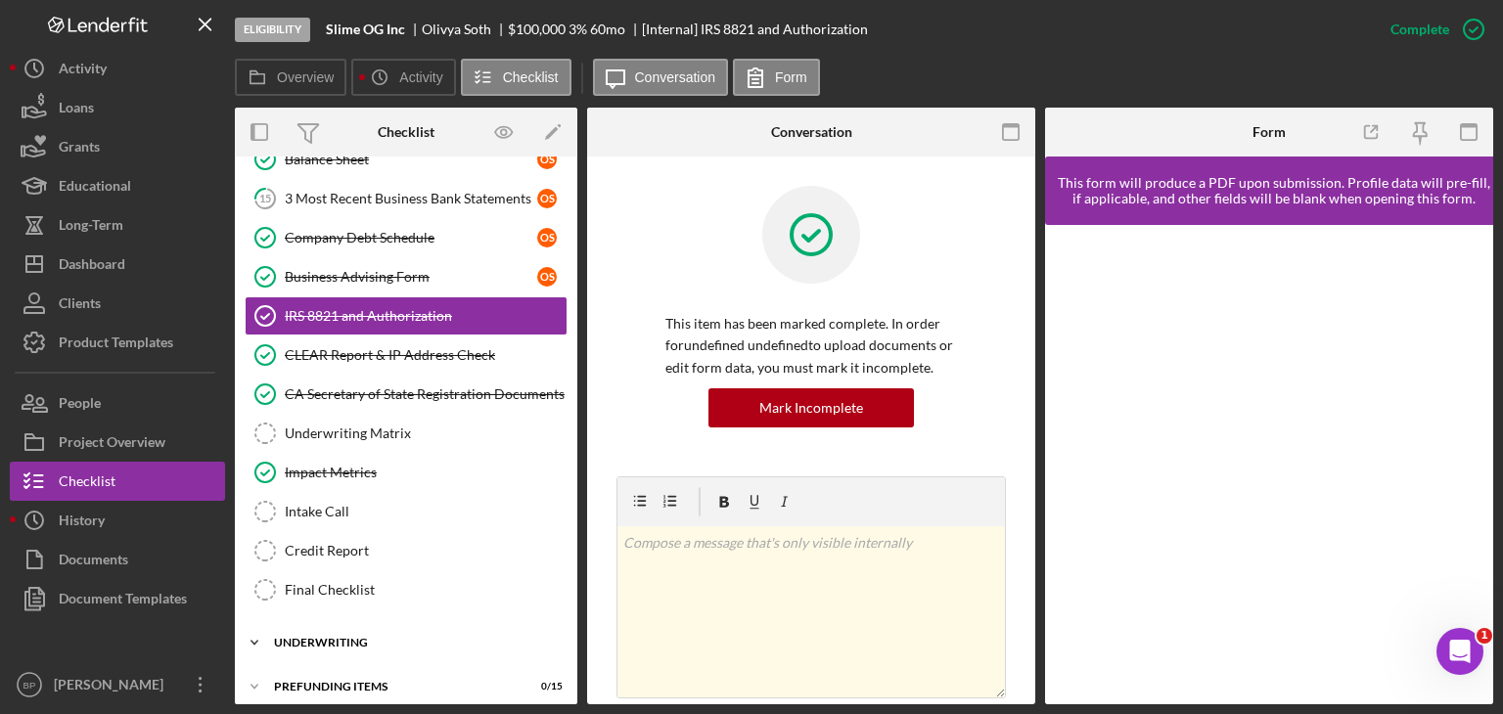
click at [288, 623] on div "Icon/Expander Underwriting 0 / 6" at bounding box center [406, 642] width 343 height 39
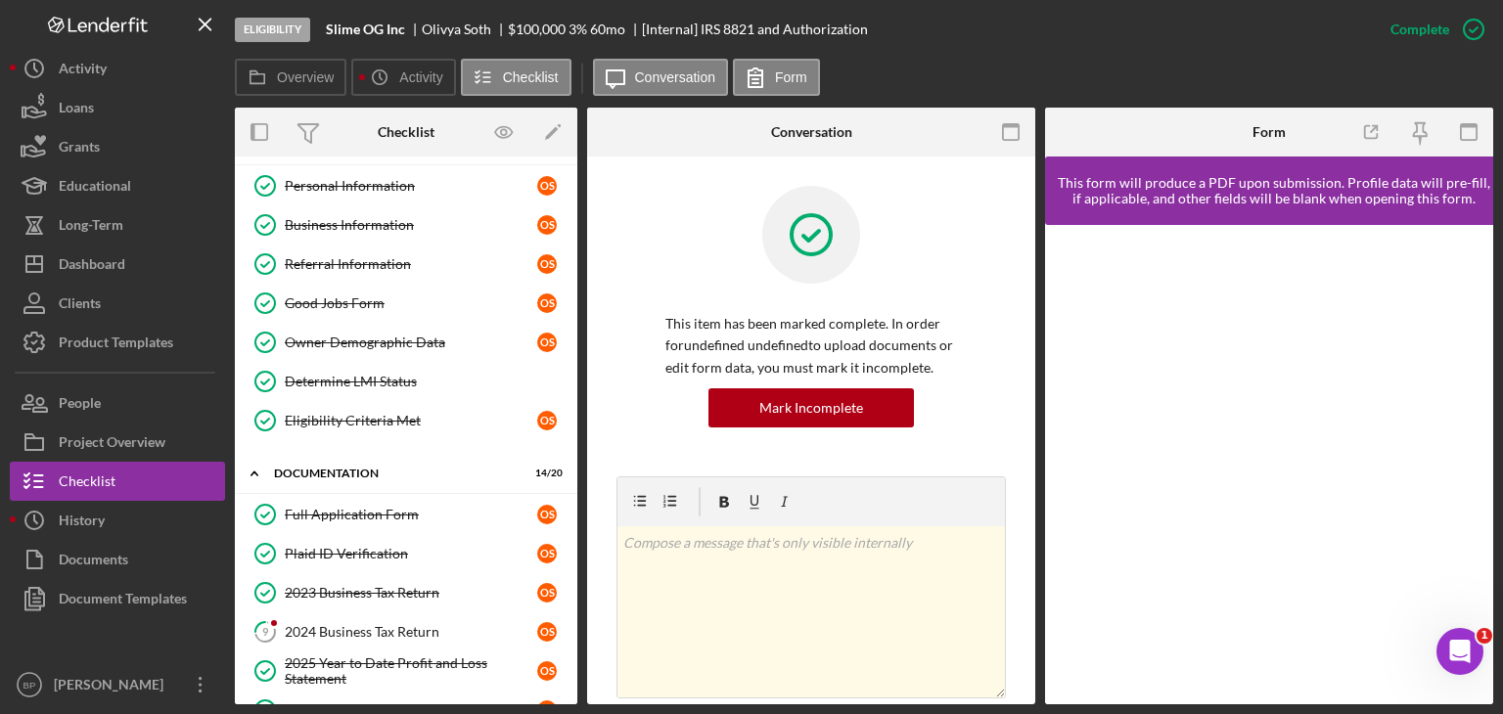
scroll to position [16, 0]
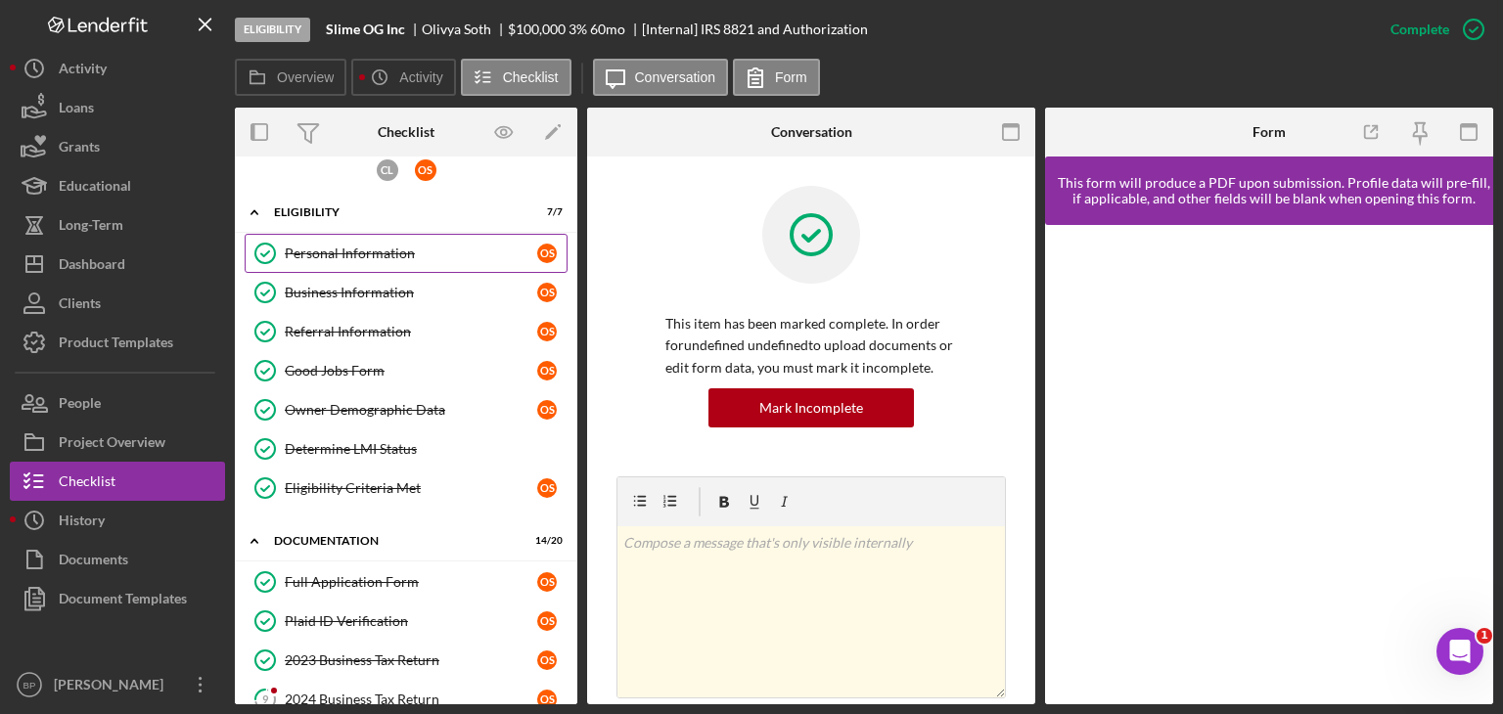
click at [349, 251] on div "Personal Information" at bounding box center [411, 254] width 252 height 16
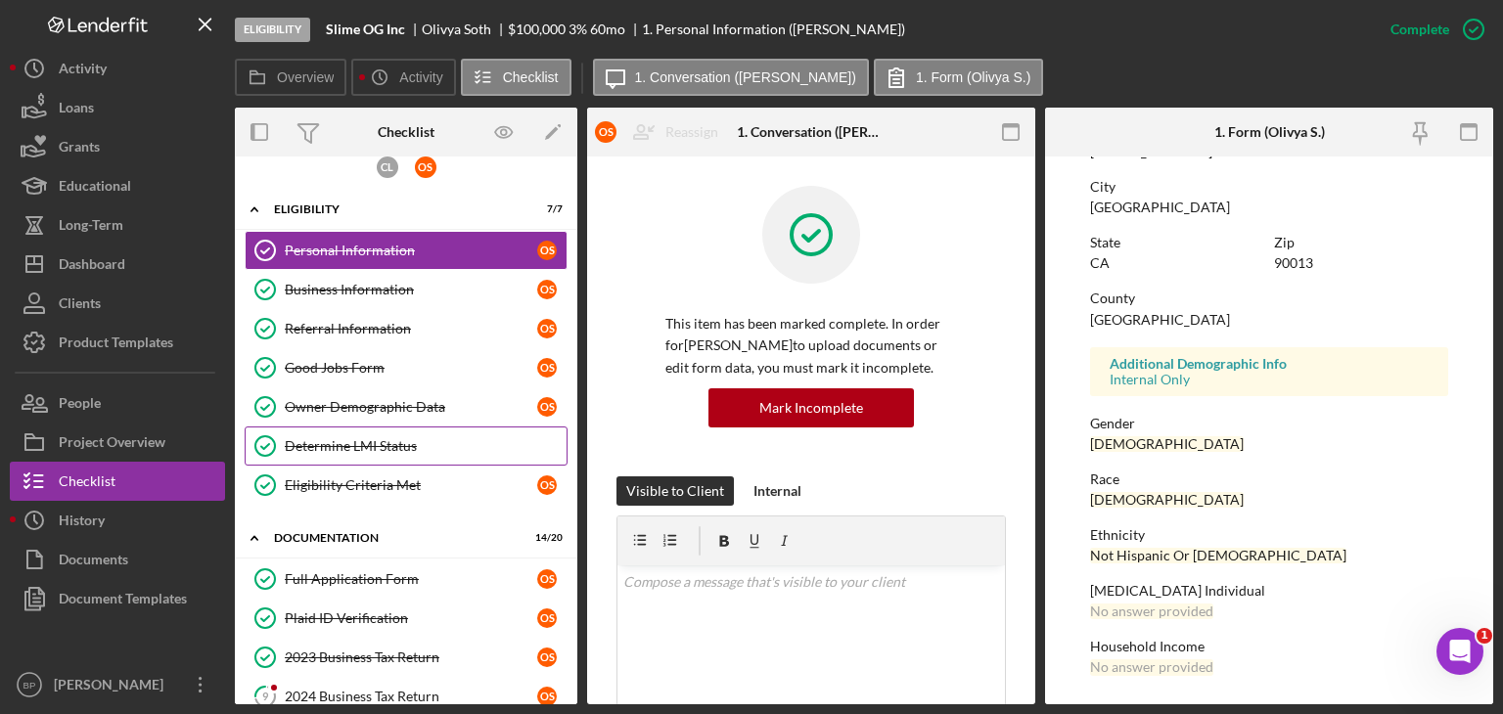
scroll to position [16, 0]
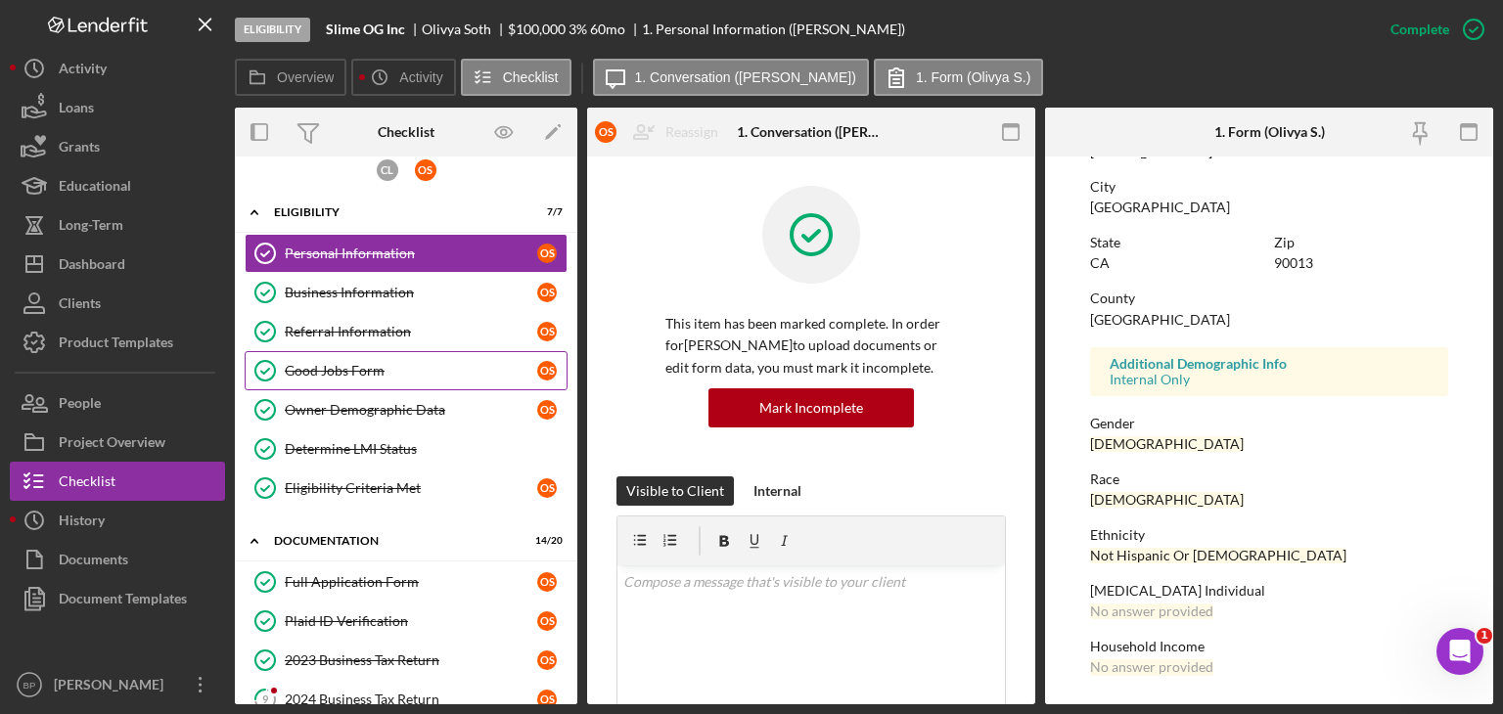
click at [369, 367] on div "Good Jobs Form" at bounding box center [411, 371] width 252 height 16
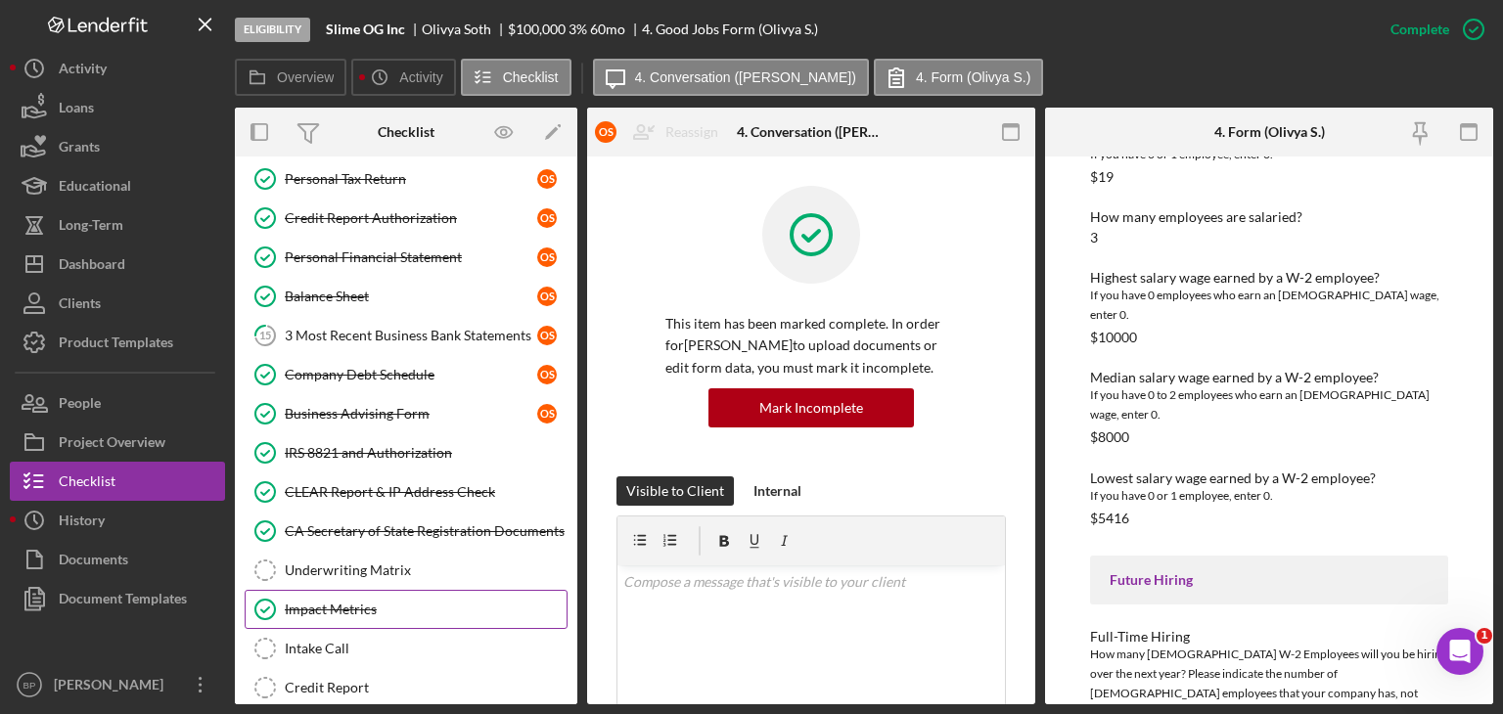
scroll to position [587, 0]
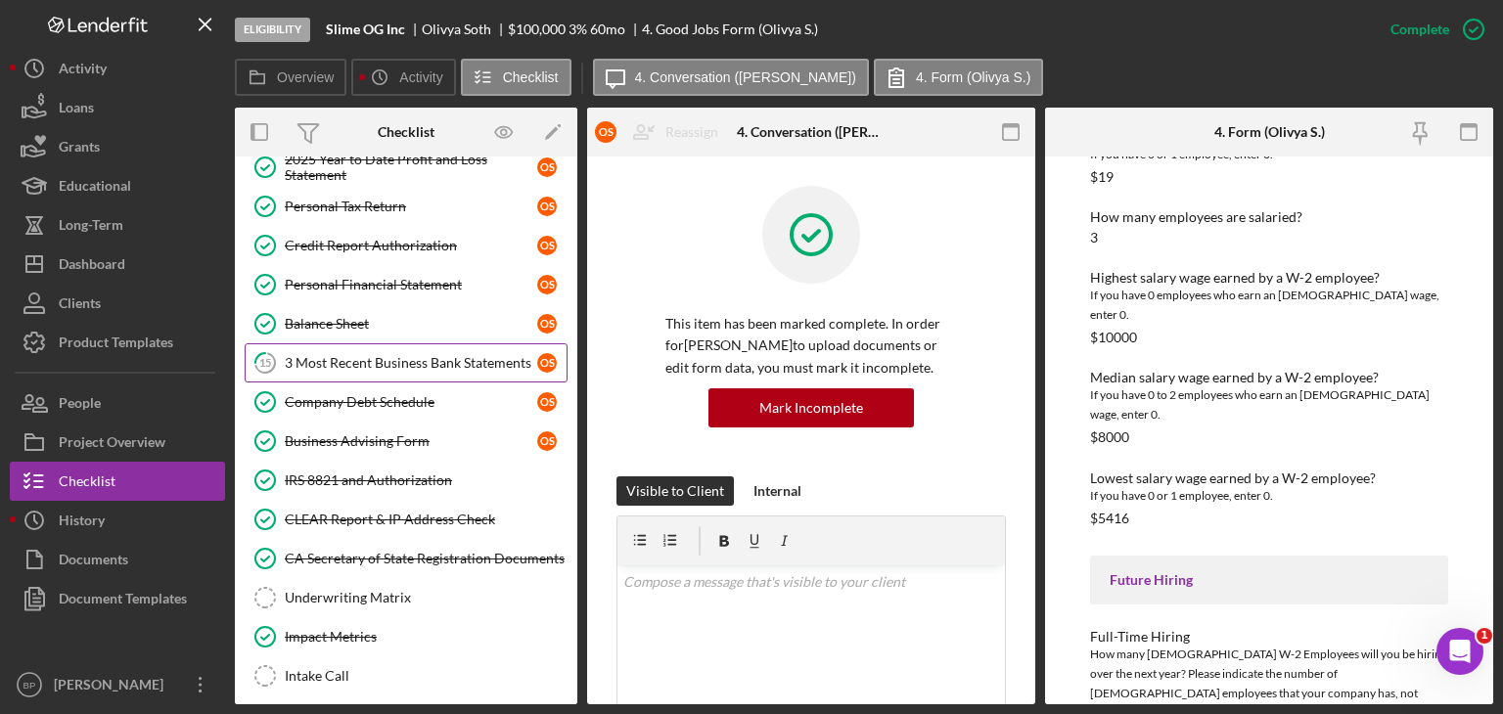
click at [400, 355] on div "3 Most Recent Business Bank Statements" at bounding box center [411, 363] width 252 height 16
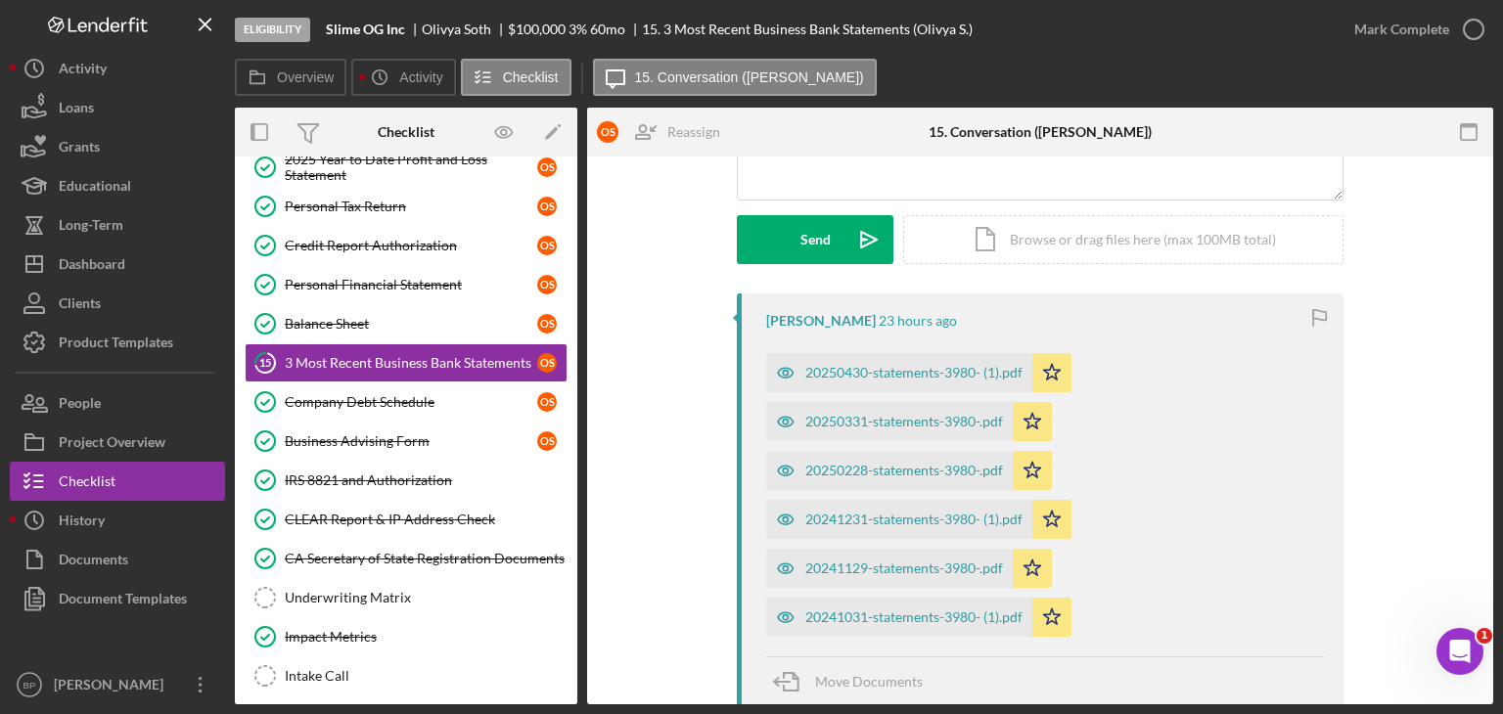
scroll to position [294, 0]
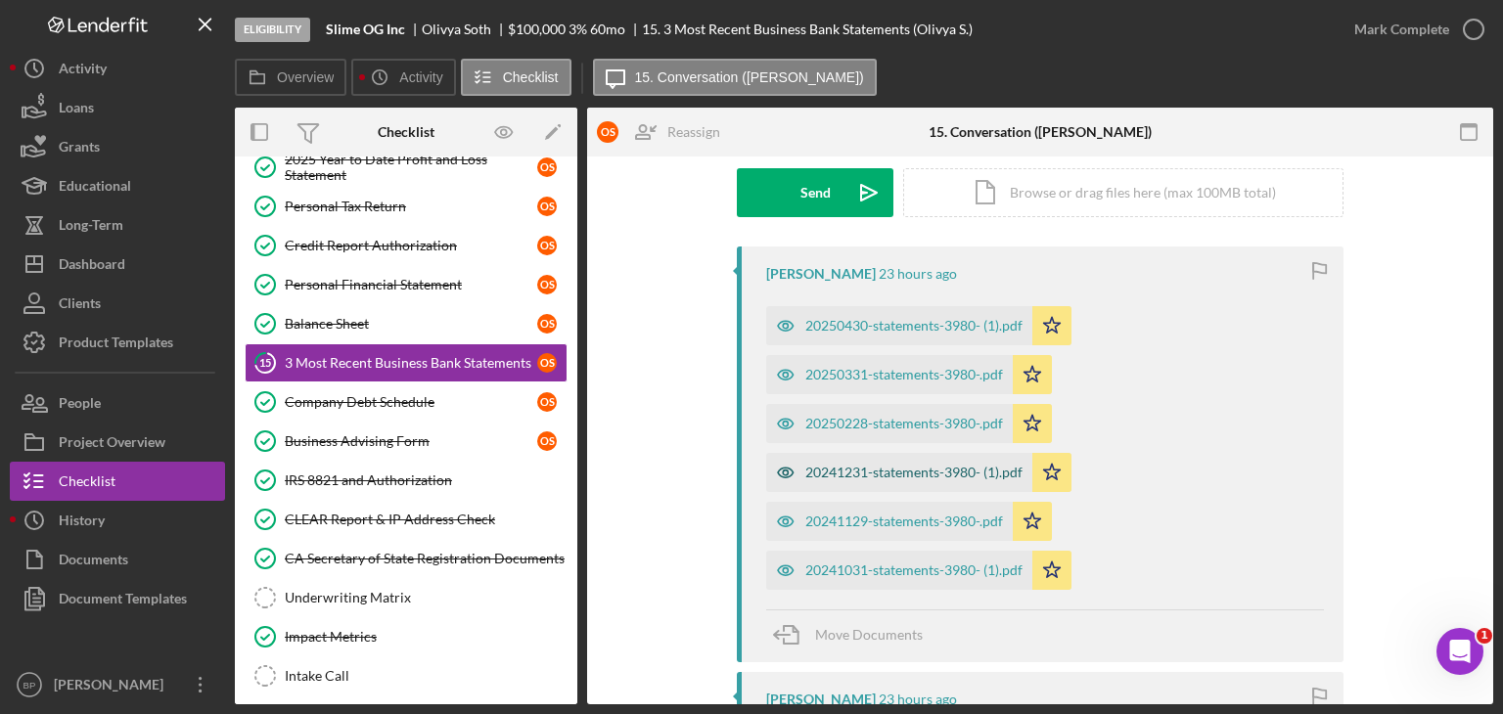
click at [916, 458] on div "20241231-statements-3980- (1).pdf" at bounding box center [899, 472] width 266 height 39
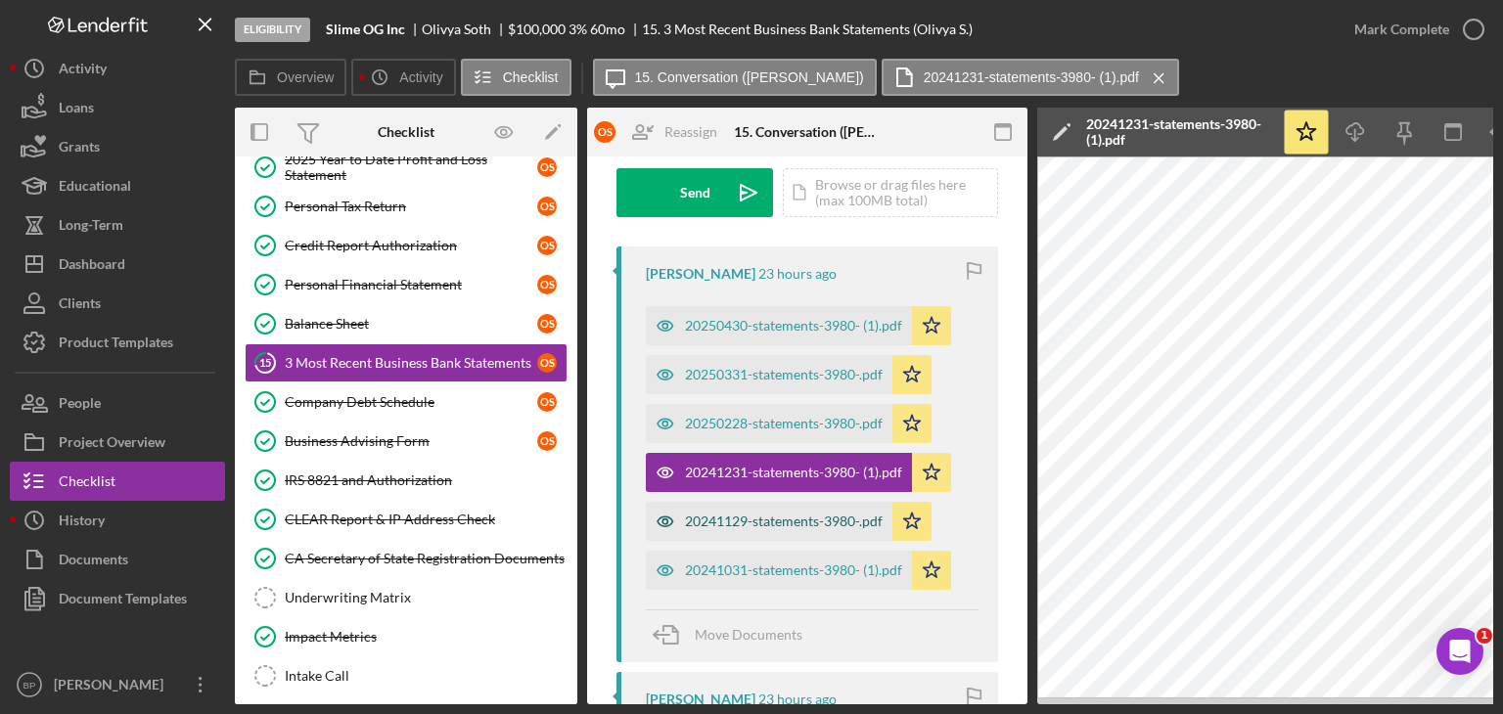
click at [787, 520] on div "20241129-statements-3980-.pdf" at bounding box center [784, 522] width 198 height 16
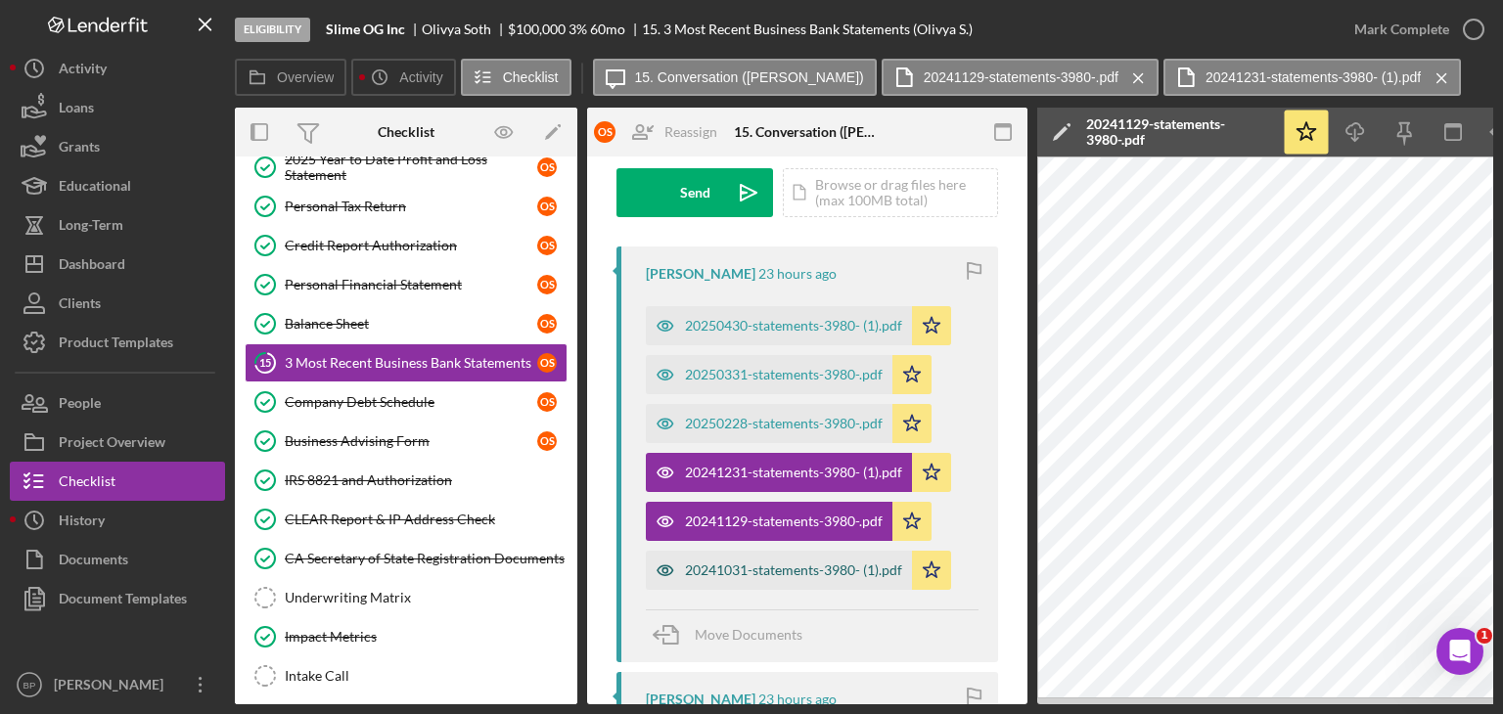
click at [810, 565] on div "20241031-statements-3980- (1).pdf" at bounding box center [793, 571] width 217 height 16
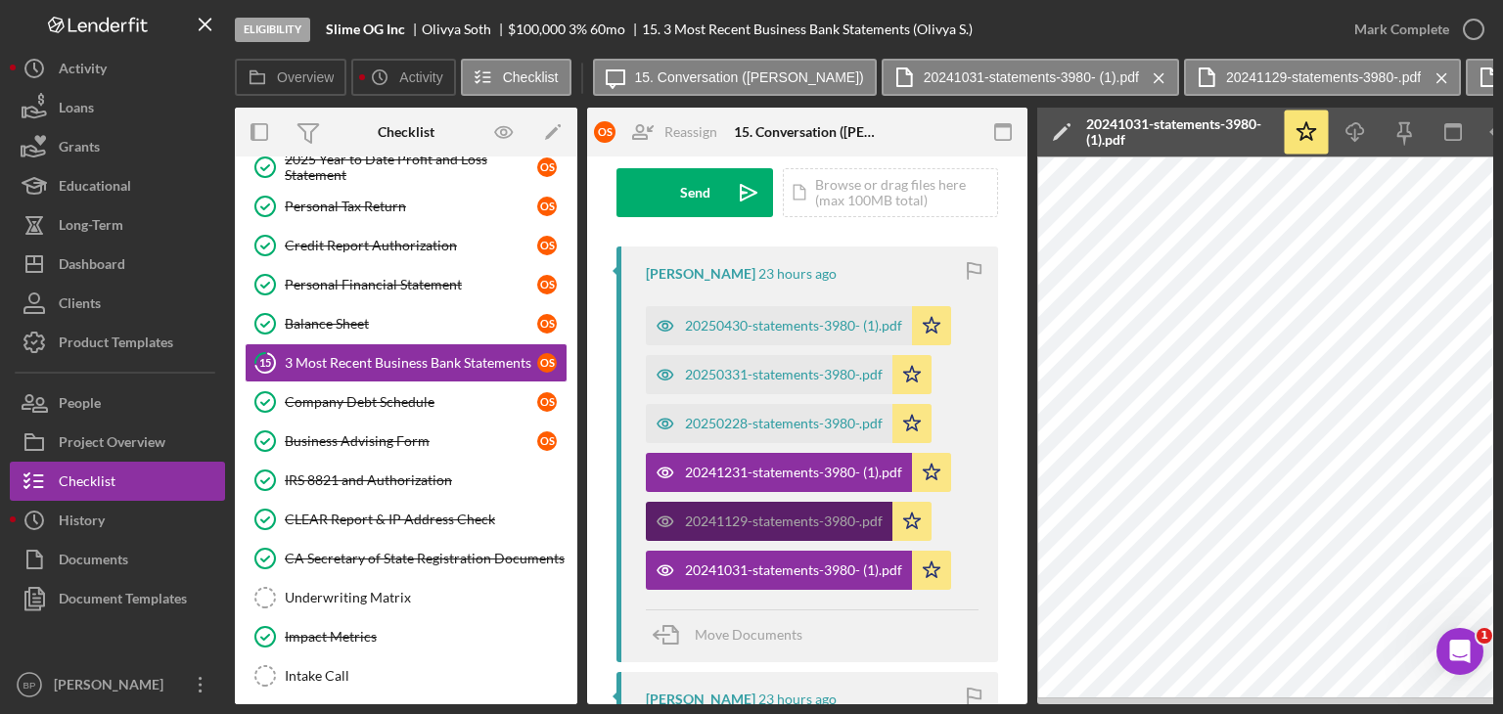
click at [828, 515] on div "20241129-statements-3980-.pdf" at bounding box center [784, 522] width 198 height 16
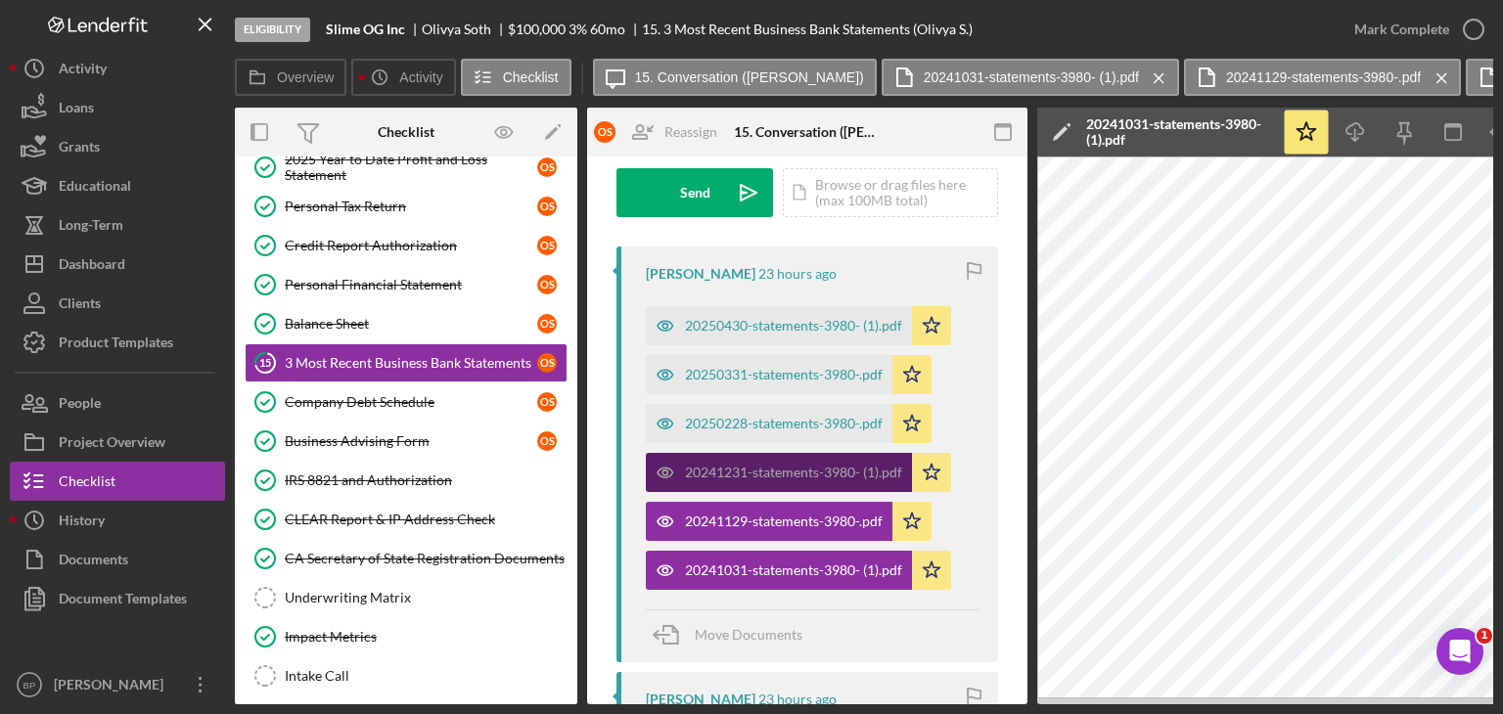
click at [848, 486] on div "20241231-statements-3980- (1).pdf" at bounding box center [779, 472] width 266 height 39
click at [842, 479] on div "20241231-statements-3980- (1).pdf" at bounding box center [793, 473] width 217 height 16
click at [801, 475] on div "20241231-statements-3980- (1).pdf" at bounding box center [793, 473] width 217 height 16
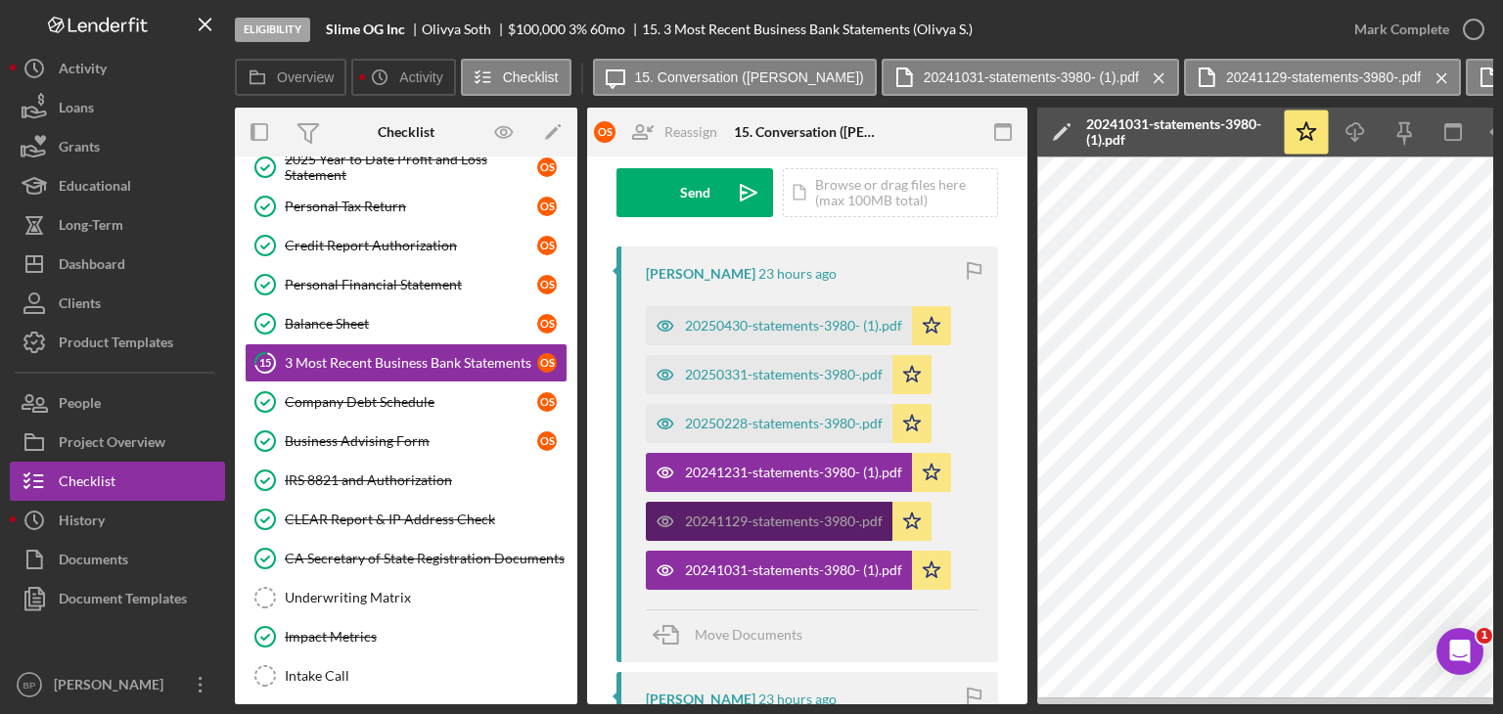
click at [778, 526] on div "20241129-statements-3980-.pdf" at bounding box center [784, 522] width 198 height 16
click at [787, 525] on div "20241129-statements-3980-.pdf" at bounding box center [784, 522] width 198 height 16
click at [763, 518] on div "20241129-statements-3980-.pdf" at bounding box center [784, 522] width 198 height 16
click at [1492, 138] on icon "button" at bounding box center [1503, 133] width 44 height 44
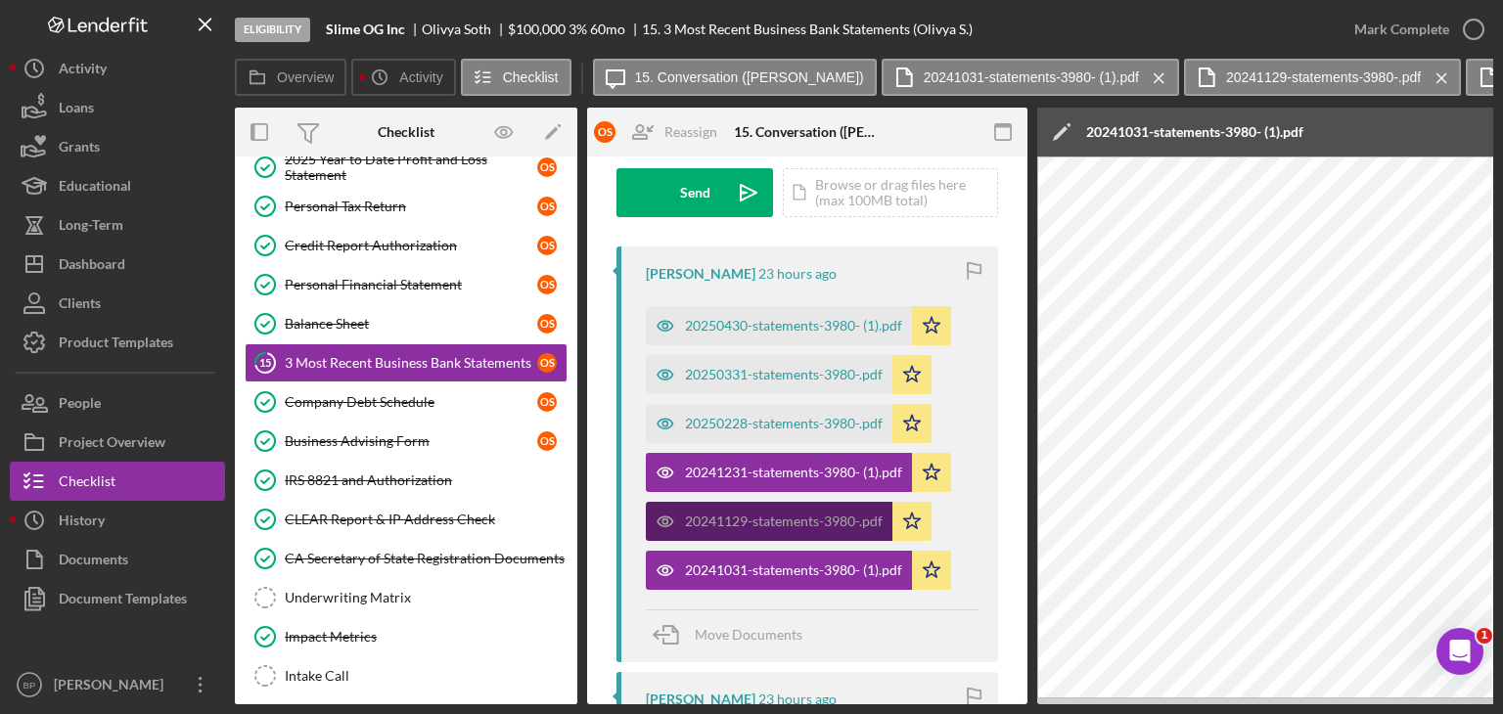
click at [771, 521] on div "20241129-statements-3980-.pdf" at bounding box center [784, 522] width 198 height 16
click at [772, 521] on div "20241129-statements-3980-.pdf" at bounding box center [784, 522] width 198 height 16
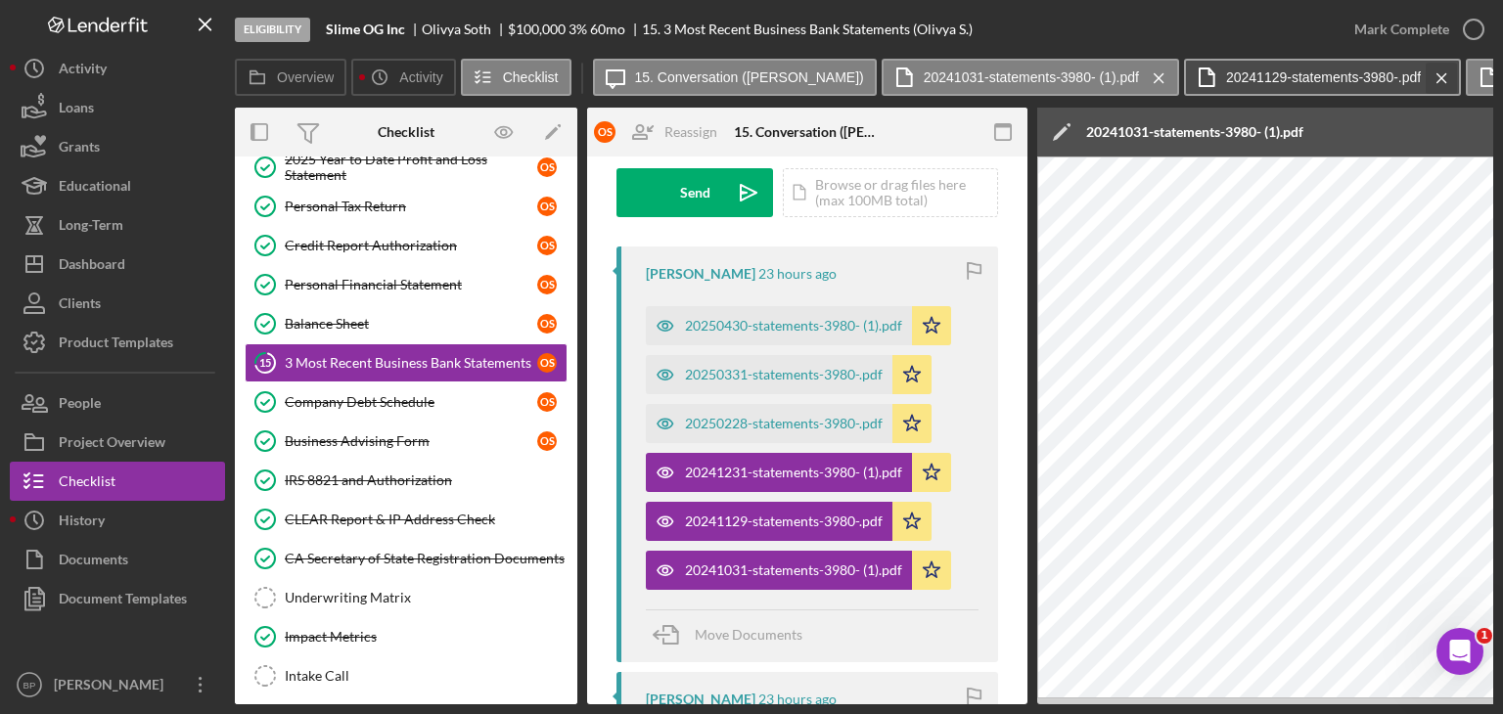
click at [1425, 74] on icon "Icon/Menu Close" at bounding box center [1442, 78] width 34 height 49
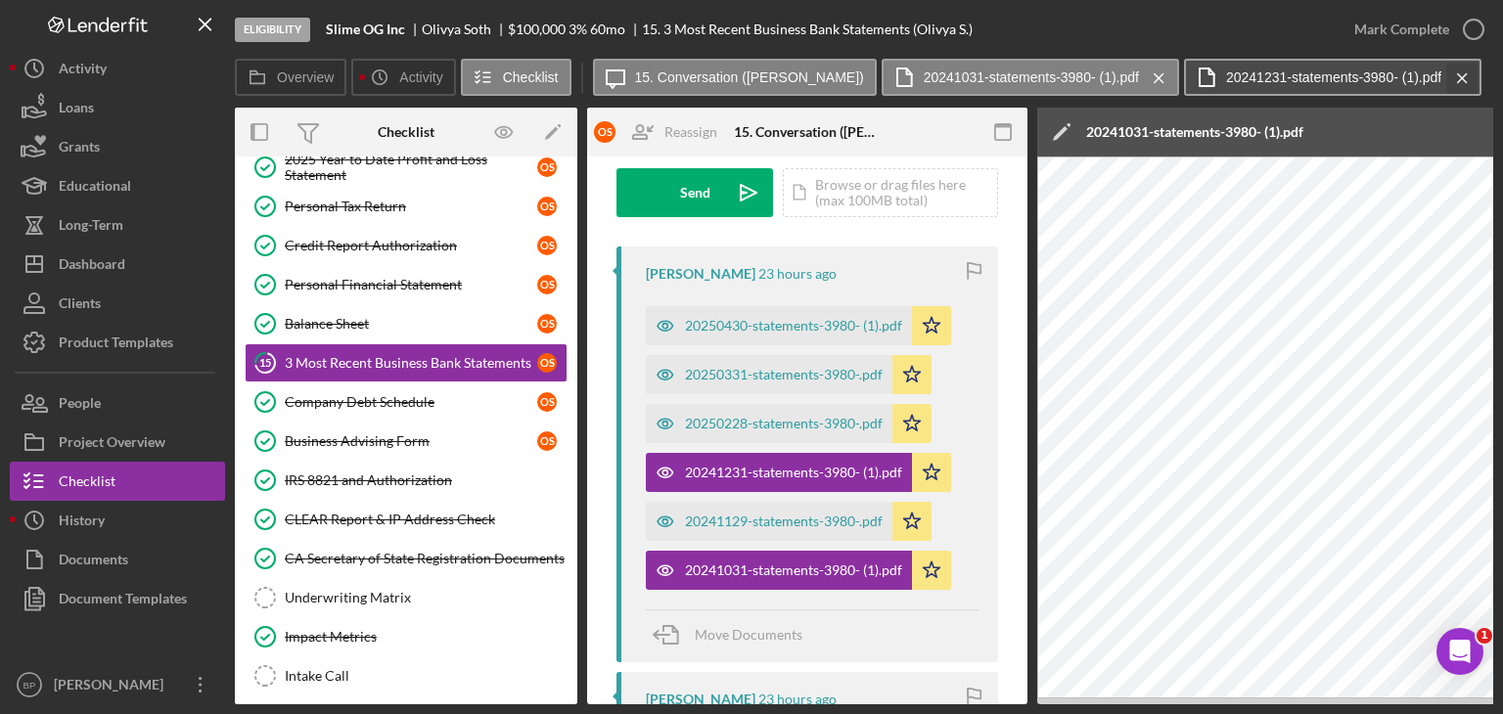
click at [1445, 73] on icon "Icon/Menu Close" at bounding box center [1462, 78] width 34 height 49
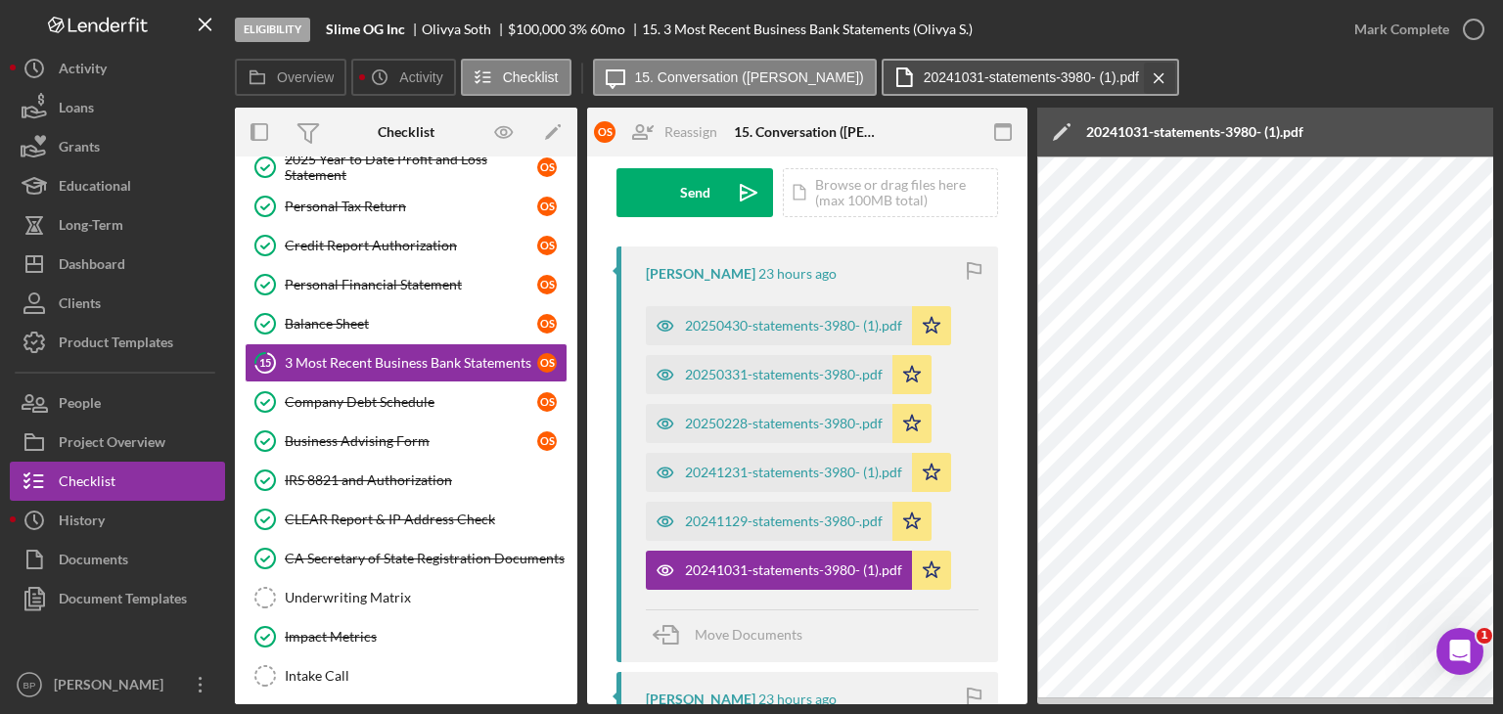
click at [1142, 74] on icon "Icon/Menu Close" at bounding box center [1159, 78] width 34 height 49
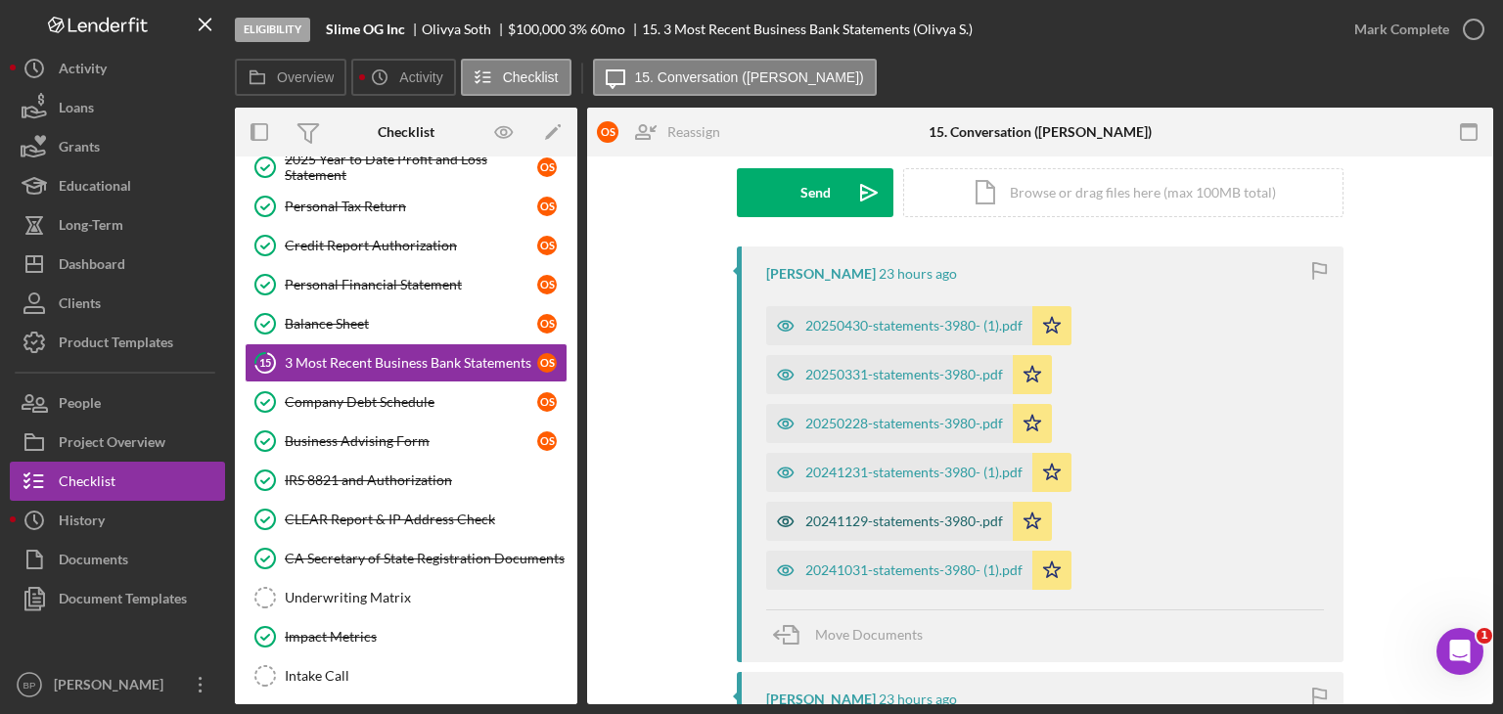
click at [889, 519] on div "20241129-statements-3980-.pdf" at bounding box center [904, 522] width 198 height 16
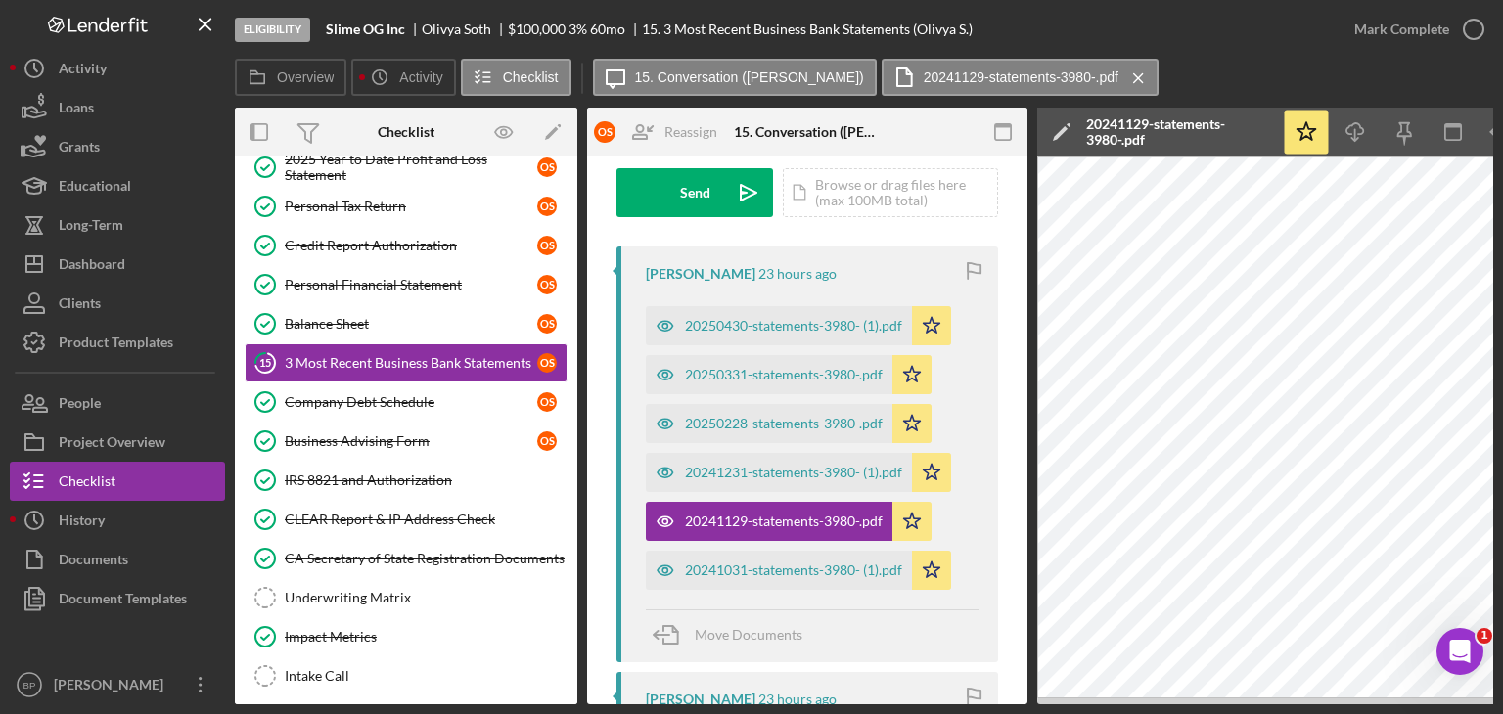
click at [1122, 71] on icon "Icon/Menu Close" at bounding box center [1139, 78] width 34 height 49
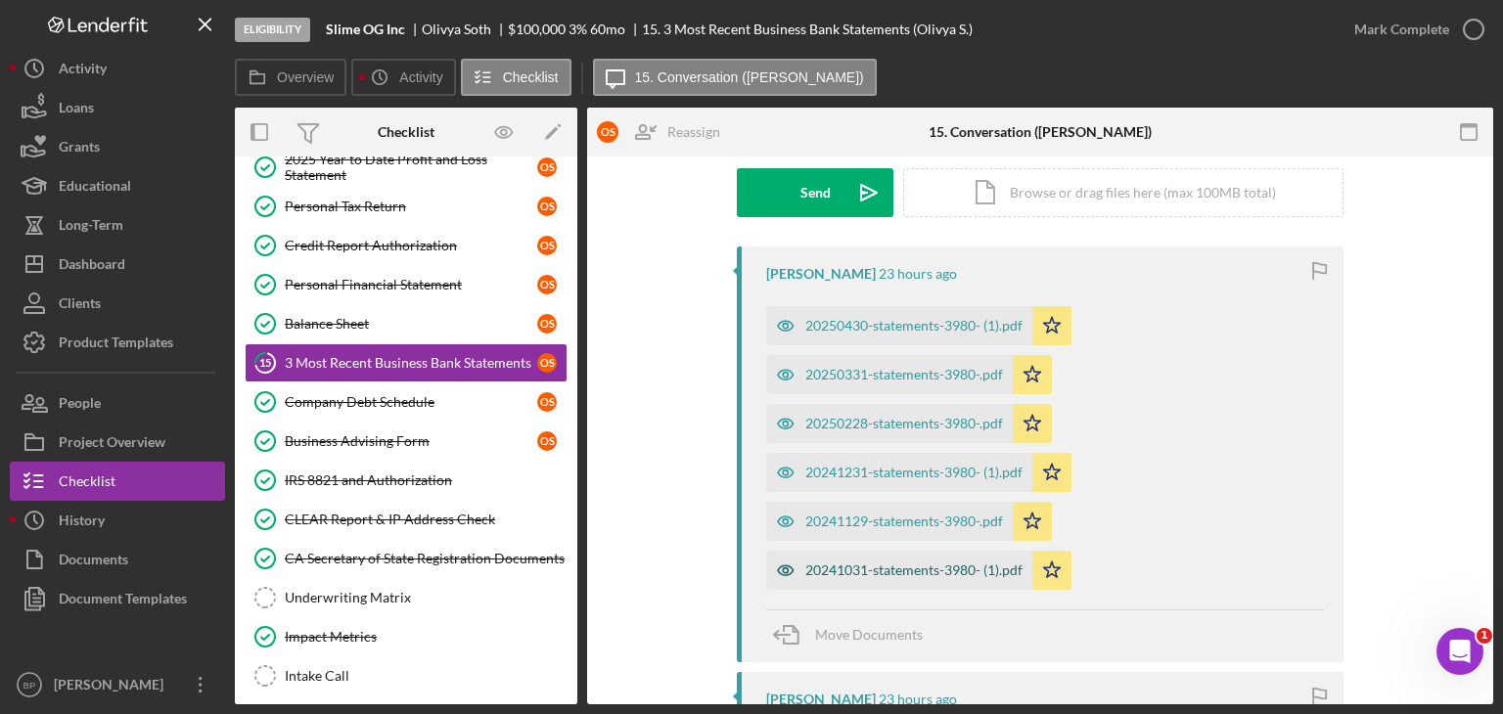
click at [920, 559] on div "20241031-statements-3980- (1).pdf" at bounding box center [899, 570] width 266 height 39
click at [1032, 558] on icon "Icon/Star" at bounding box center [1051, 570] width 39 height 39
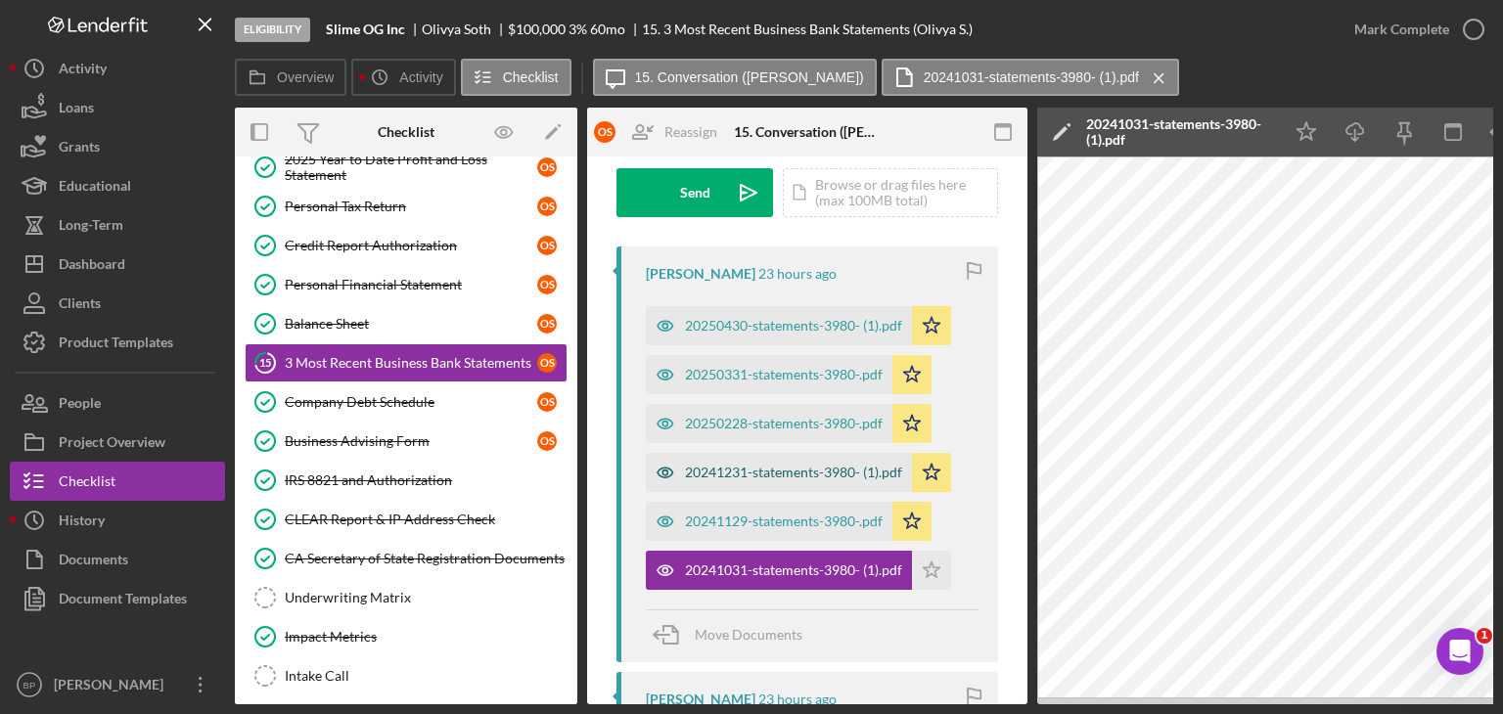
click at [827, 482] on div "20241231-statements-3980- (1).pdf" at bounding box center [779, 472] width 266 height 39
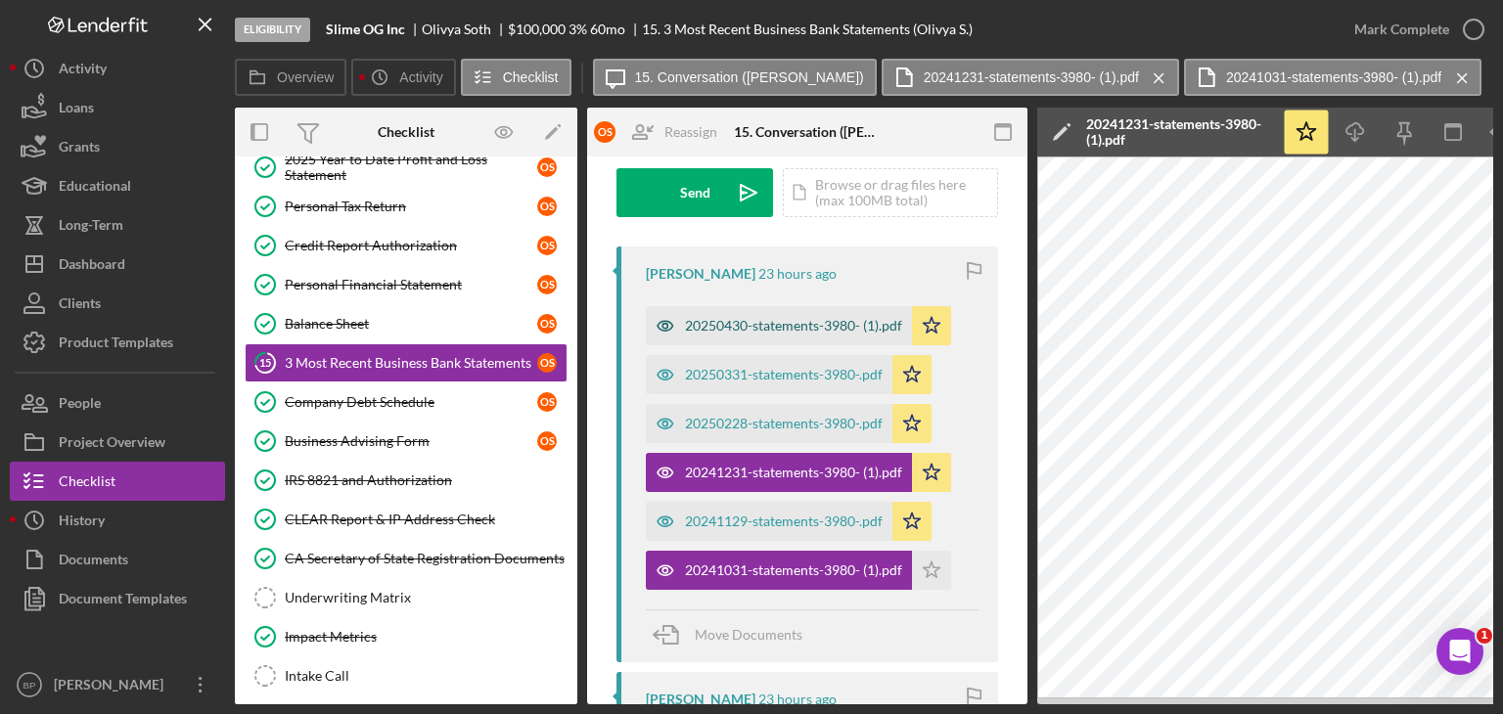
click at [797, 327] on div "20250430-statements-3980- (1).pdf" at bounding box center [793, 326] width 217 height 16
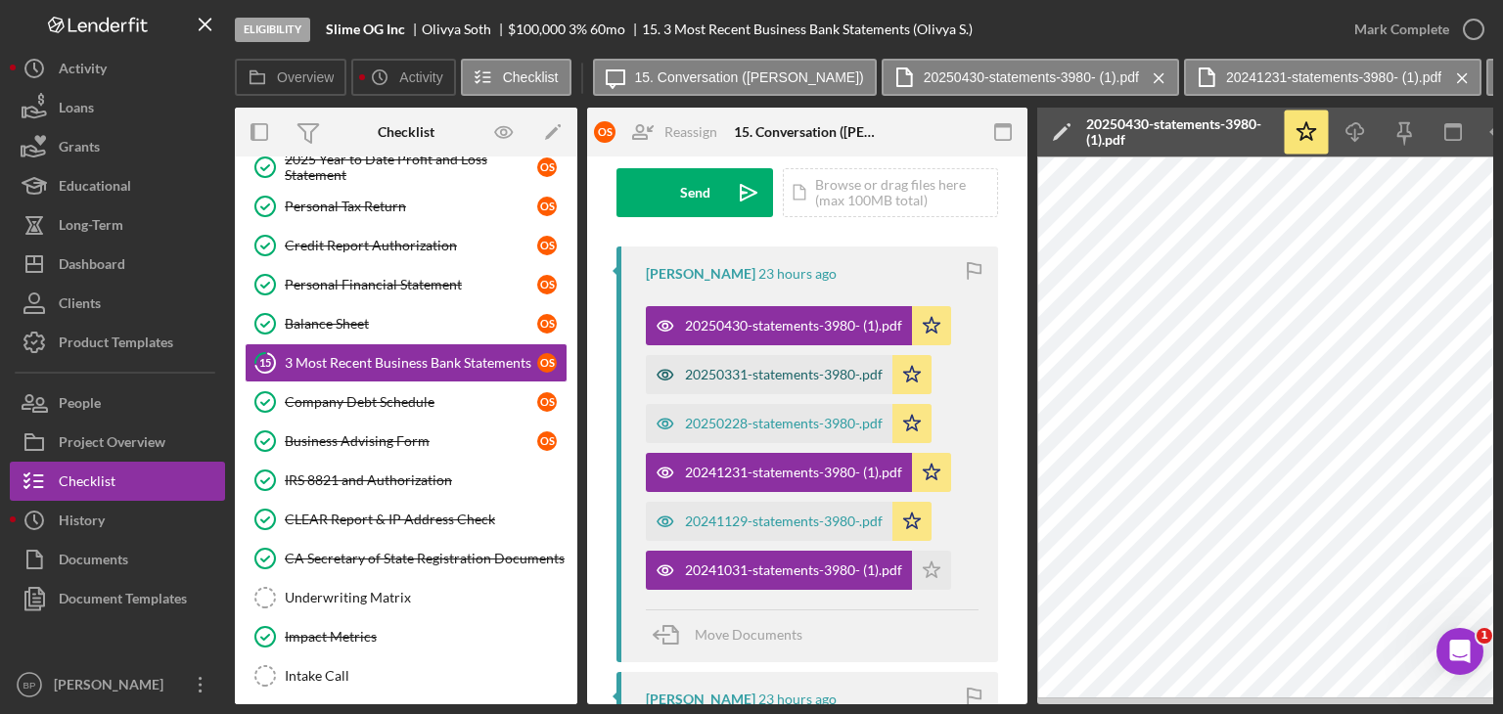
click at [789, 375] on div "20250331-statements-3980-.pdf" at bounding box center [784, 375] width 198 height 16
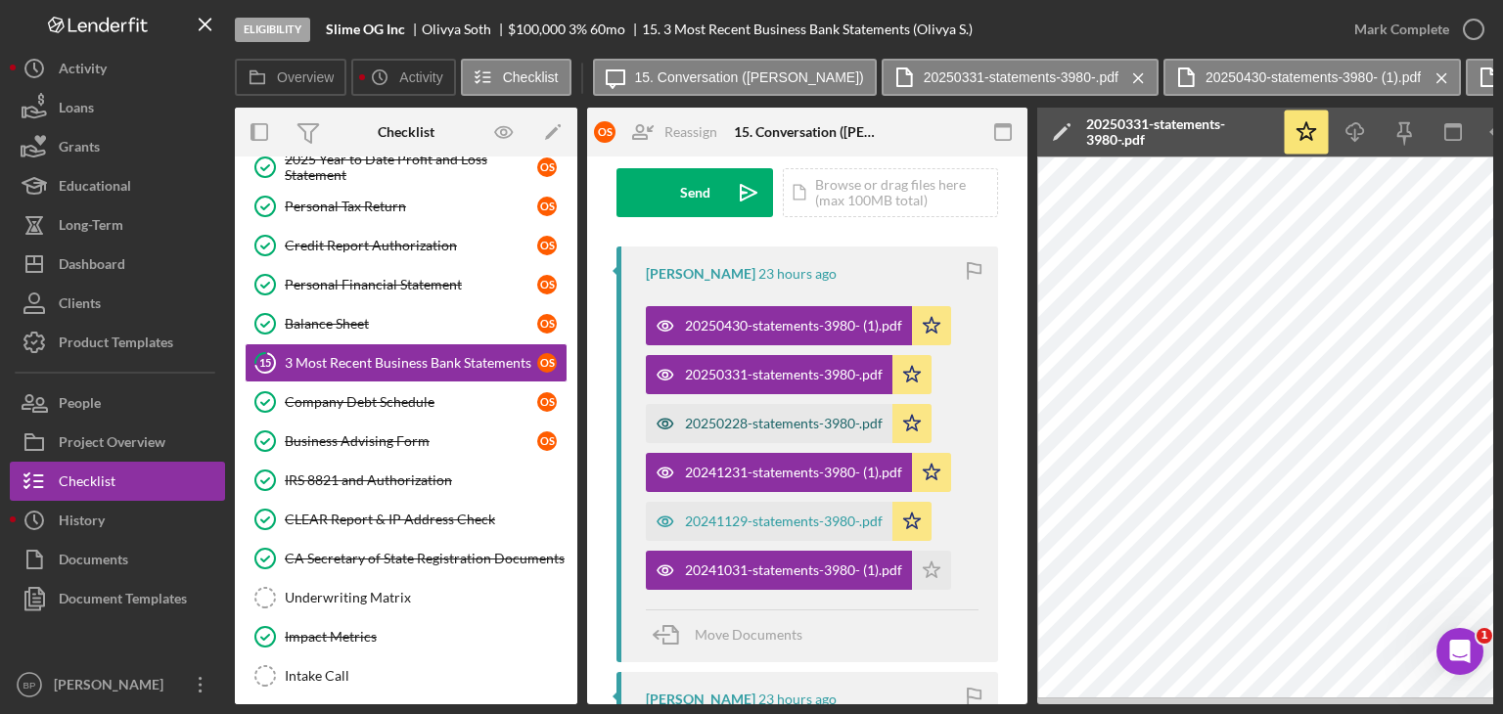
click at [725, 416] on div "20250228-statements-3980-.pdf" at bounding box center [784, 424] width 198 height 16
